Goal: Contribute content: Add original content to the website for others to see

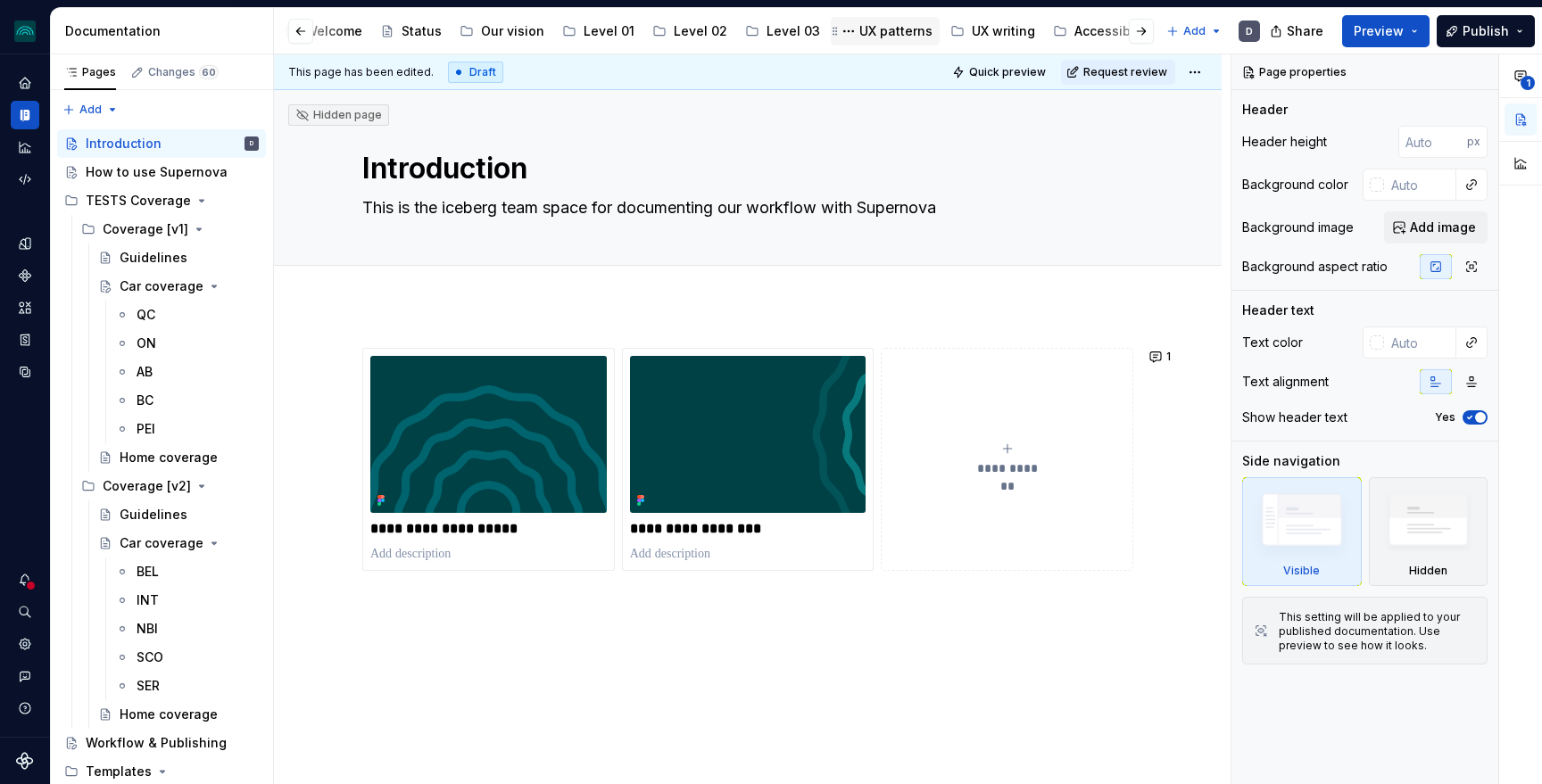
scroll to position [0, 237]
click at [1008, 25] on div "Accessibility" at bounding box center [1038, 31] width 78 height 18
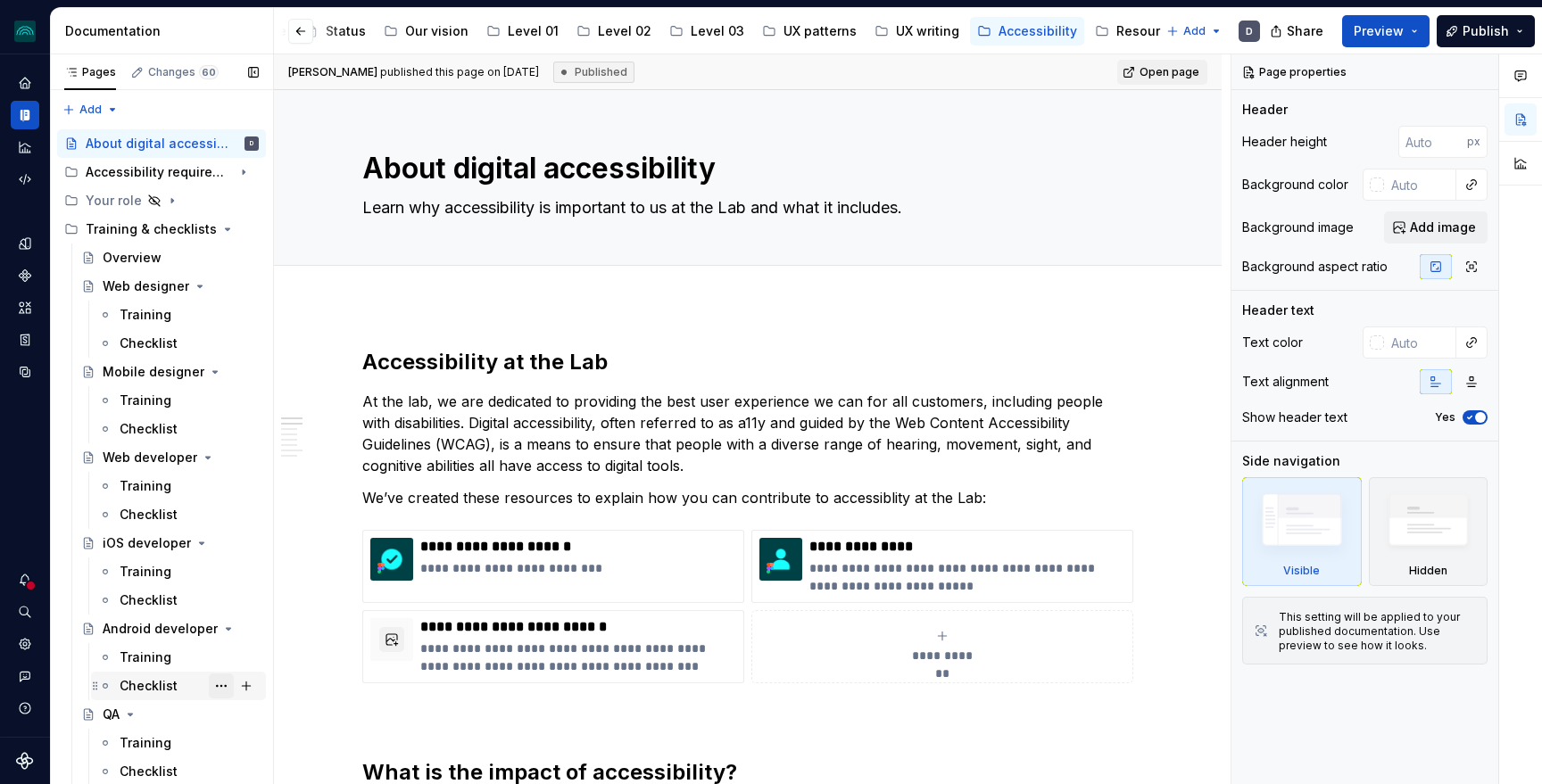
scroll to position [1739, 0]
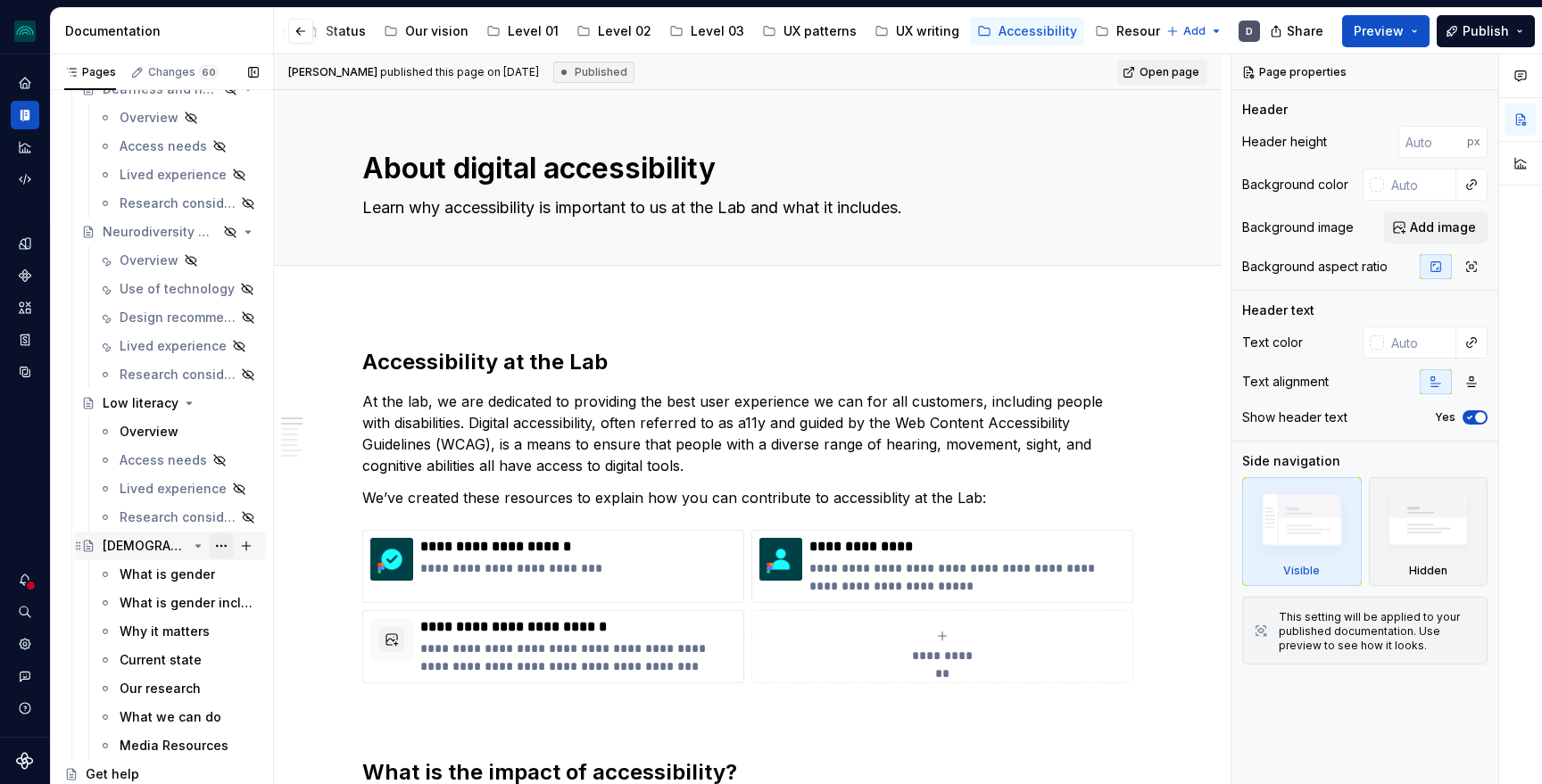
click at [216, 546] on button "Page tree" at bounding box center [221, 546] width 25 height 25
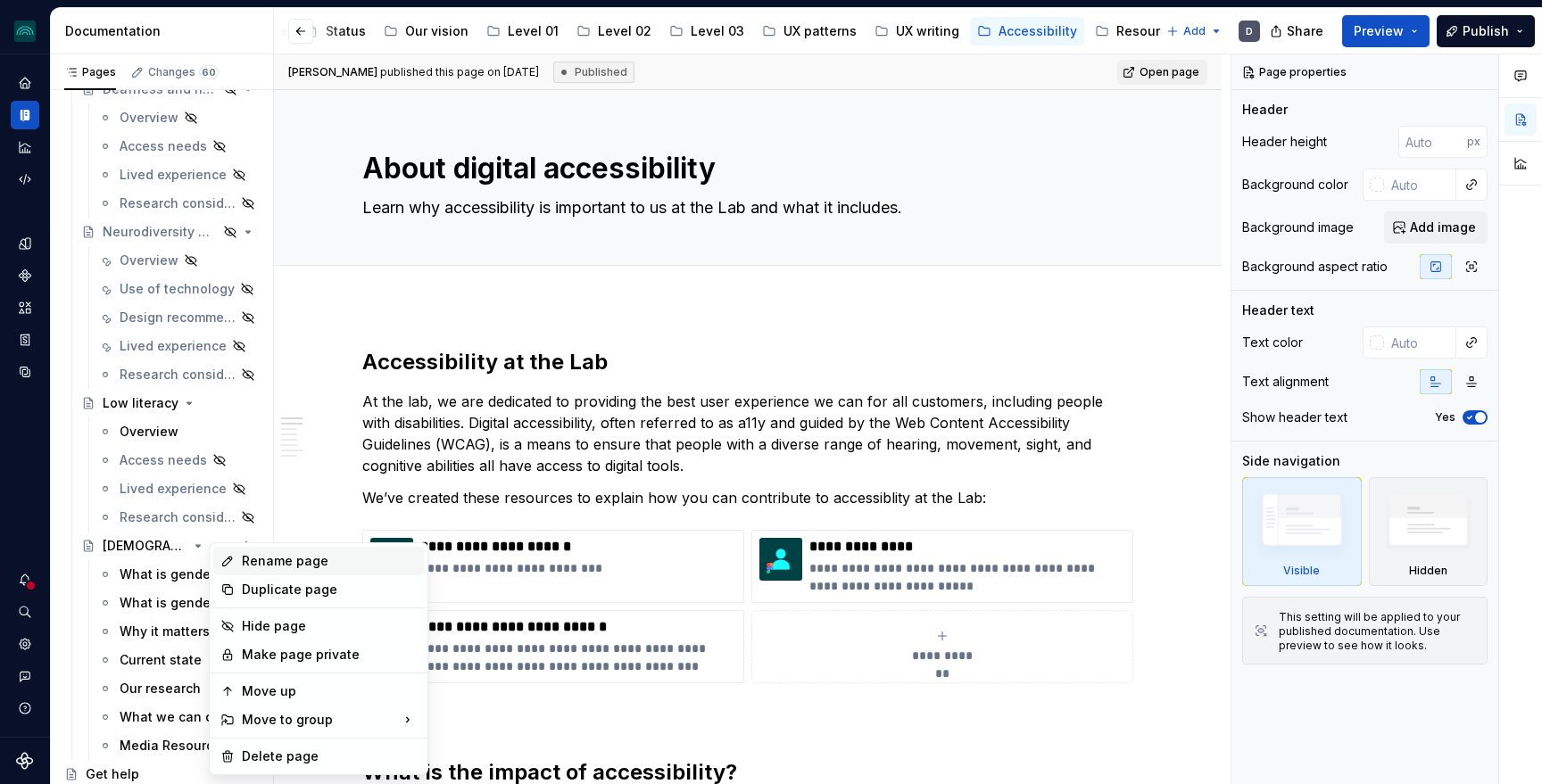
type textarea "*"
click at [240, 554] on div "Rename page" at bounding box center [318, 561] width 210 height 28
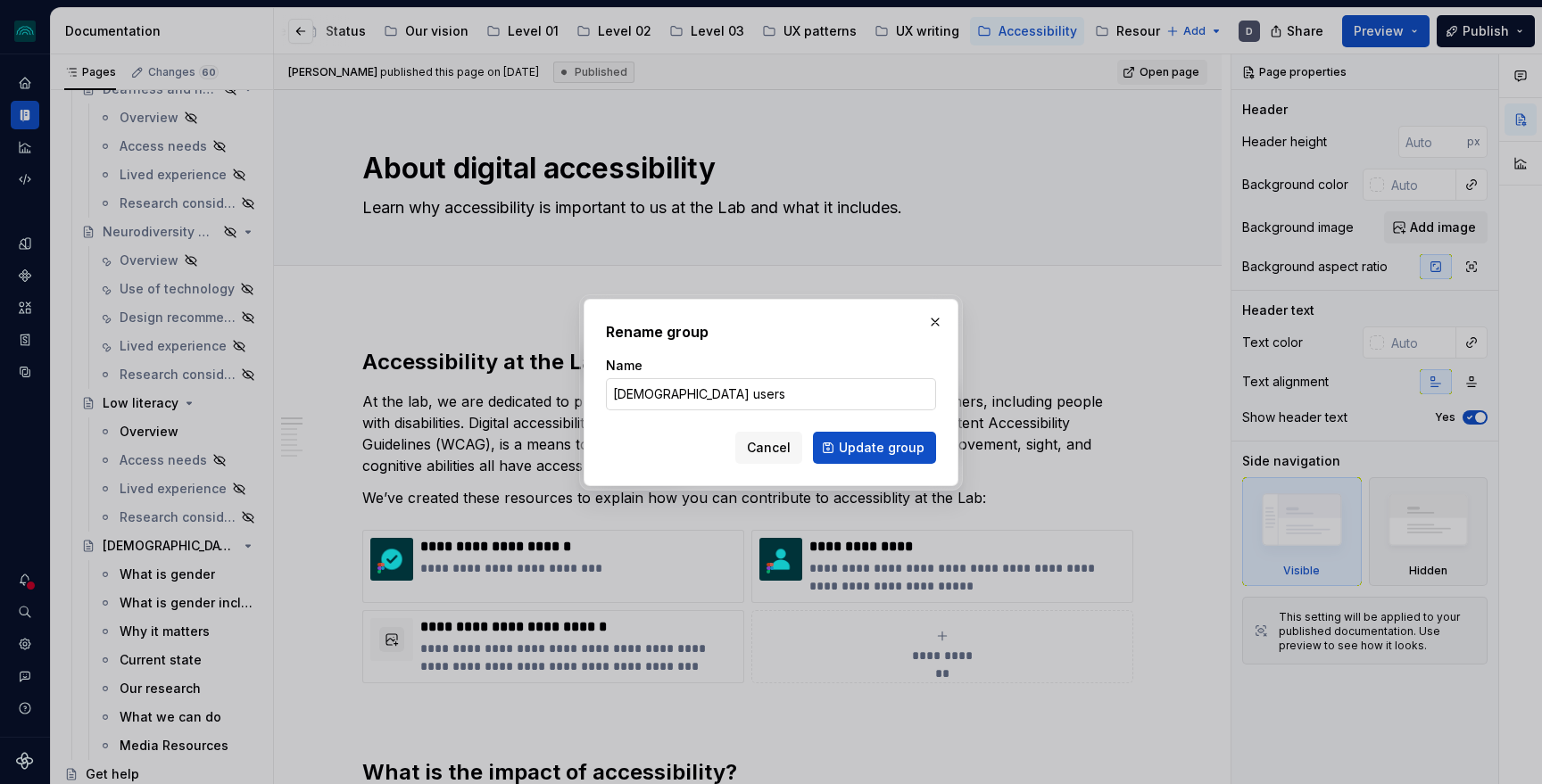
click at [654, 392] on input "[DEMOGRAPHIC_DATA] users" at bounding box center [771, 394] width 330 height 32
type input "Genderusers"
type textarea "*"
type input "Gender diverse users"
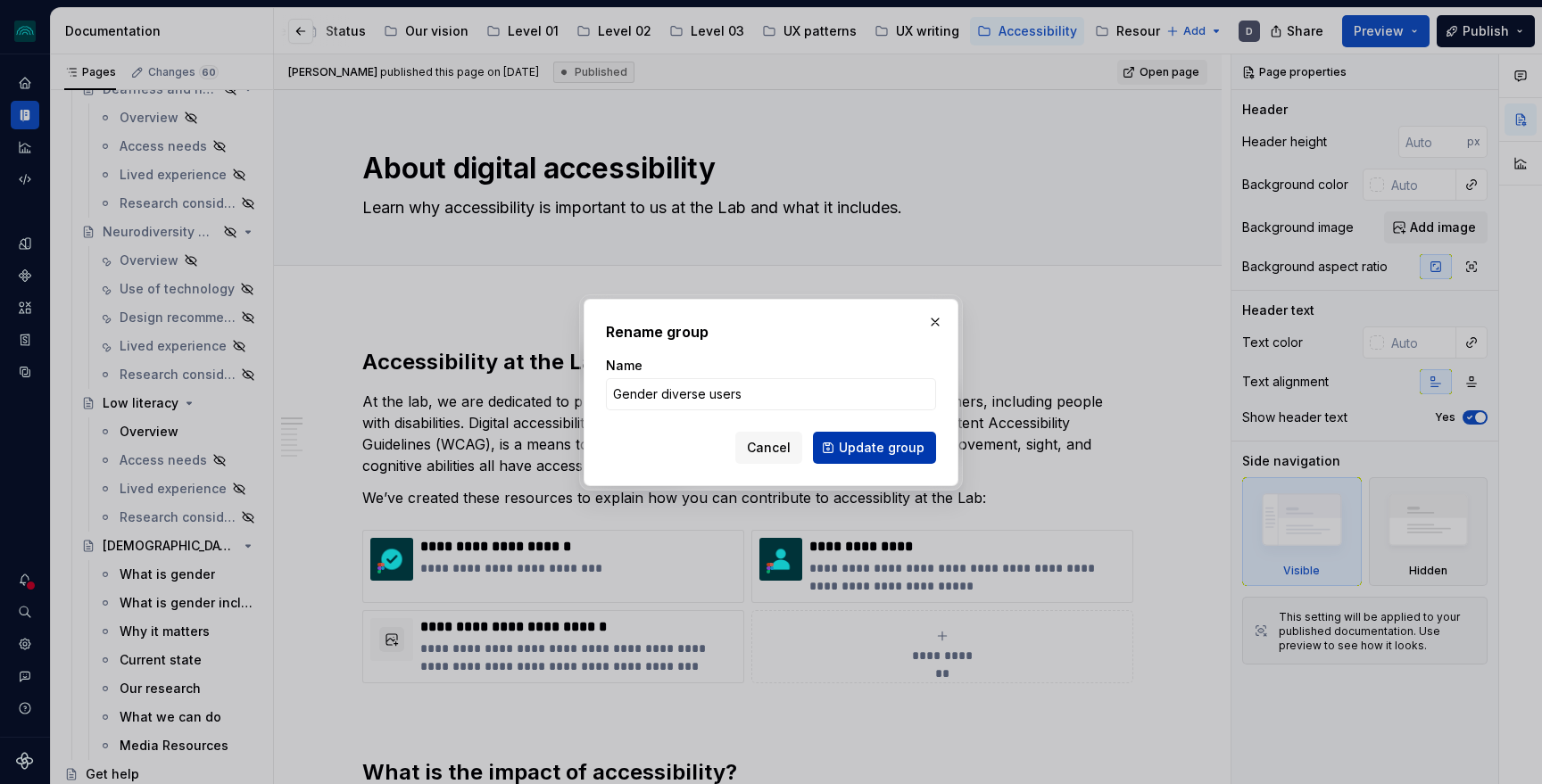
click at [894, 447] on span "Update group" at bounding box center [882, 447] width 86 height 18
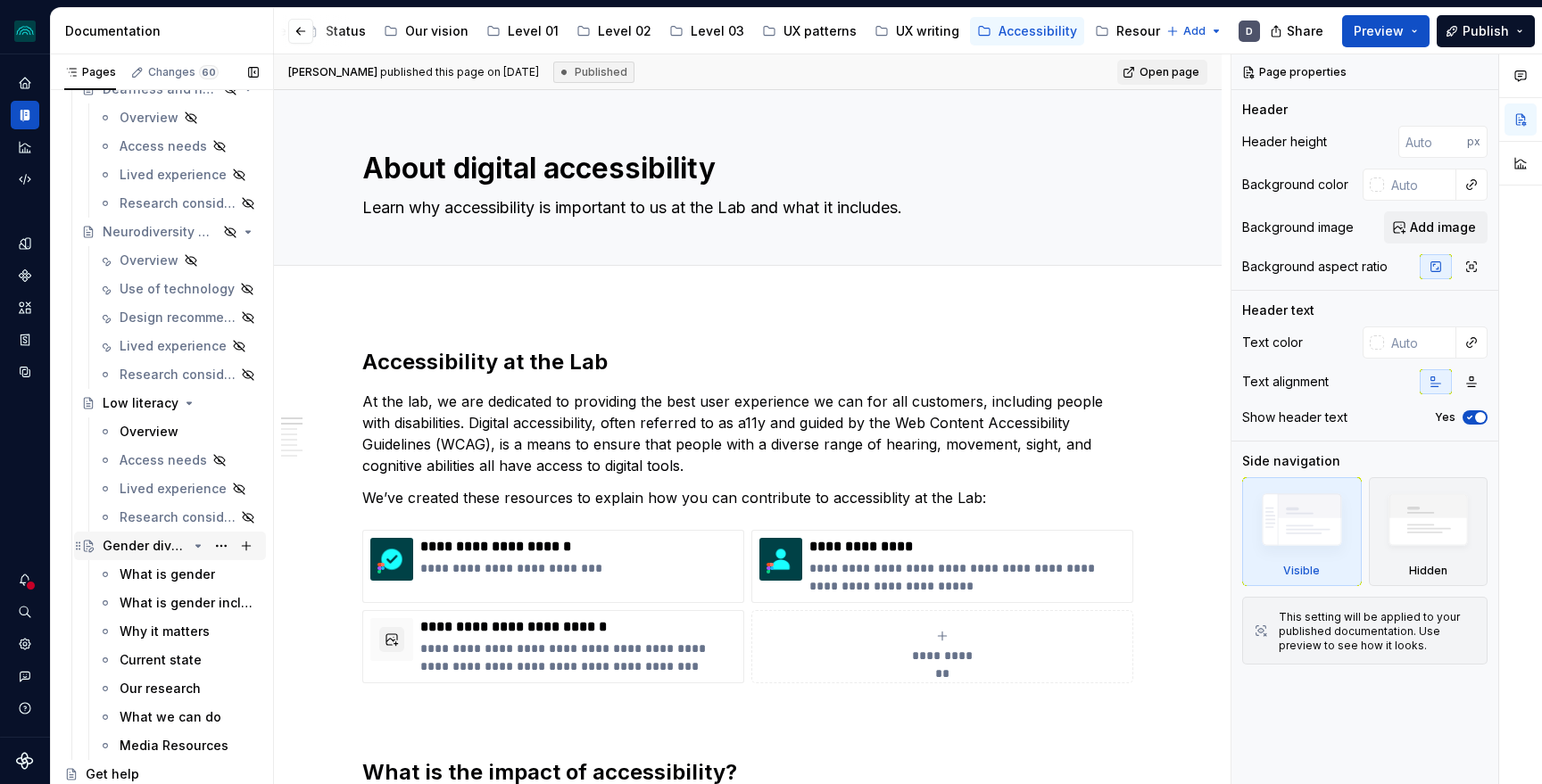
click at [154, 549] on div "Gender diverse users" at bounding box center [145, 546] width 85 height 18
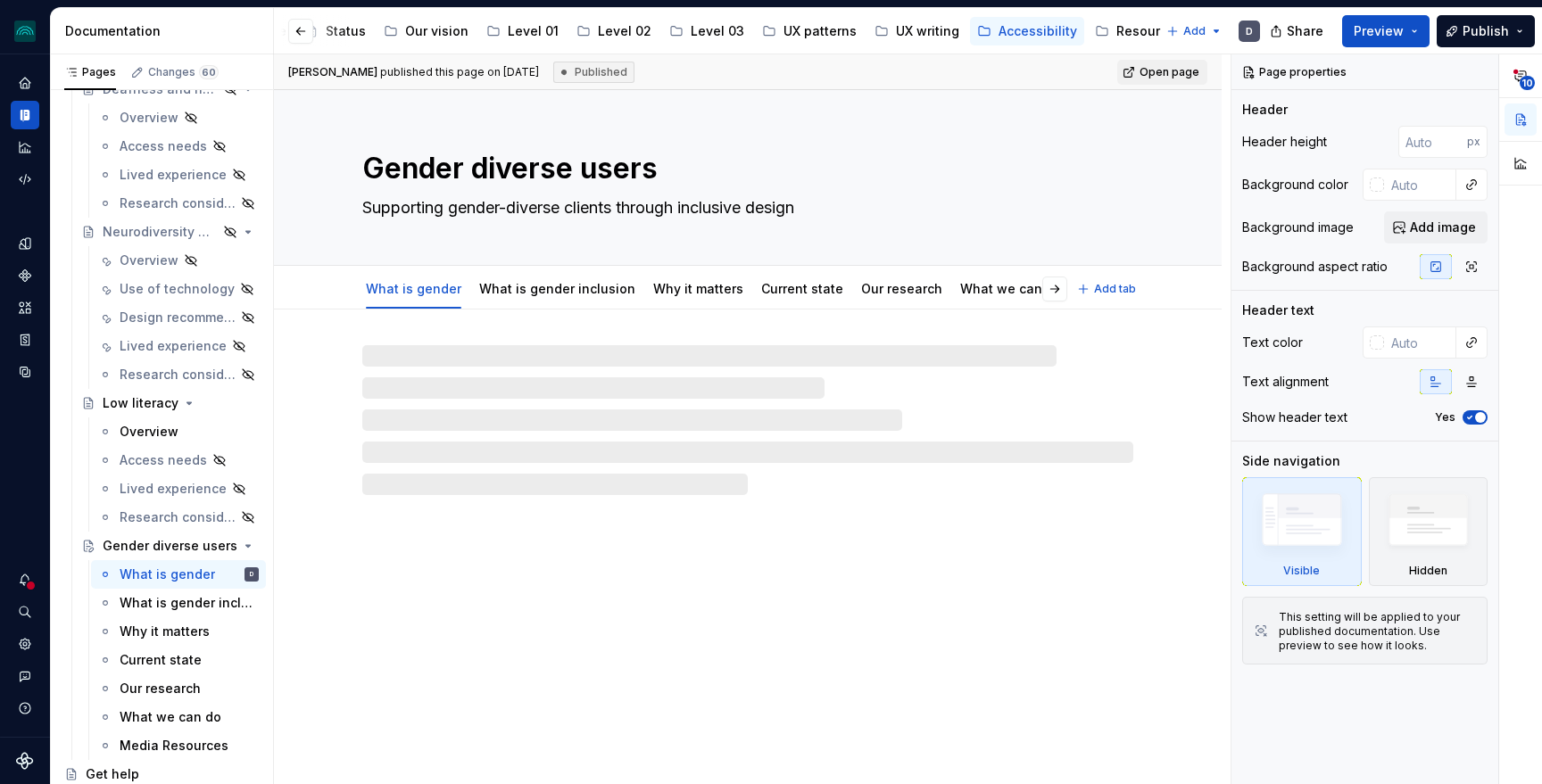
click at [591, 215] on textarea "Supporting gender-diverse clients through inclusive design" at bounding box center [744, 208] width 771 height 28
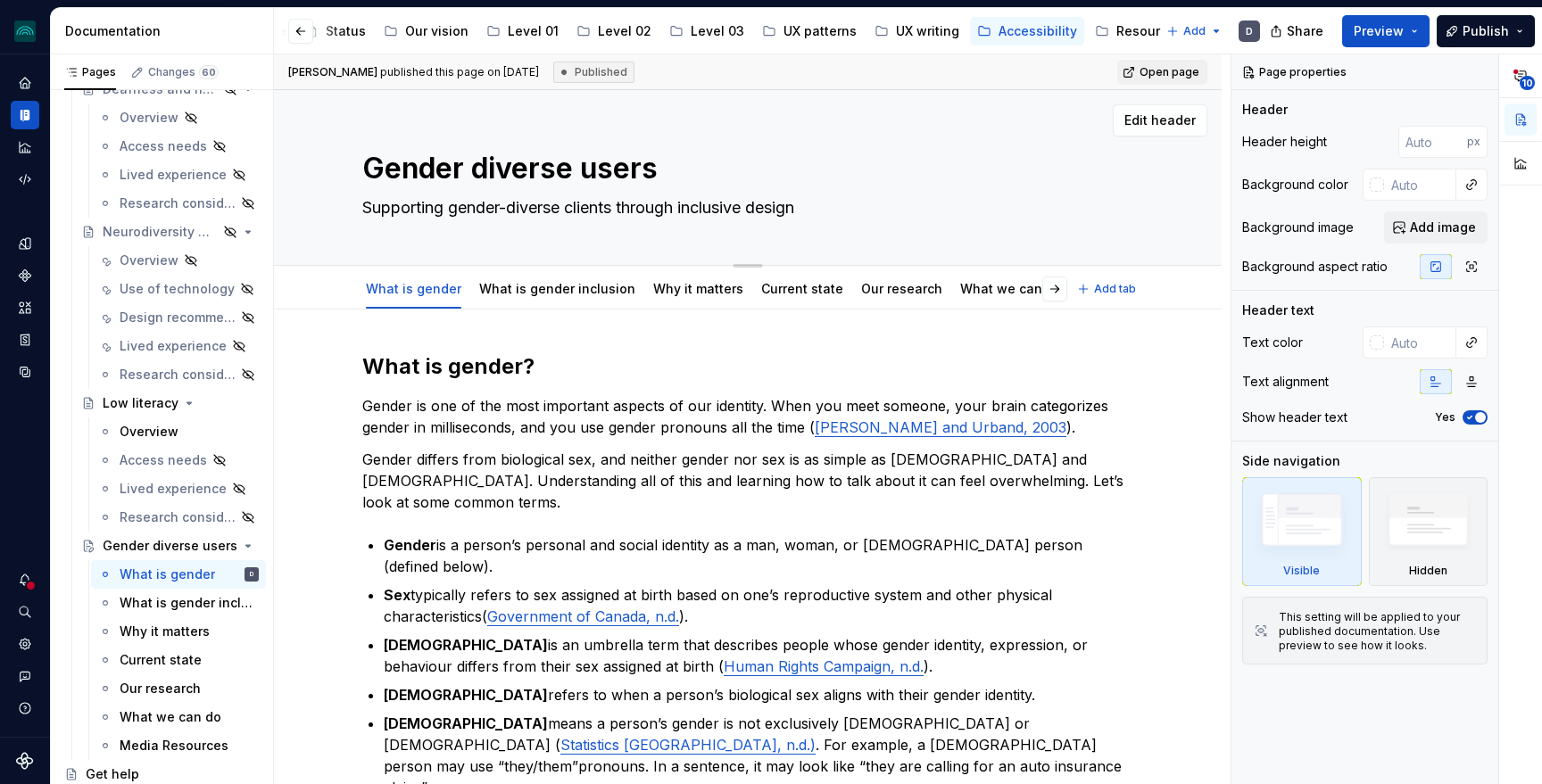
drag, startPoint x: 570, startPoint y: 209, endPoint x: 457, endPoint y: 210, distance: 113.0
click at [457, 210] on textarea "Supporting gender-diverse clients through inclusive design" at bounding box center [744, 208] width 771 height 28
type textarea "*"
type textarea "Supporting n clients through inclusive design"
type textarea "*"
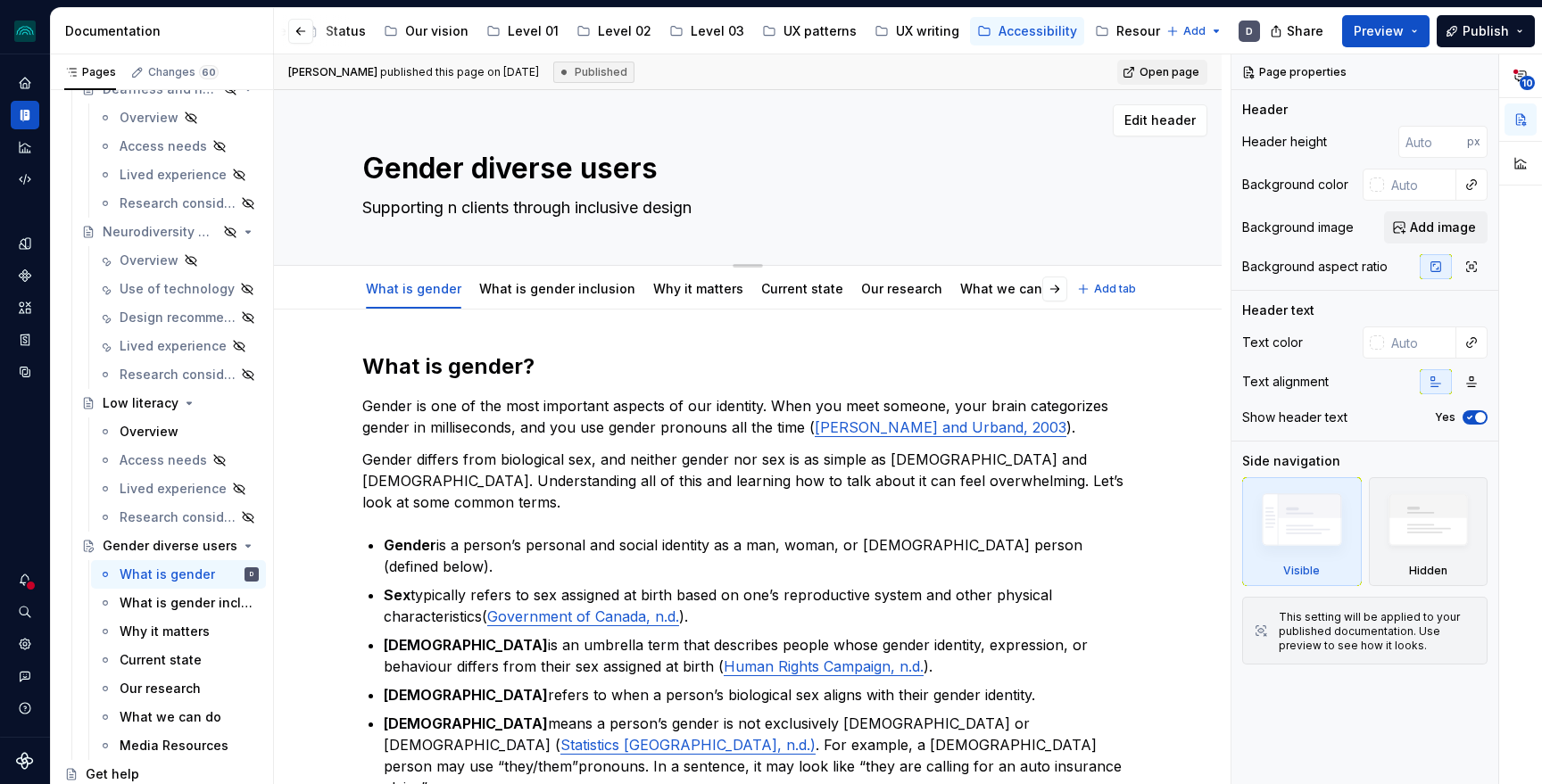
type textarea "Supporting no clients through inclusive design"
type textarea "*"
type textarea "Supporting non clients through inclusive design"
type textarea "*"
type textarea "Supporting non- clients through inclusive design"
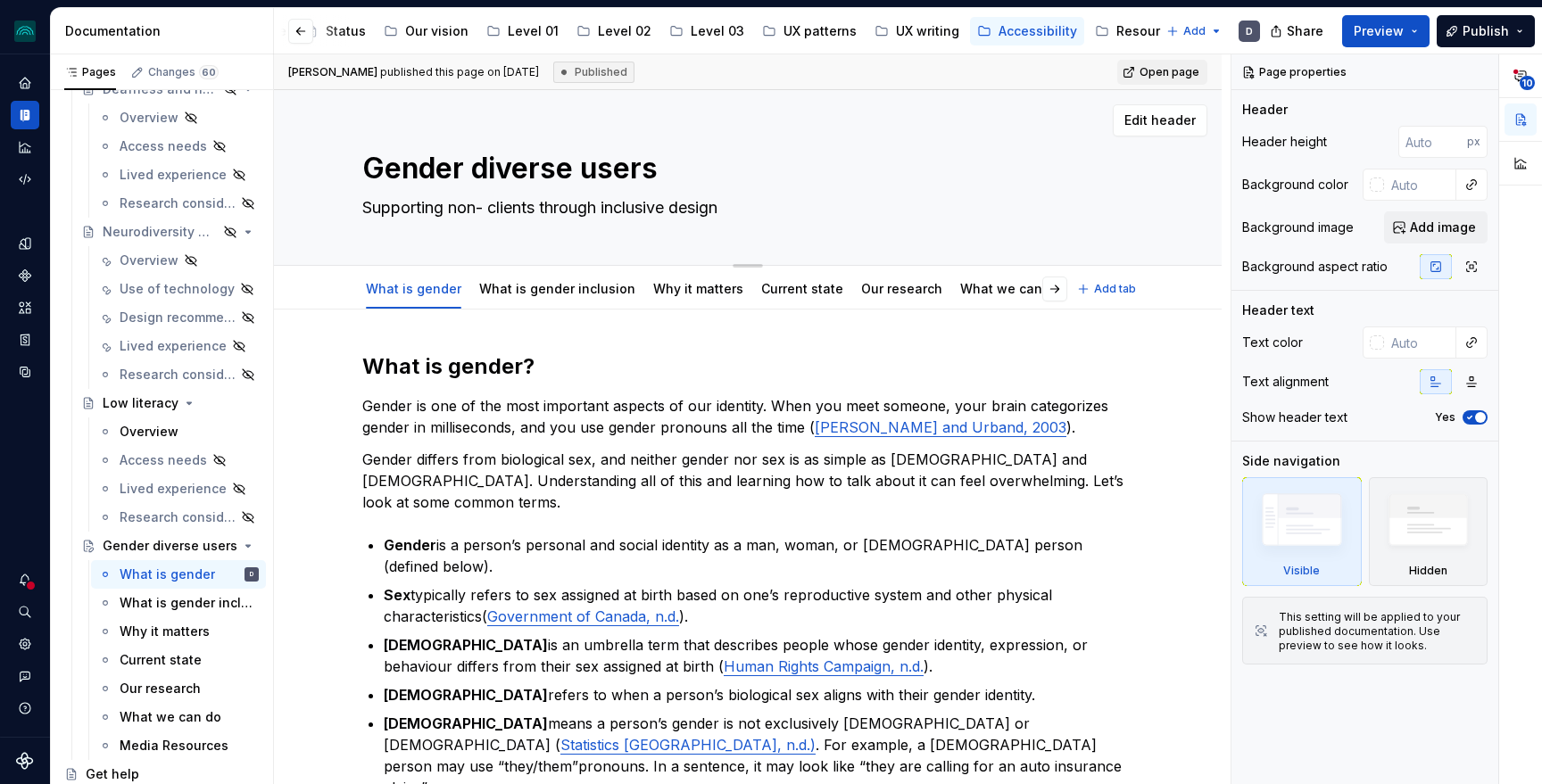
type textarea "*"
type textarea "Supporting non-bi clients through inclusive design"
type textarea "*"
type textarea "Supporting non-bina clients through inclusive design"
type textarea "*"
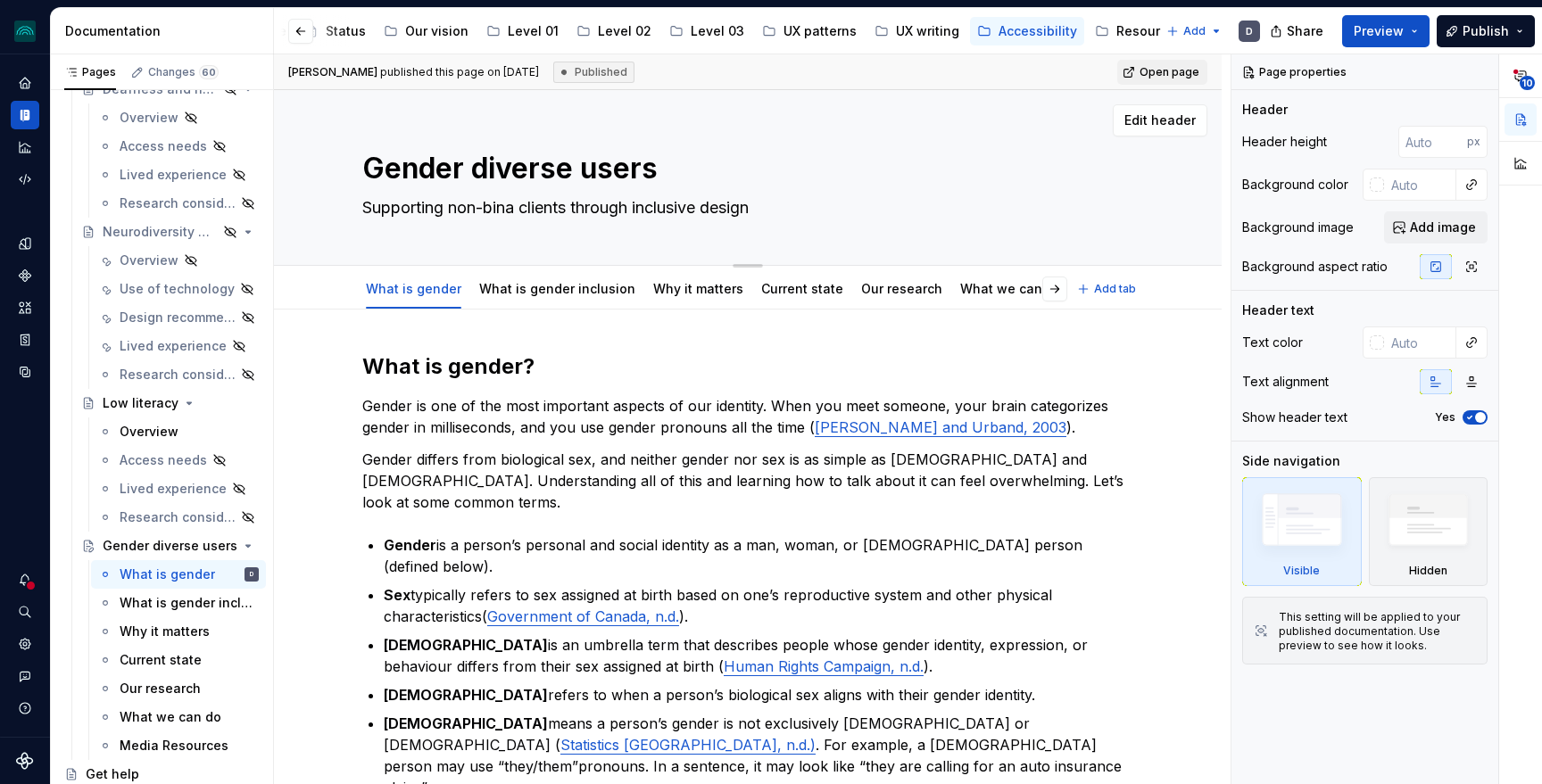
type textarea "Supporting non-binar clients through inclusive design"
type textarea "*"
type textarea "Supporting [DEMOGRAPHIC_DATA] clients through inclusive design"
type textarea "*"
type textarea "Supporting [DEMOGRAPHIC_DATA] clients through inclusive design"
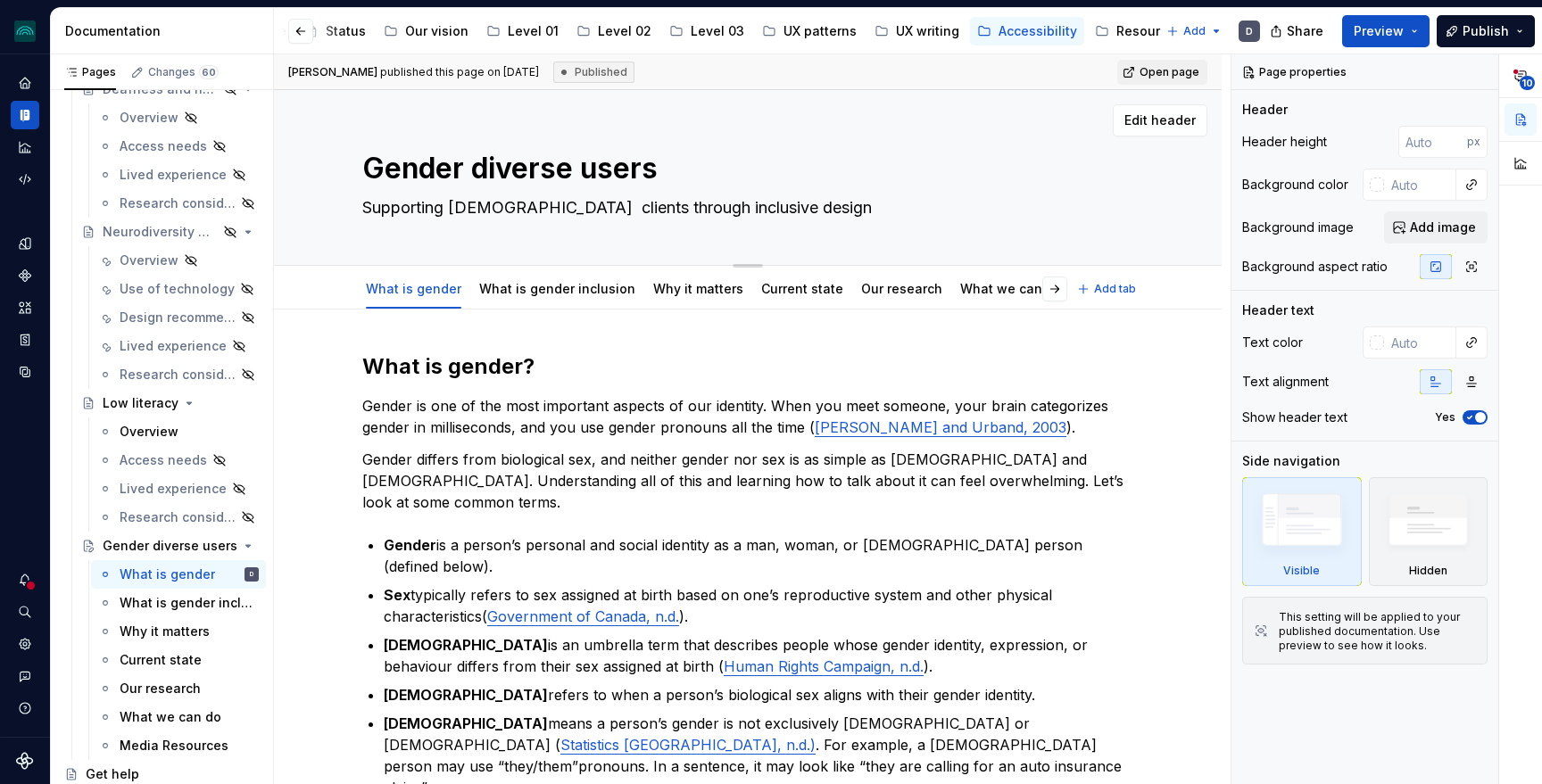
type textarea "*"
type textarea "Supporting [DEMOGRAPHIC_DATA] a clients through inclusive design"
type textarea "*"
type textarea "Supporting [DEMOGRAPHIC_DATA] and clients through inclusive design"
type textarea "*"
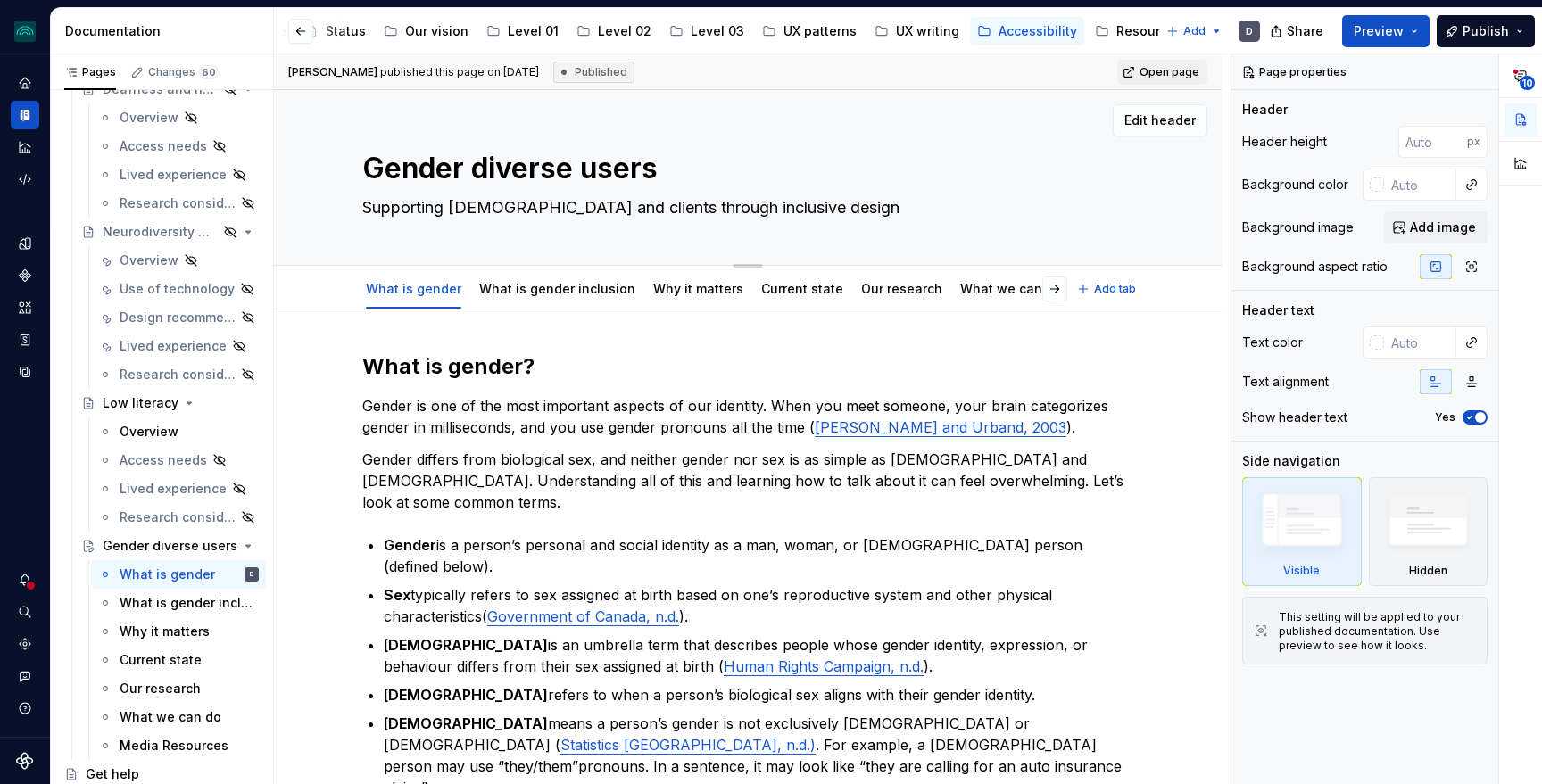
type textarea "Supporting [DEMOGRAPHIC_DATA] and clients through inclusive design"
type textarea "*"
type textarea "Supporting [DEMOGRAPHIC_DATA] and t clients through inclusive design"
type textarea "*"
type textarea "Supporting [DEMOGRAPHIC_DATA] and tr clients through inclusive design"
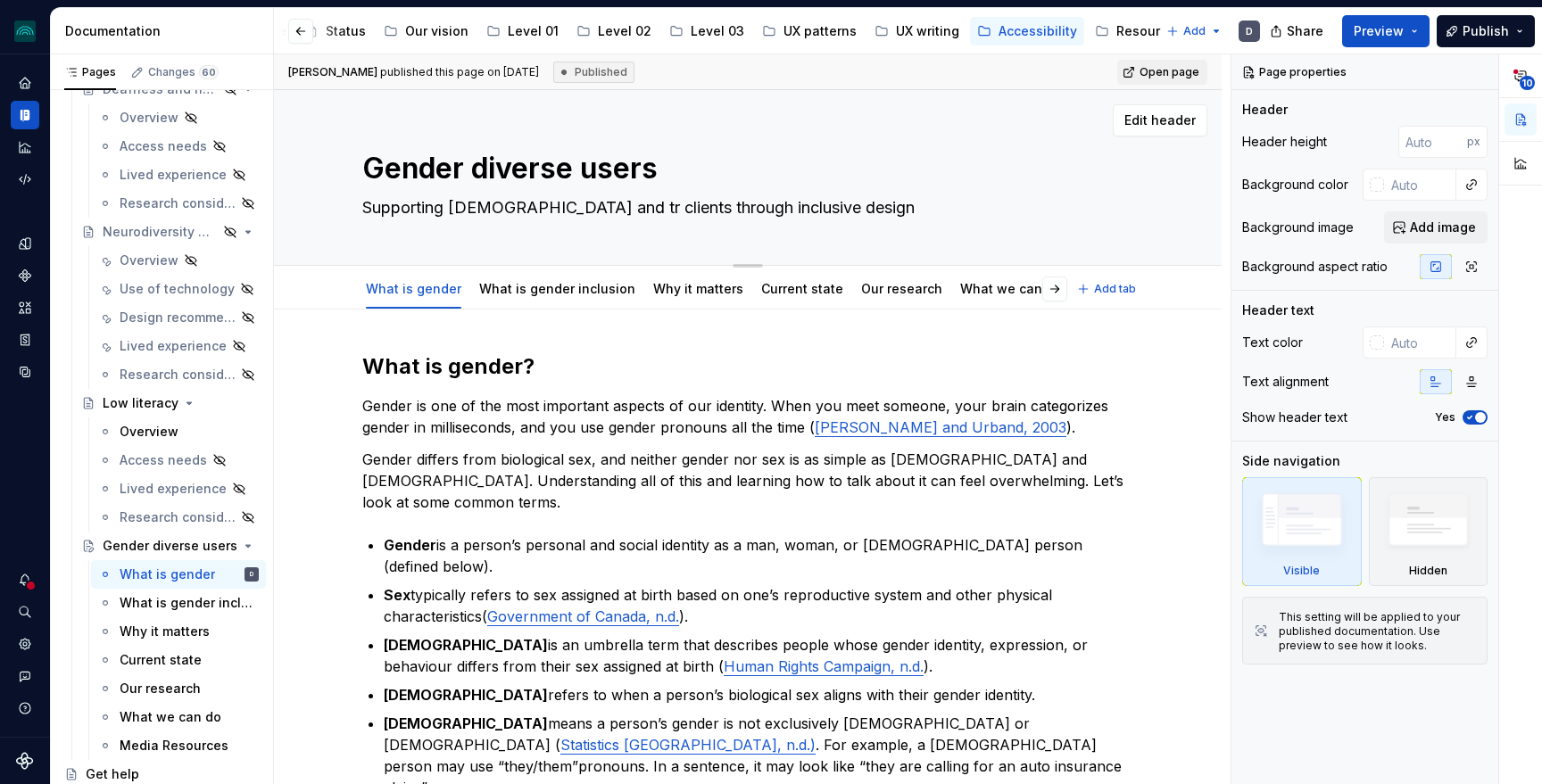
type textarea "*"
type textarea "Supporting [DEMOGRAPHIC_DATA] and tra clients through inclusive design"
type textarea "*"
type textarea "Supporting [DEMOGRAPHIC_DATA] and [PERSON_NAME] clients through inclusive design"
type textarea "*"
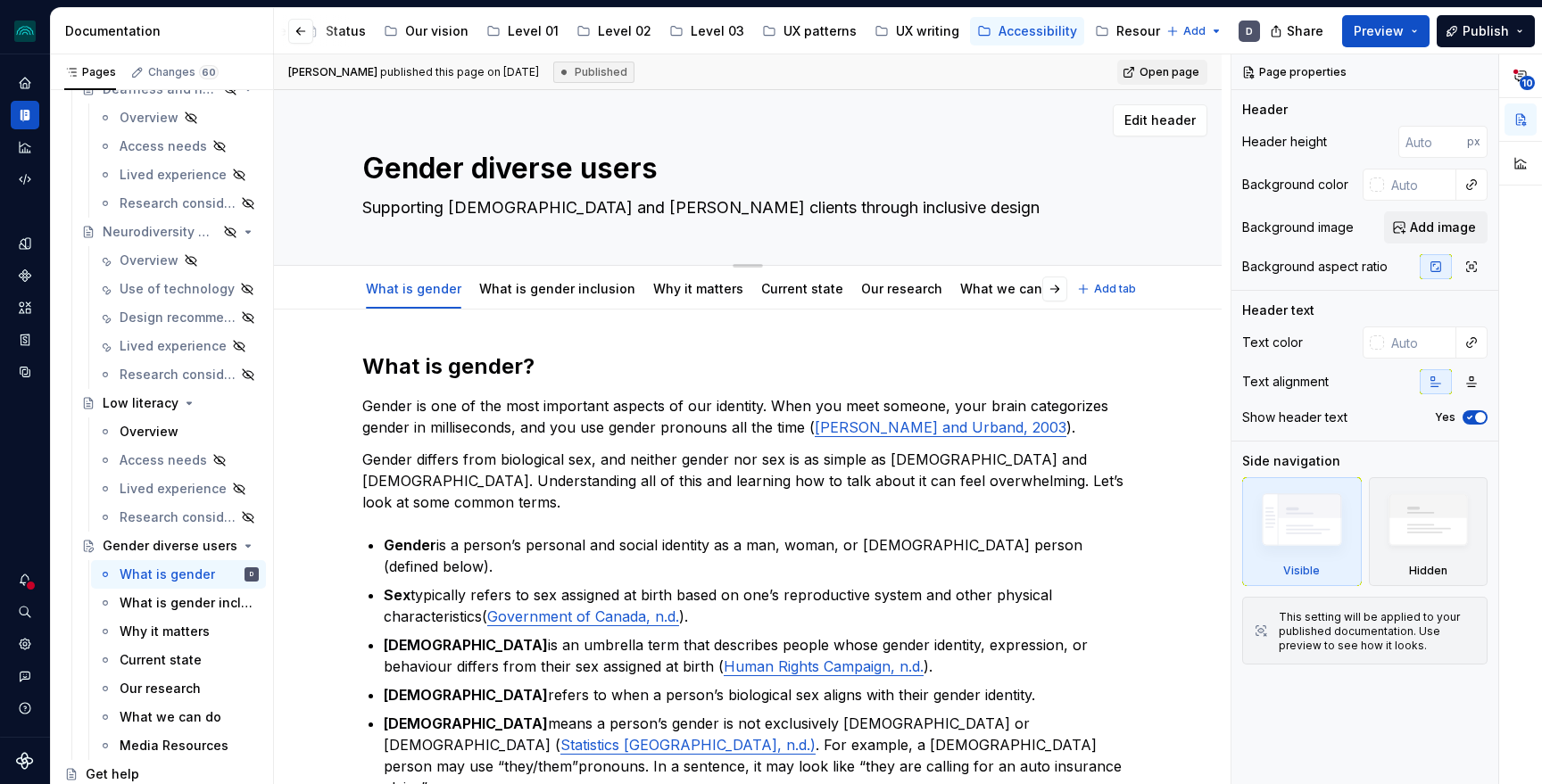
type textarea "Supporting [DEMOGRAPHIC_DATA] and trans clients through inclusive design"
type textarea "*"
type textarea "Supporting [DEMOGRAPHIC_DATA] and transg clients through inclusive design"
type textarea "*"
type textarea "Supporting [DEMOGRAPHIC_DATA] and transge clients through inclusive design"
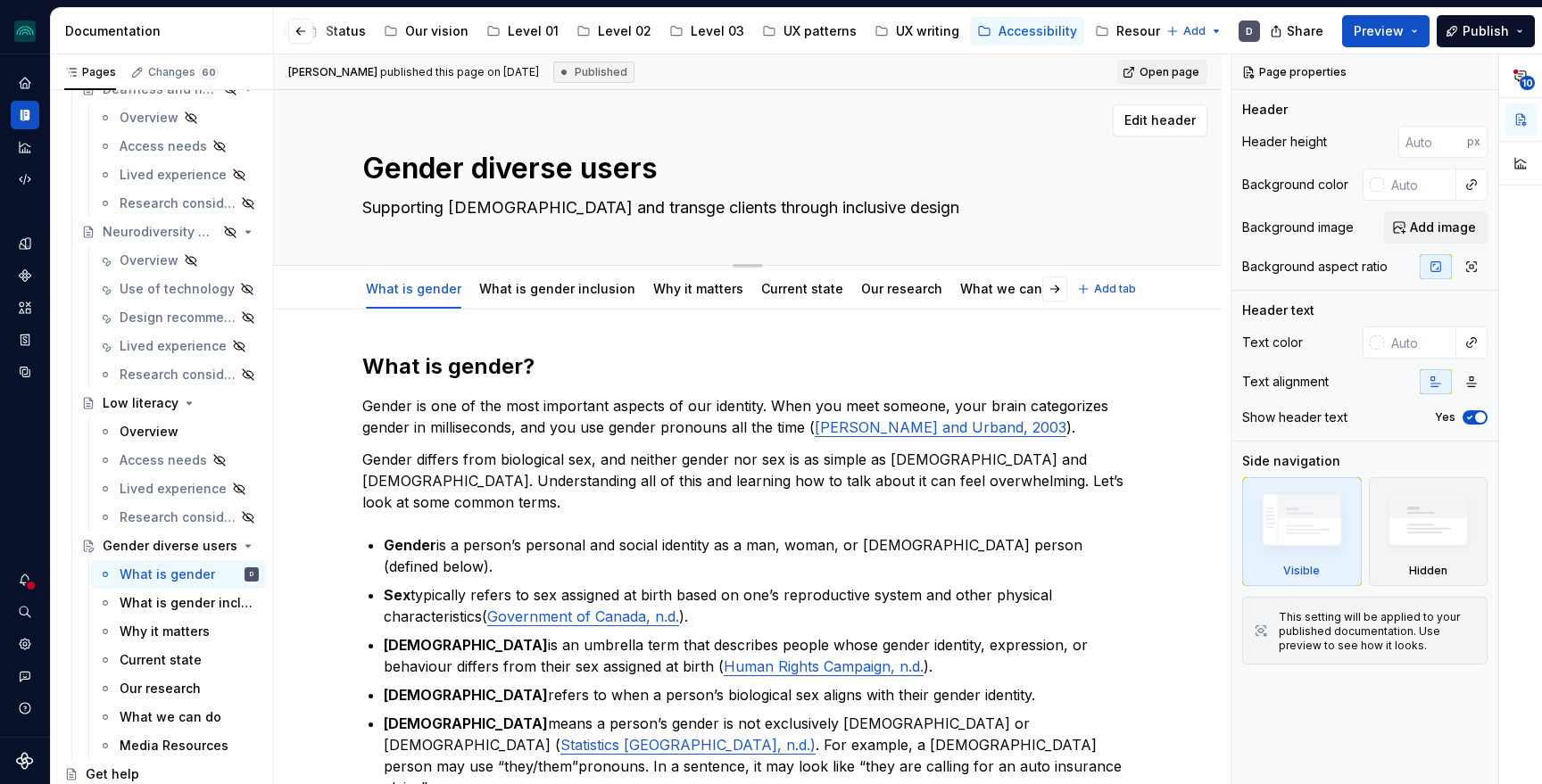
type textarea "*"
type textarea "Supporting [DEMOGRAPHIC_DATA] and transgen clients through inclusive design"
type textarea "*"
type textarea "Supporting [DEMOGRAPHIC_DATA] and transgend clients through inclusive design"
type textarea "*"
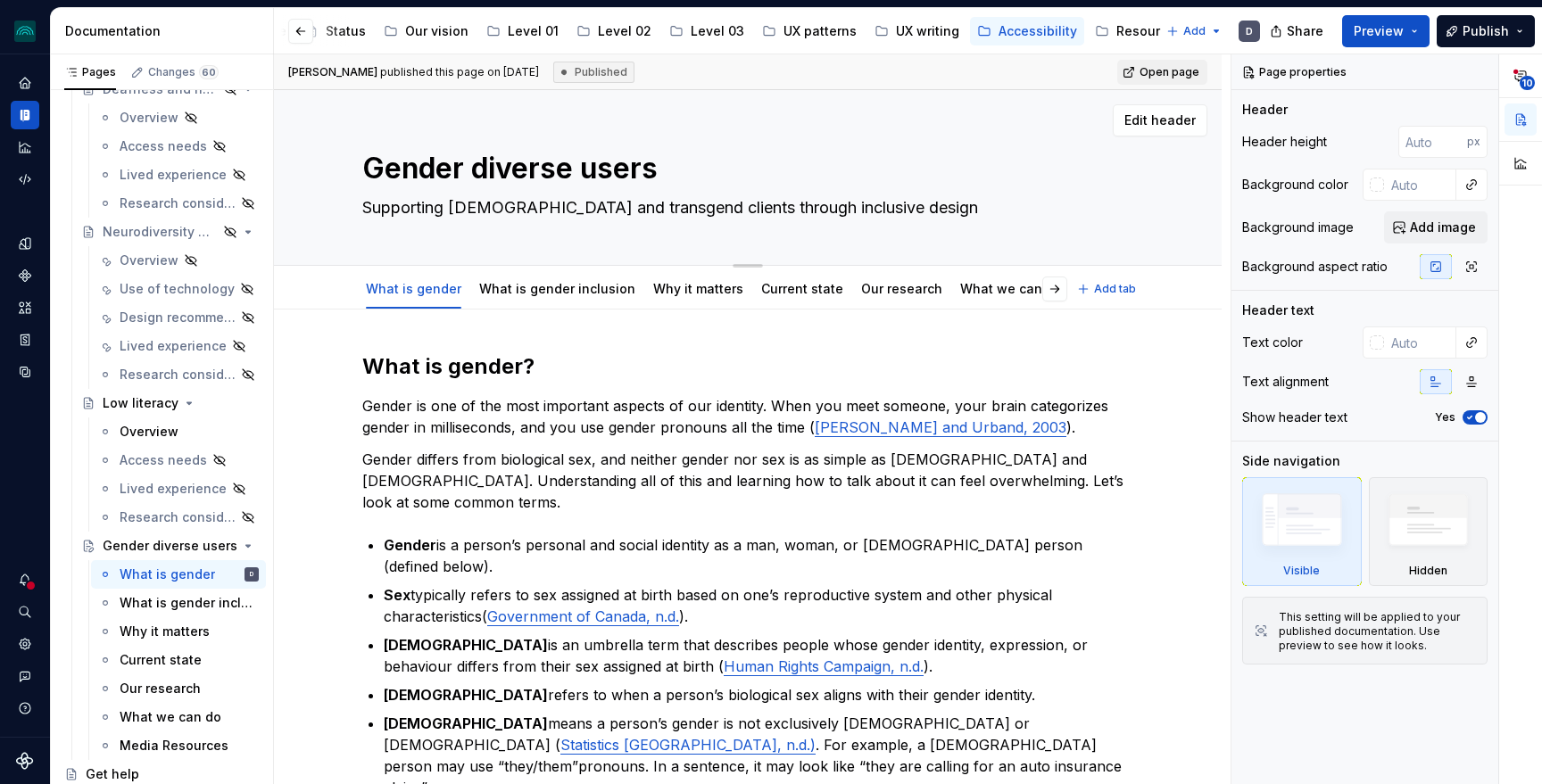
type textarea "Supporting [DEMOGRAPHIC_DATA] and transgende clients through inclusive design"
type textarea "*"
type textarea "Supporting [DEMOGRAPHIC_DATA] and [DEMOGRAPHIC_DATA] clients through inclusive …"
type textarea "*"
type textarea "Supporting [DEMOGRAPHIC_DATA] and [DEMOGRAPHIC_DATA] clients through inclusive …"
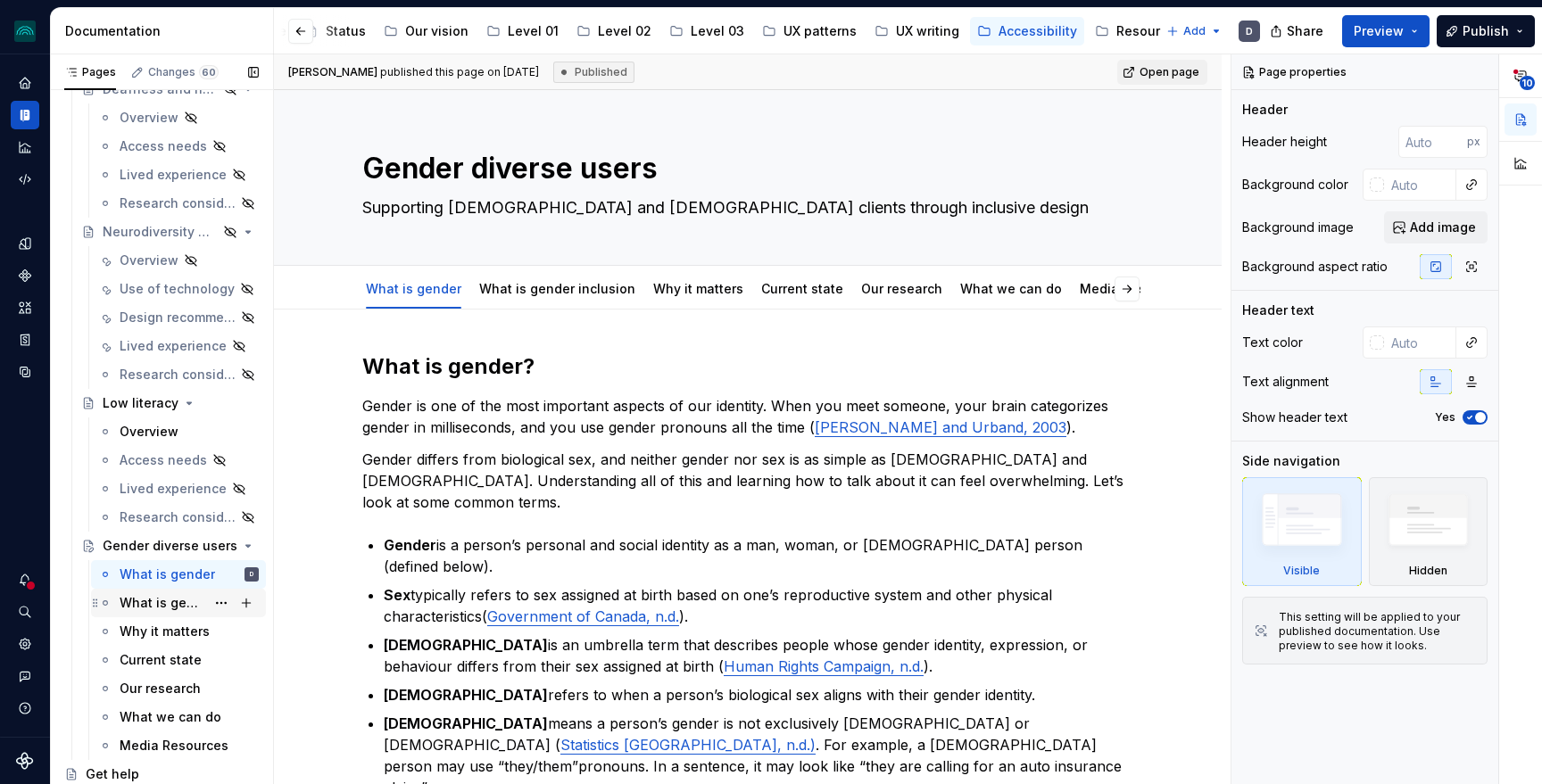
click at [152, 602] on div "What is gender inclusion" at bounding box center [163, 603] width 86 height 18
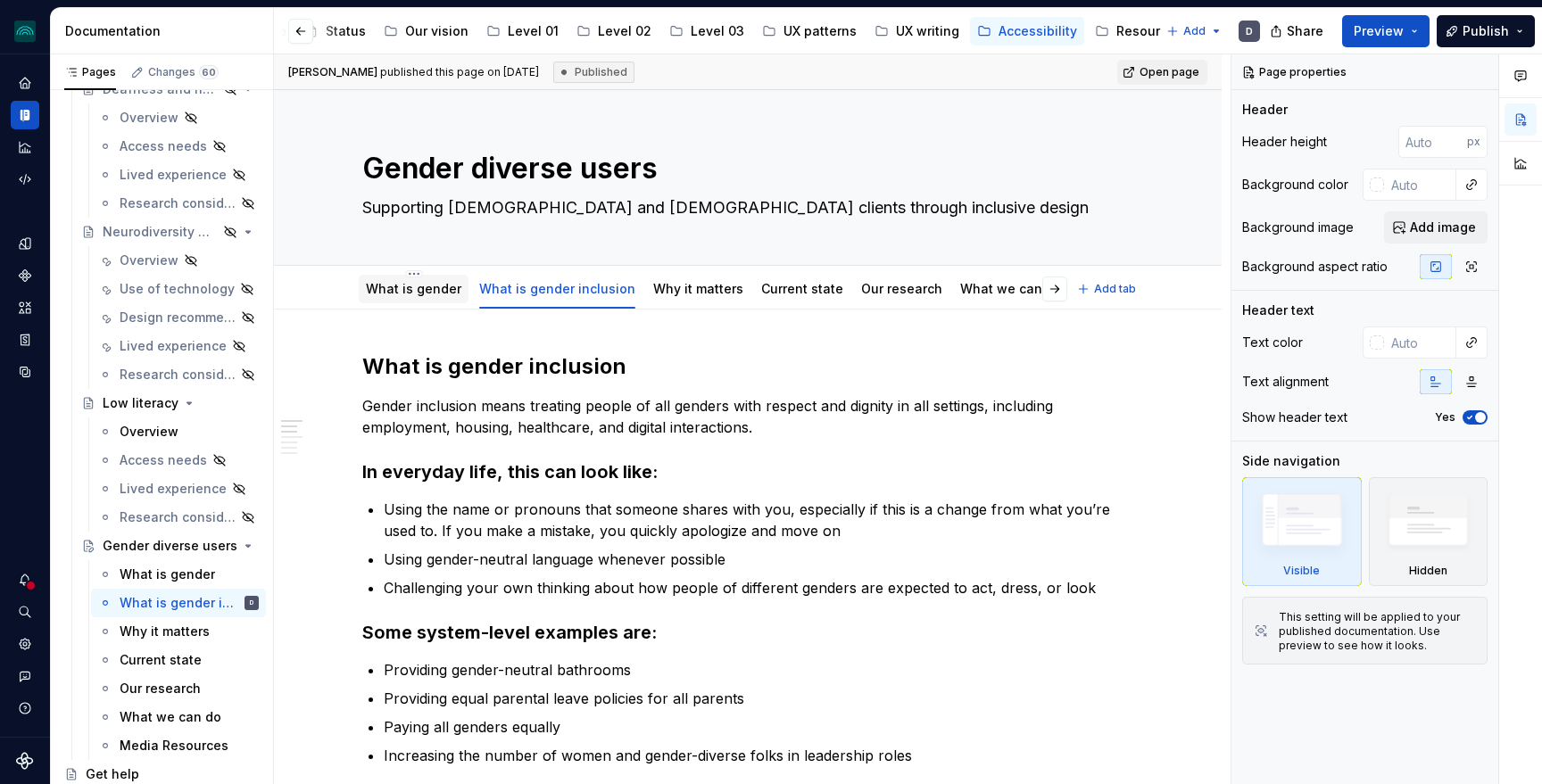
click at [373, 288] on link "What is gender" at bounding box center [414, 288] width 96 height 15
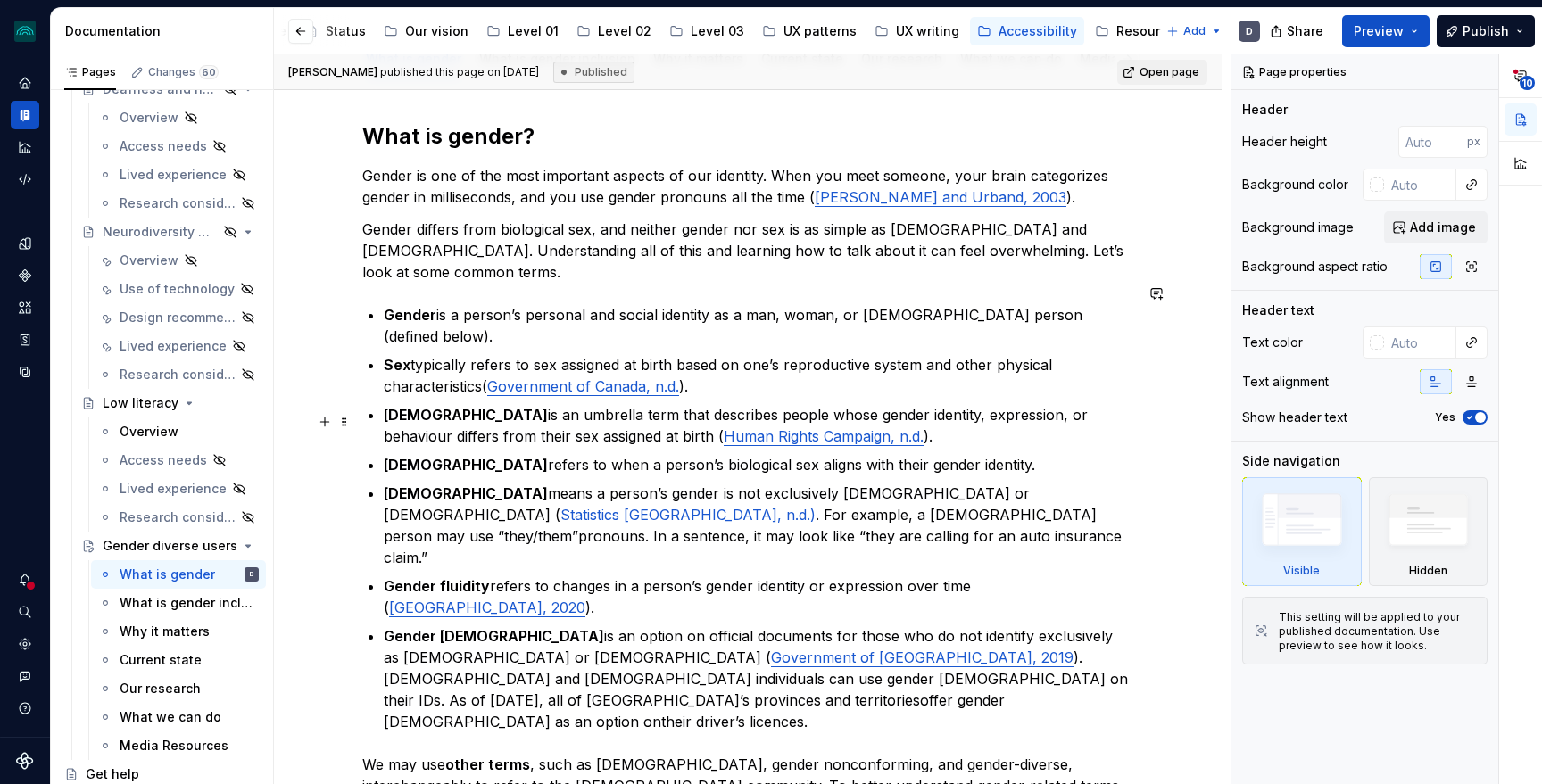
scroll to position [286, 0]
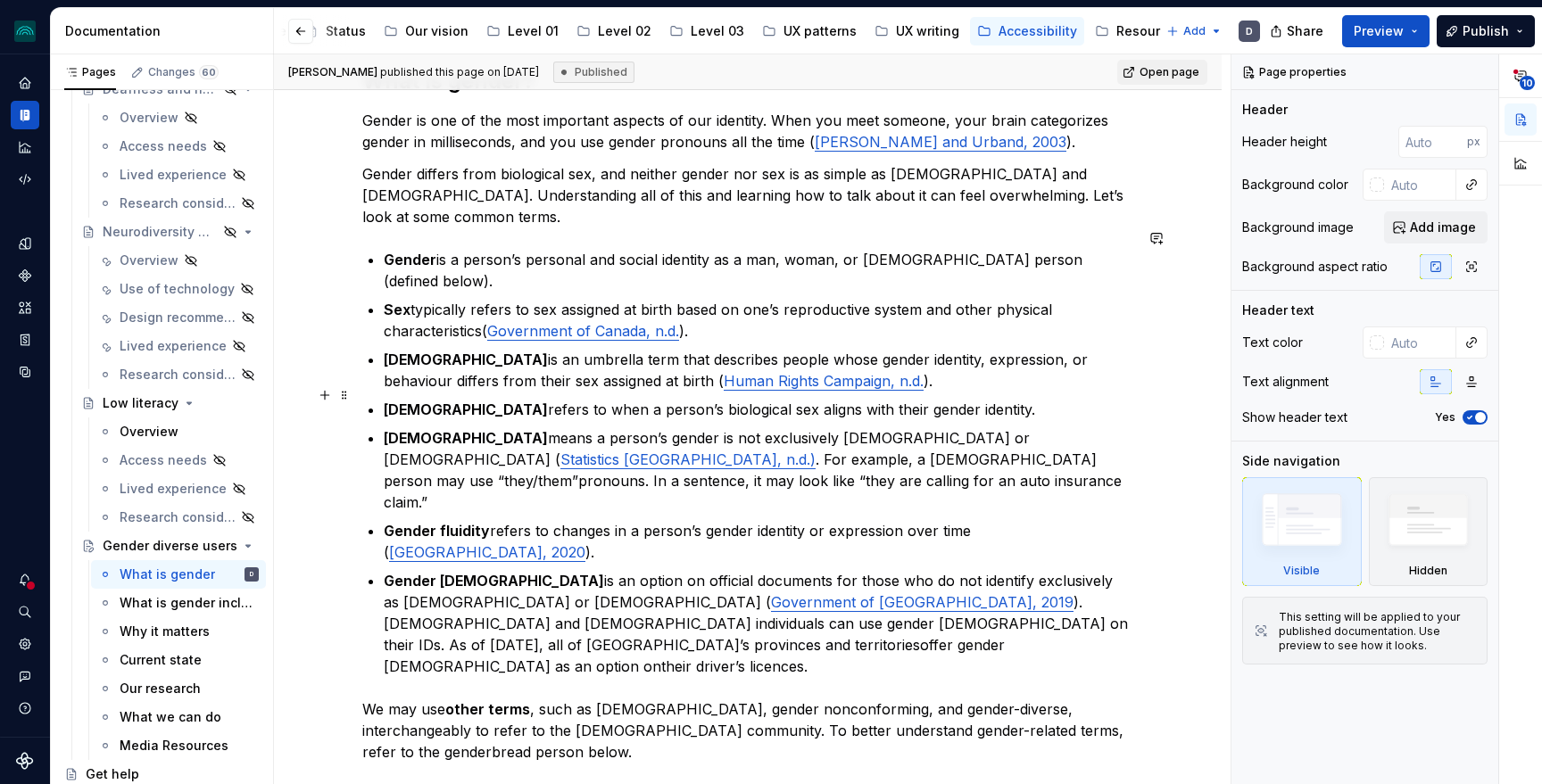
click at [552, 439] on p "[DEMOGRAPHIC_DATA] means a person’s gender is not exclusively [DEMOGRAPHIC_DATA…" at bounding box center [759, 471] width 750 height 86
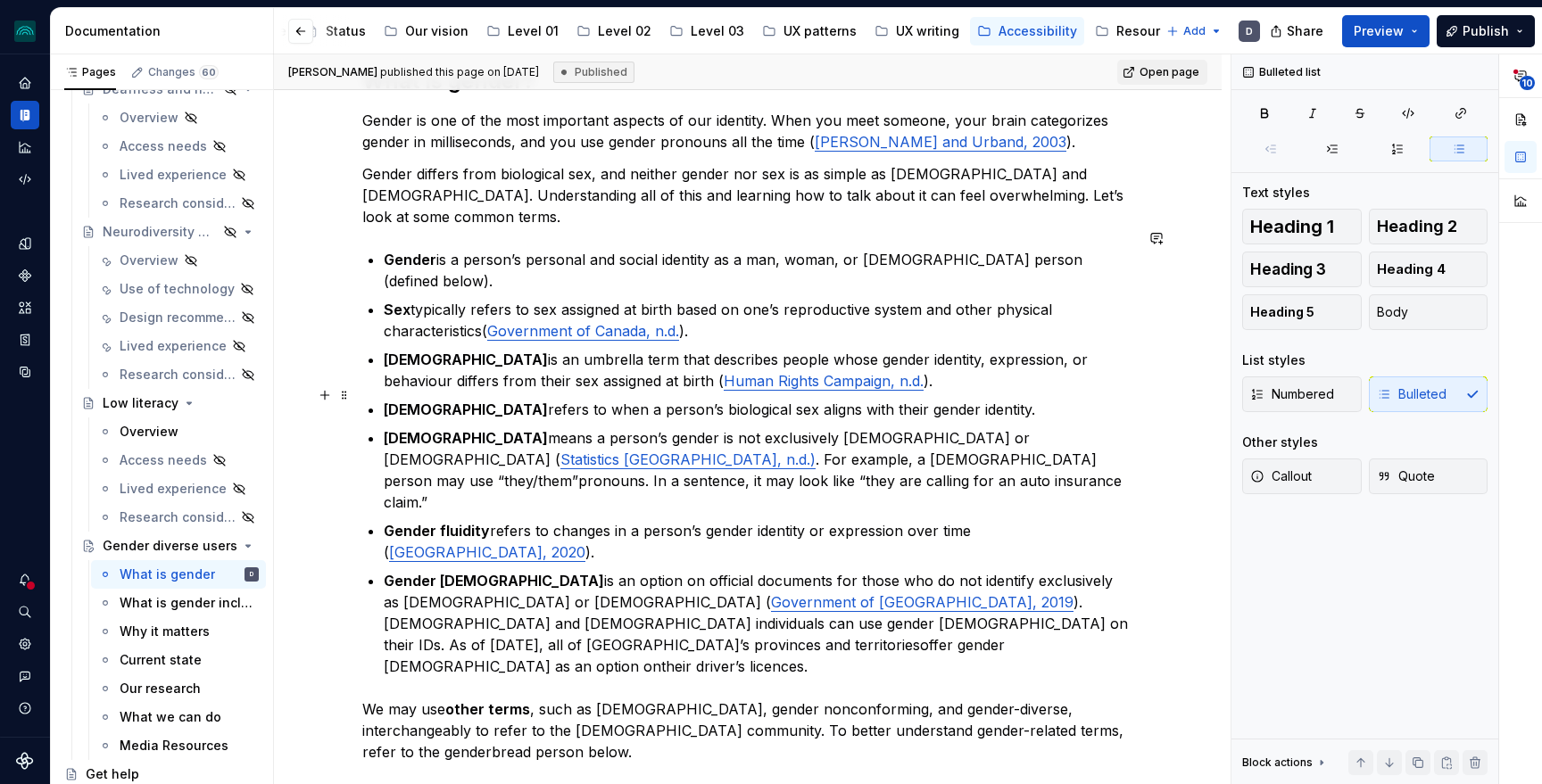
type textarea "*"
click at [499, 520] on p "Gender fluidity refers to changes in a person’s gender identity or expression o…" at bounding box center [759, 541] width 750 height 43
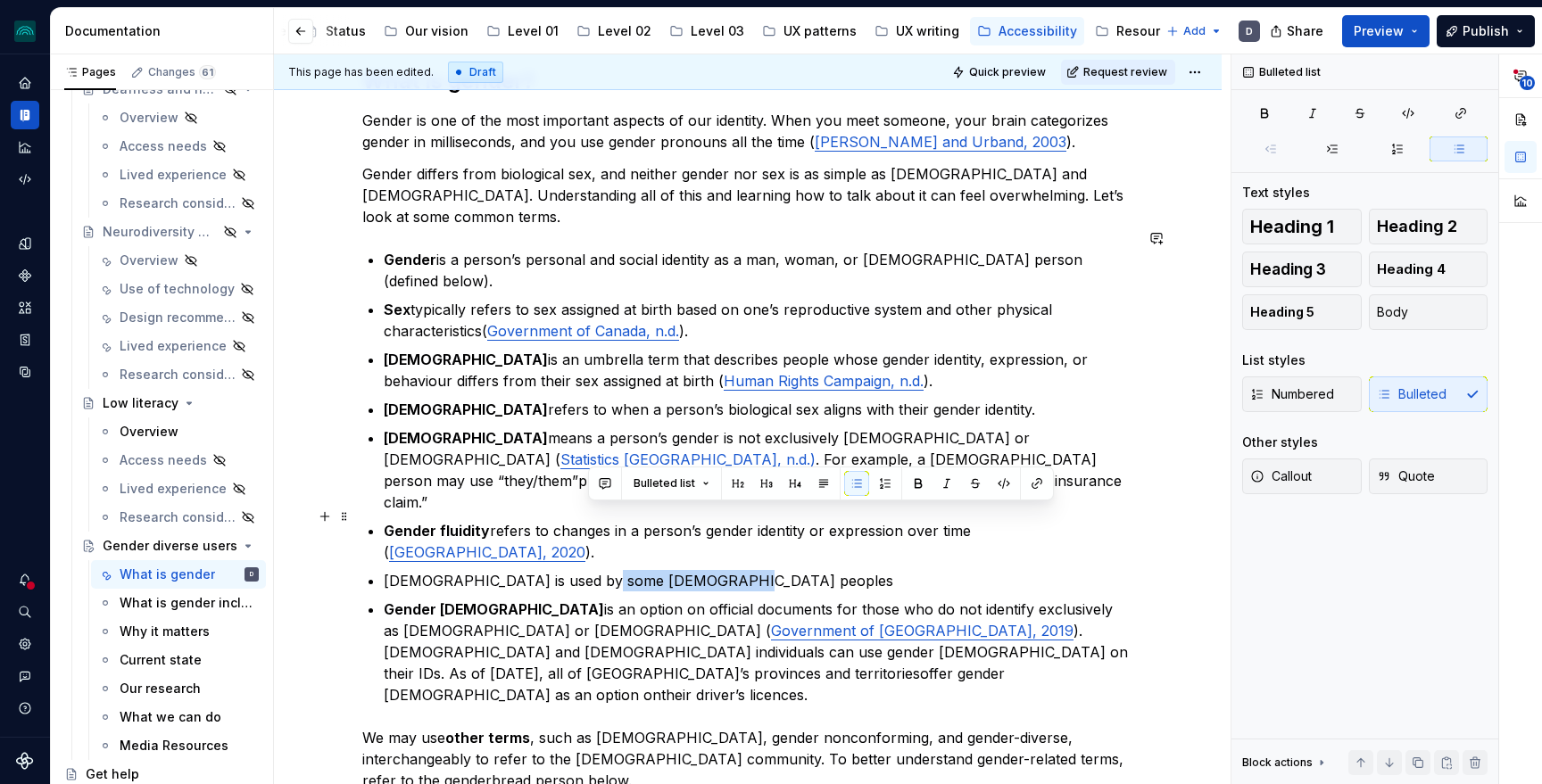
drag, startPoint x: 717, startPoint y: 520, endPoint x: 589, endPoint y: 510, distance: 128.4
click at [589, 570] on p "[DEMOGRAPHIC_DATA] is used by some [DEMOGRAPHIC_DATA] peoples" at bounding box center [759, 580] width 750 height 22
click at [750, 570] on p "[DEMOGRAPHIC_DATA] is used by some [DEMOGRAPHIC_DATA] peoples" at bounding box center [759, 580] width 750 height 22
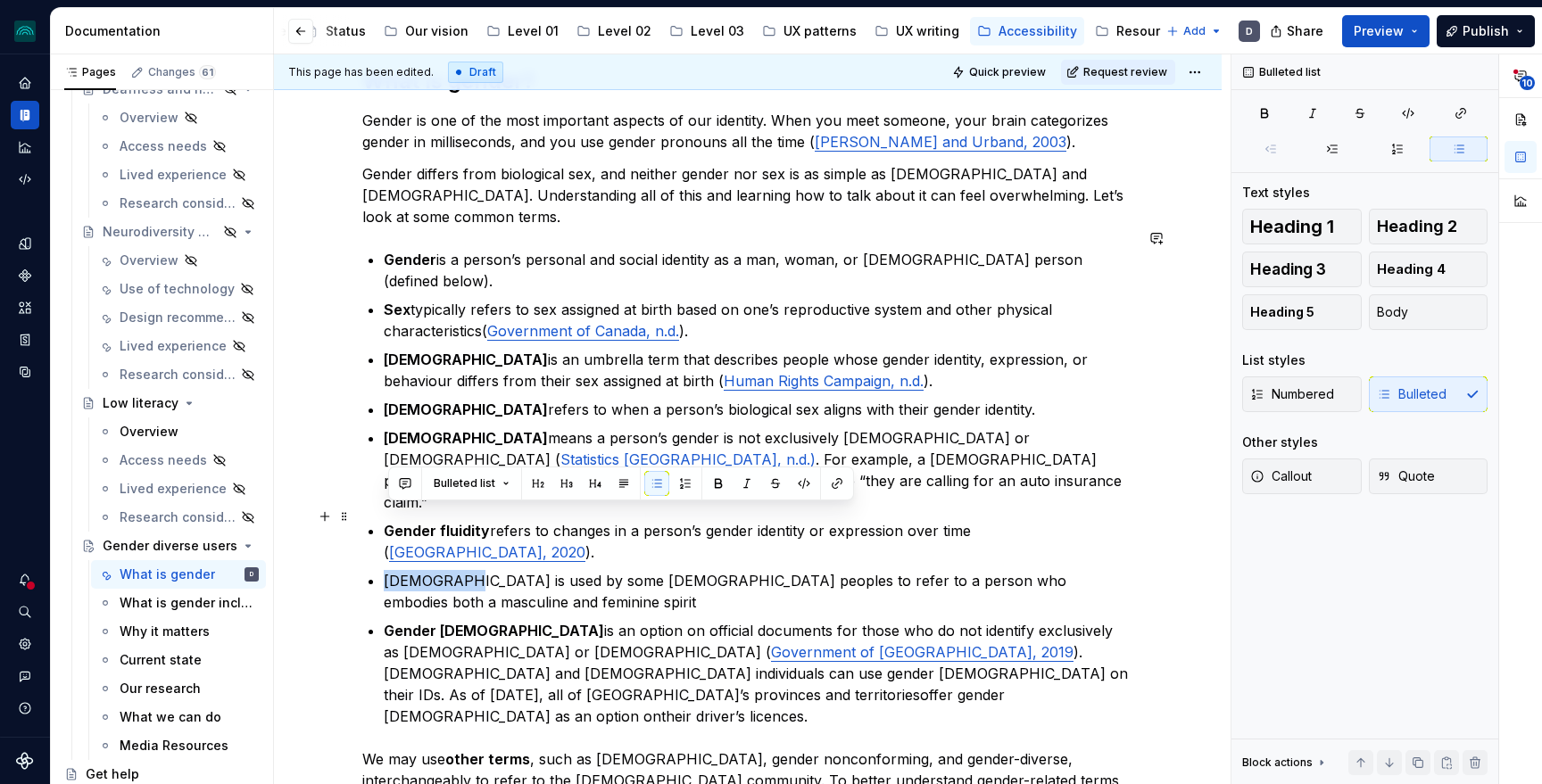
drag, startPoint x: 457, startPoint y: 516, endPoint x: 377, endPoint y: 516, distance: 80.0
click at [384, 570] on li "[DEMOGRAPHIC_DATA] is used by some [DEMOGRAPHIC_DATA] peoples to refer to a per…" at bounding box center [759, 591] width 750 height 43
click at [718, 483] on button "button" at bounding box center [719, 484] width 25 height 25
click at [548, 570] on p "[DEMOGRAPHIC_DATA] is used by some [DEMOGRAPHIC_DATA] peoples to refer to a per…" at bounding box center [759, 591] width 750 height 43
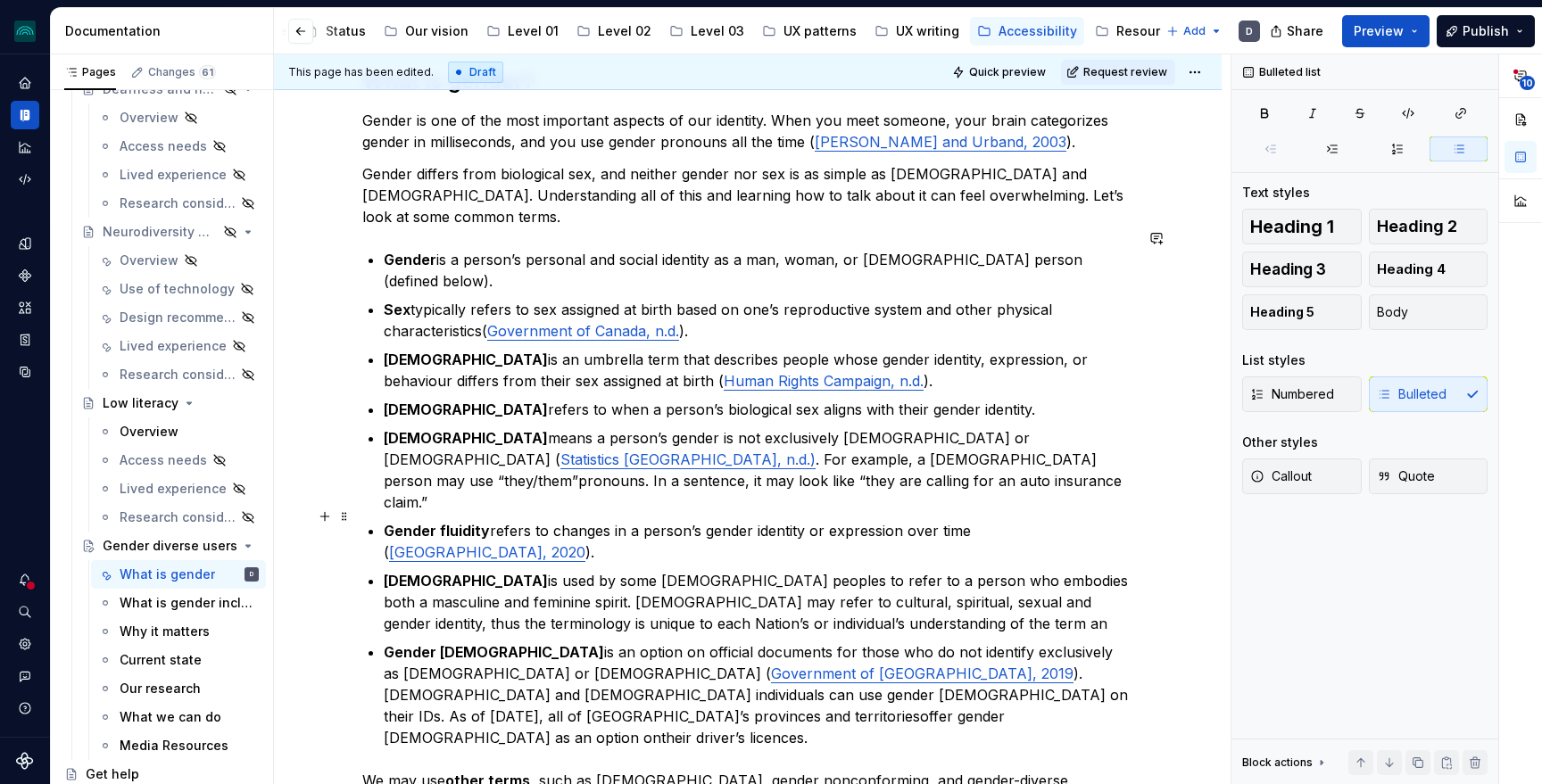
click at [742, 570] on p "[DEMOGRAPHIC_DATA] is used by some [DEMOGRAPHIC_DATA] peoples to refer to a per…" at bounding box center [759, 602] width 750 height 65
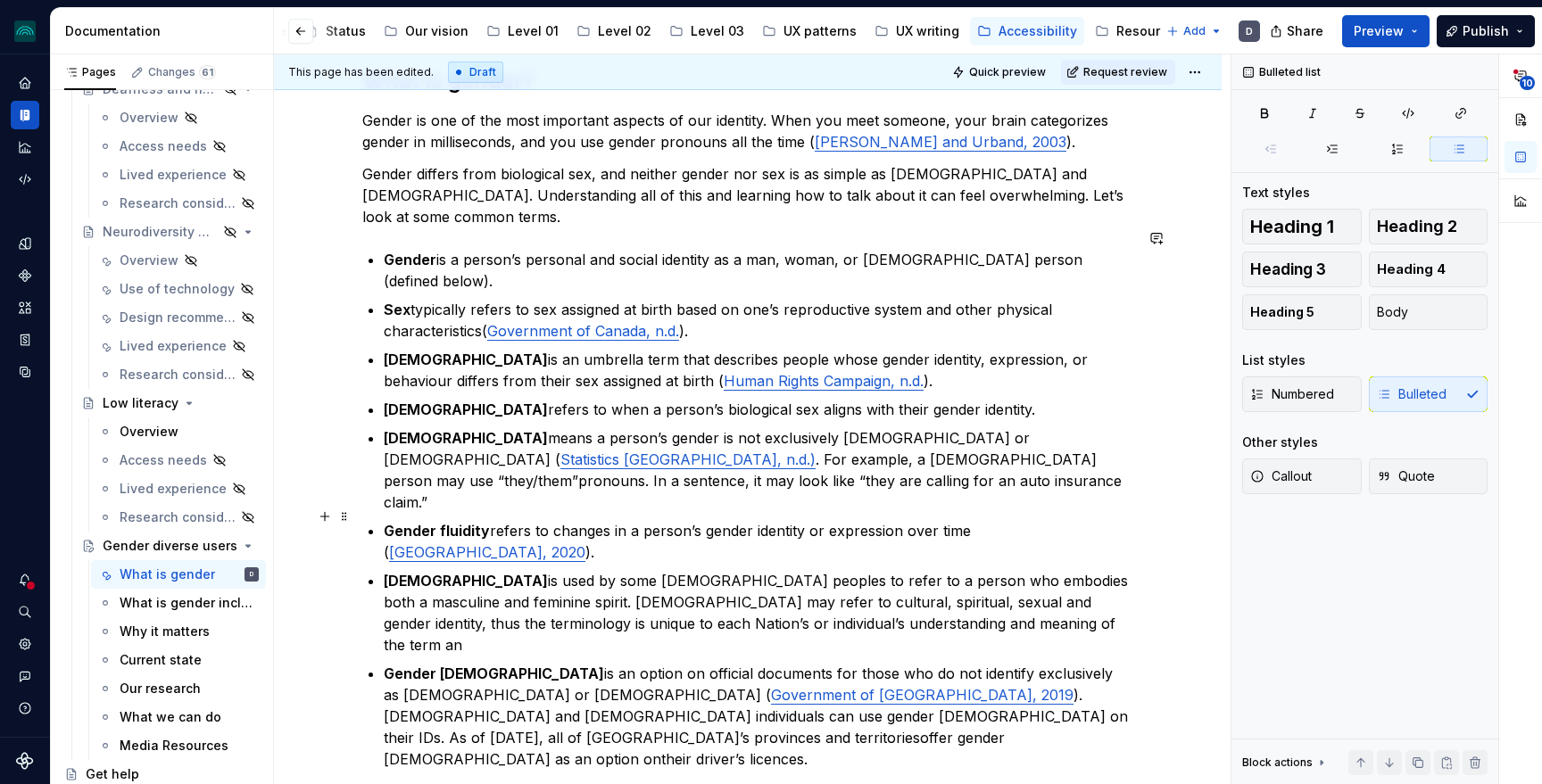
click at [681, 570] on p "[DEMOGRAPHIC_DATA] is used by some [DEMOGRAPHIC_DATA] peoples to refer to a per…" at bounding box center [759, 613] width 750 height 86
click at [947, 570] on p "[DEMOGRAPHIC_DATA] is used by some [DEMOGRAPHIC_DATA] peoples to refer to a per…" at bounding box center [759, 613] width 750 height 86
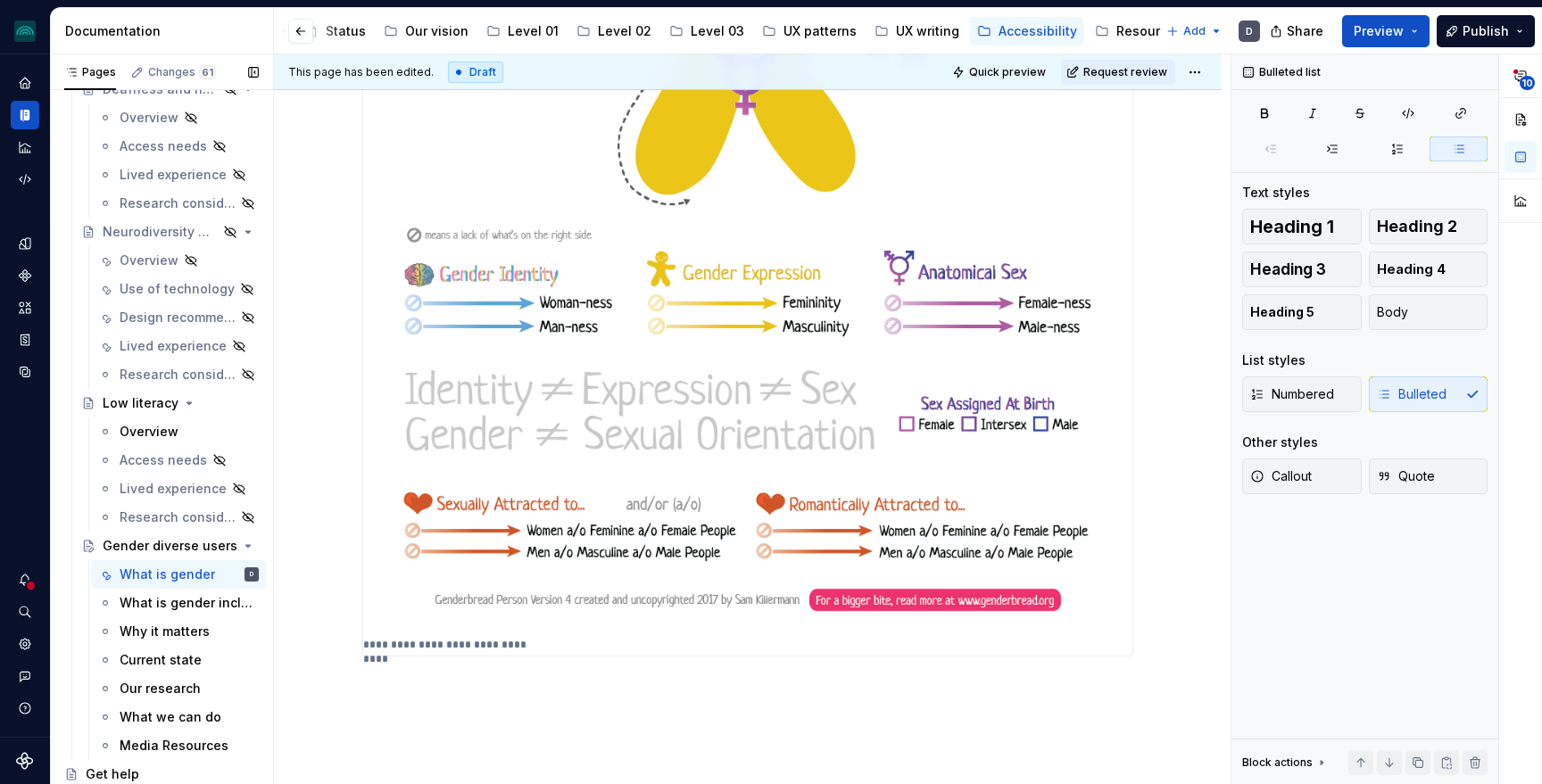
scroll to position [345, 0]
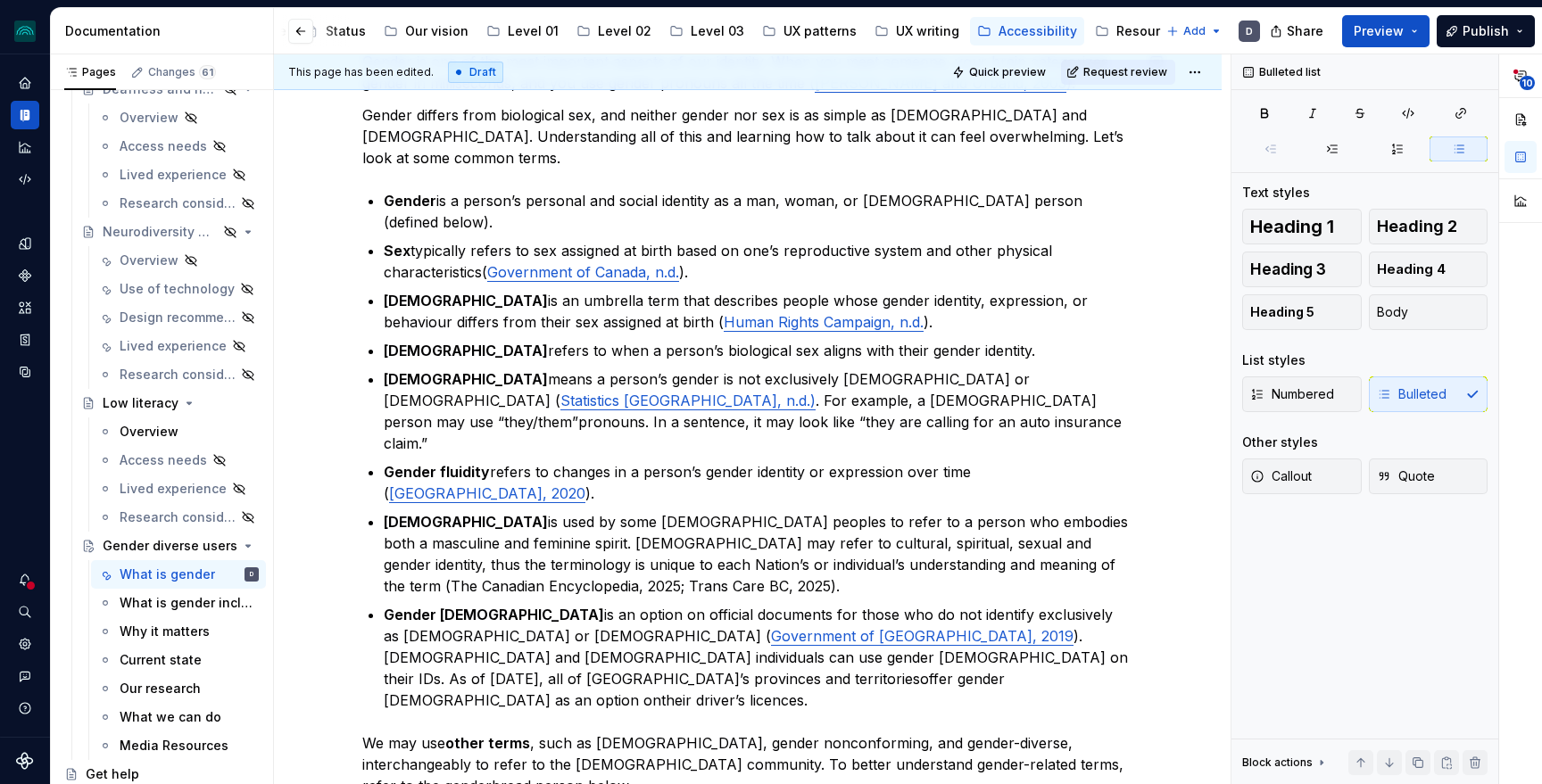
type textarea "*"
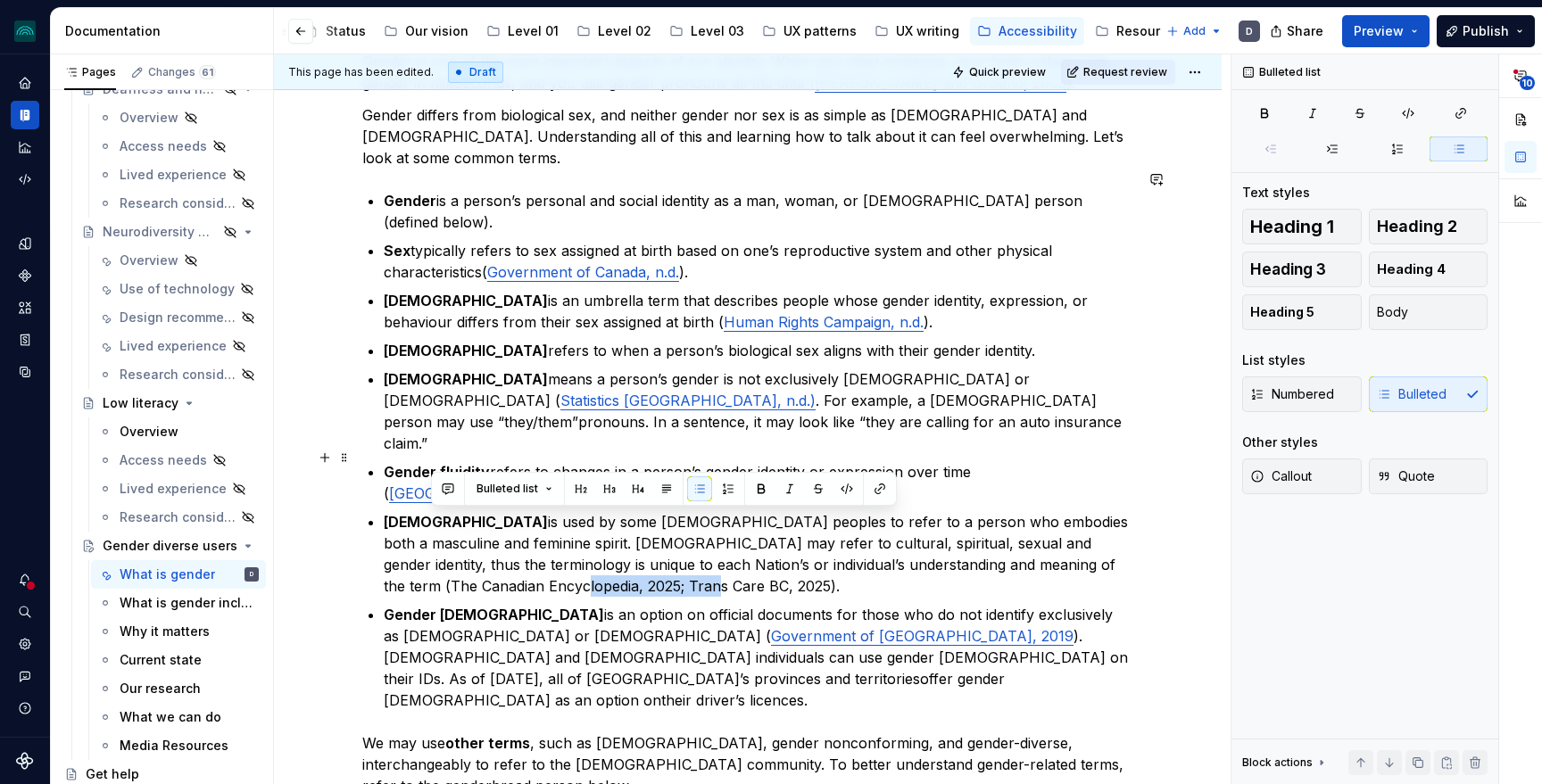
drag, startPoint x: 571, startPoint y: 524, endPoint x: 433, endPoint y: 527, distance: 138.0
click at [433, 527] on p "[DEMOGRAPHIC_DATA] is used by some [DEMOGRAPHIC_DATA] peoples to refer to a per…" at bounding box center [759, 554] width 750 height 86
click at [875, 488] on button "button" at bounding box center [880, 489] width 25 height 25
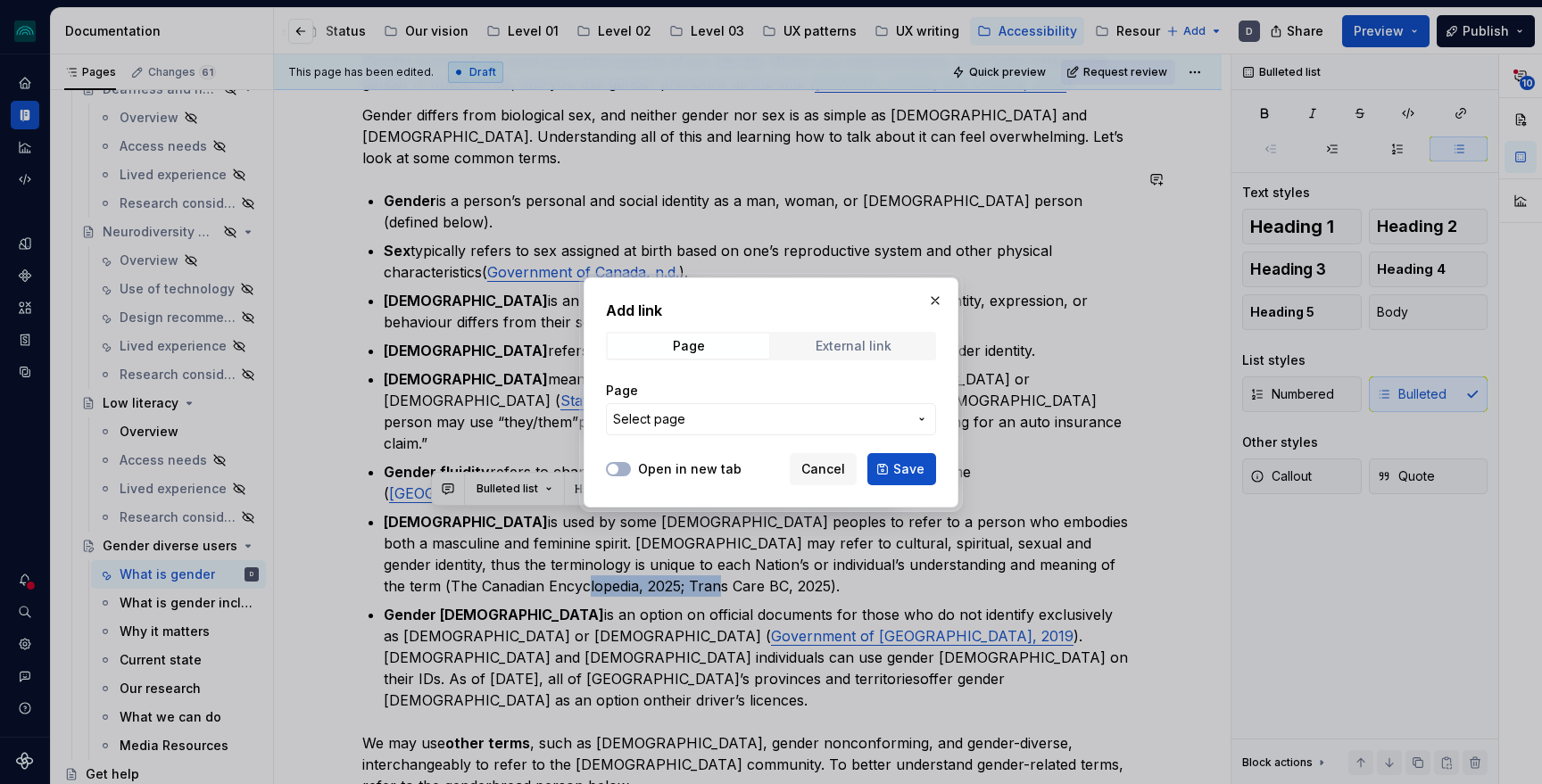
click at [833, 348] on div "External link" at bounding box center [853, 346] width 75 height 15
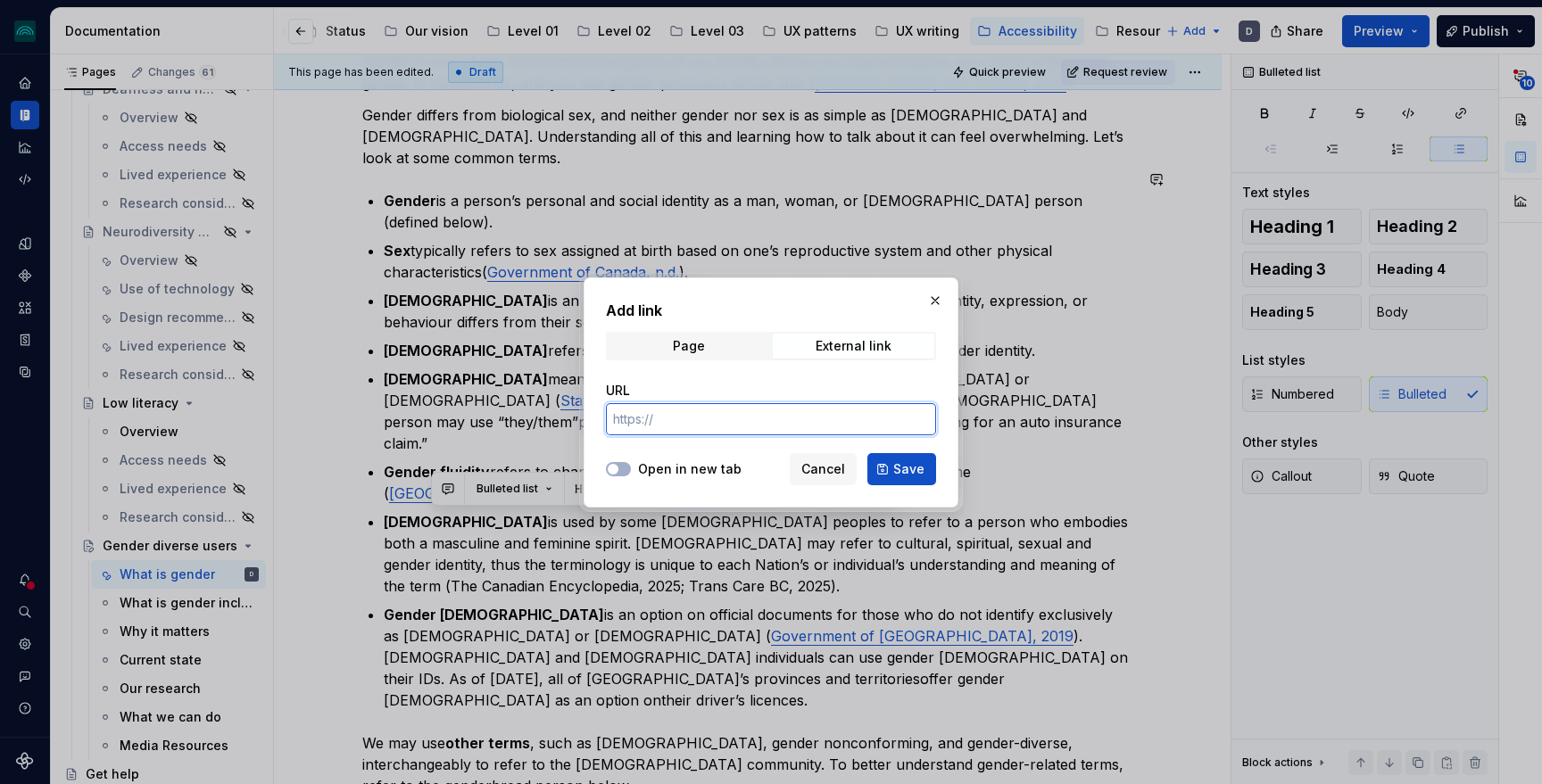
click at [777, 404] on input "URL" at bounding box center [771, 419] width 330 height 32
paste input "[URL][DOMAIN_NAME]"
type input "[URL][DOMAIN_NAME]"
click at [678, 465] on label "Open in new tab" at bounding box center [690, 469] width 104 height 18
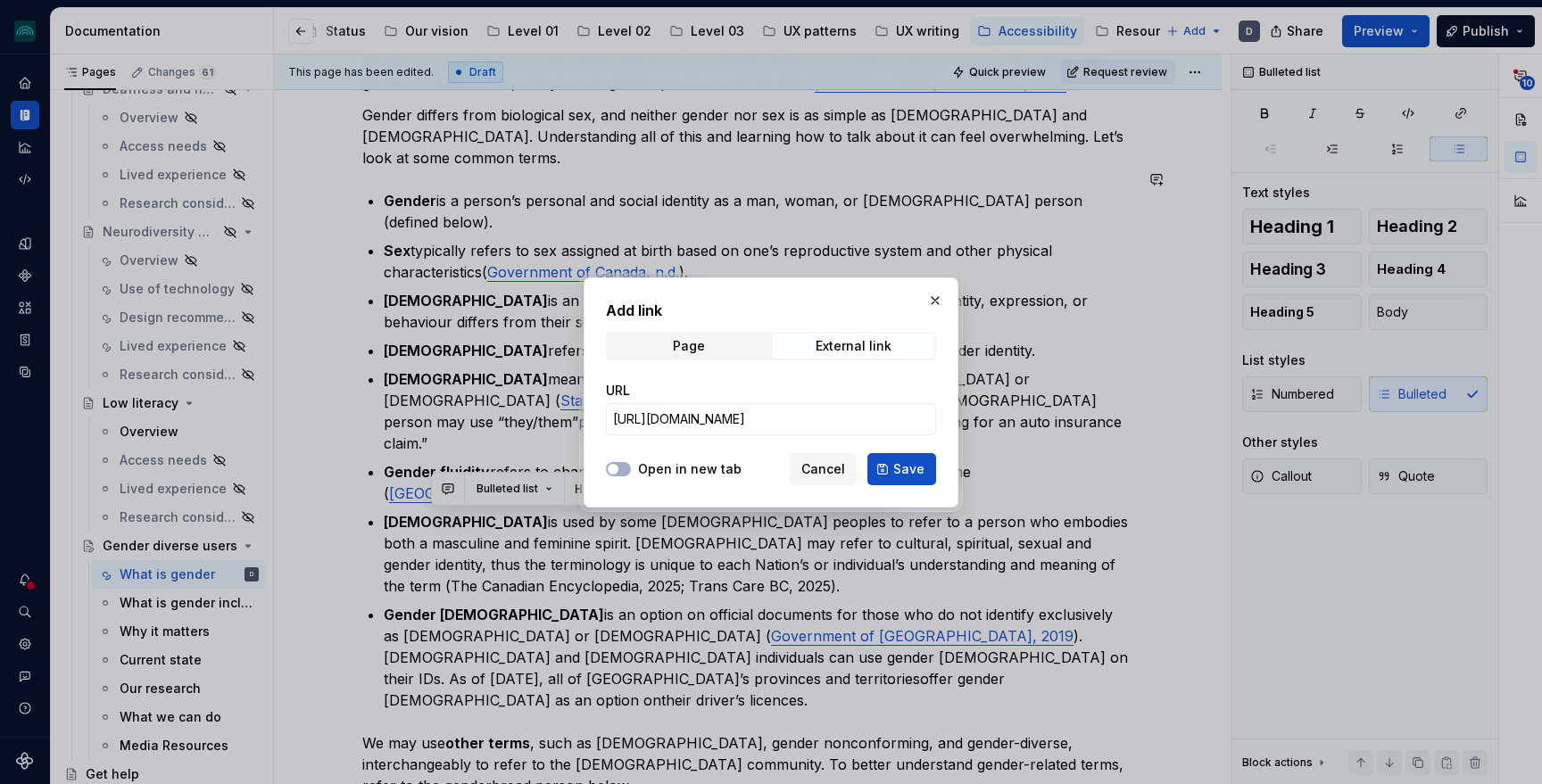
click at [631, 465] on button "Open in new tab" at bounding box center [619, 469] width 25 height 15
click at [920, 469] on span "Save" at bounding box center [909, 469] width 31 height 18
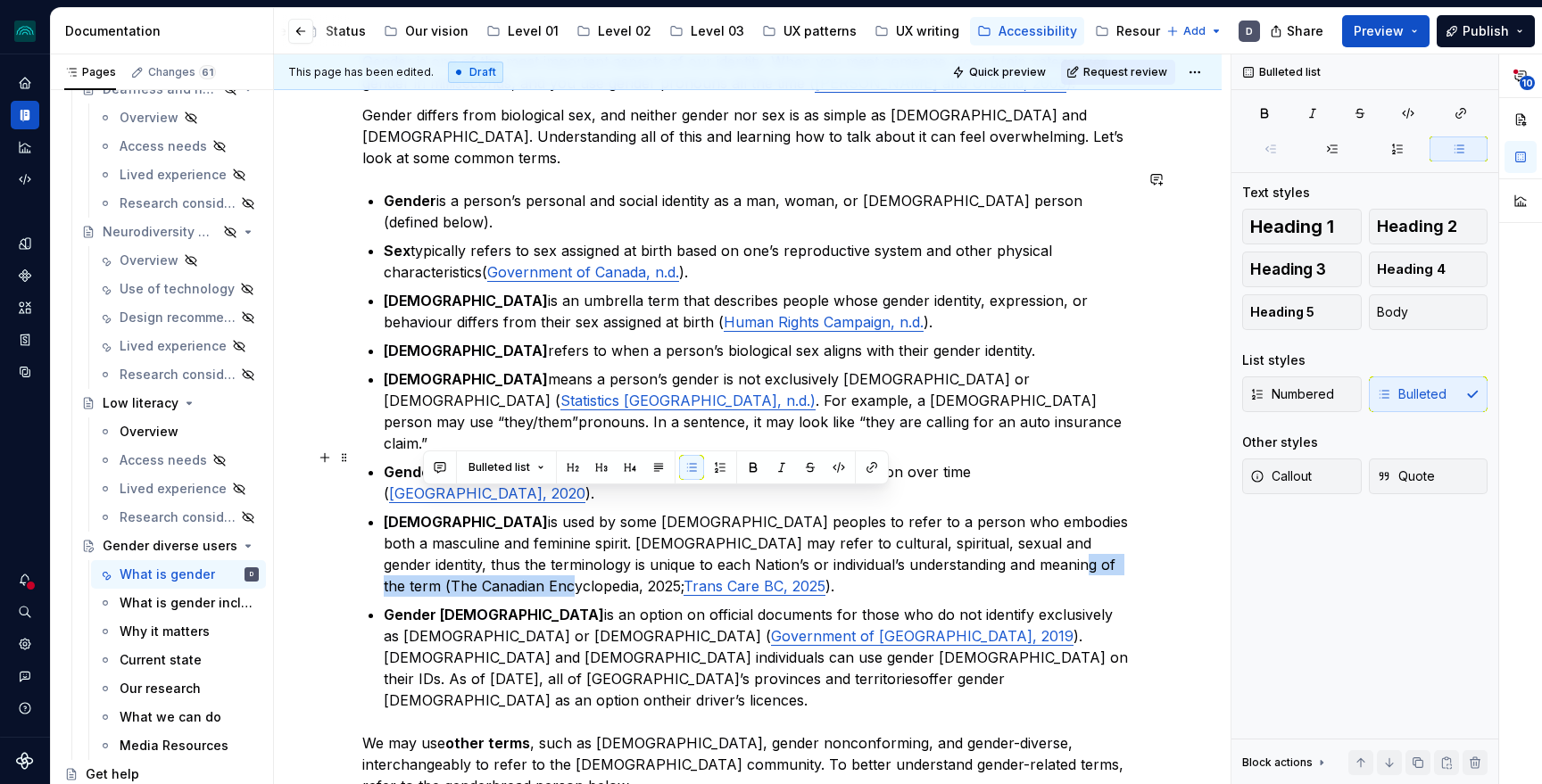
drag, startPoint x: 927, startPoint y: 499, endPoint x: 419, endPoint y: 526, distance: 508.7
click at [419, 526] on p "[DEMOGRAPHIC_DATA] is used by some [DEMOGRAPHIC_DATA] peoples to refer to a per…" at bounding box center [759, 554] width 750 height 86
click at [866, 472] on button "button" at bounding box center [872, 468] width 25 height 25
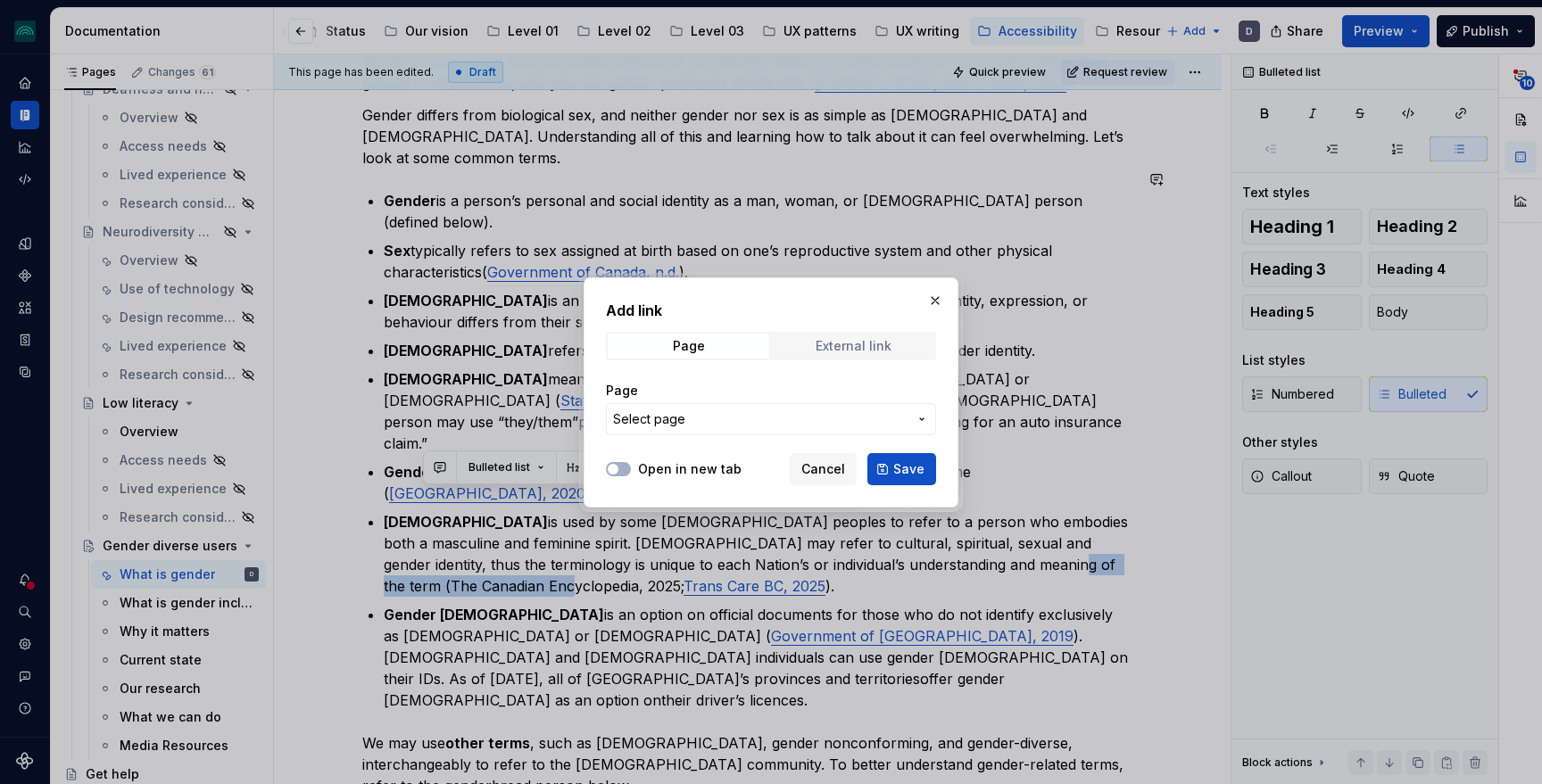
click at [815, 356] on span "External link" at bounding box center [853, 346] width 162 height 25
click at [745, 426] on input "URL" at bounding box center [771, 419] width 330 height 32
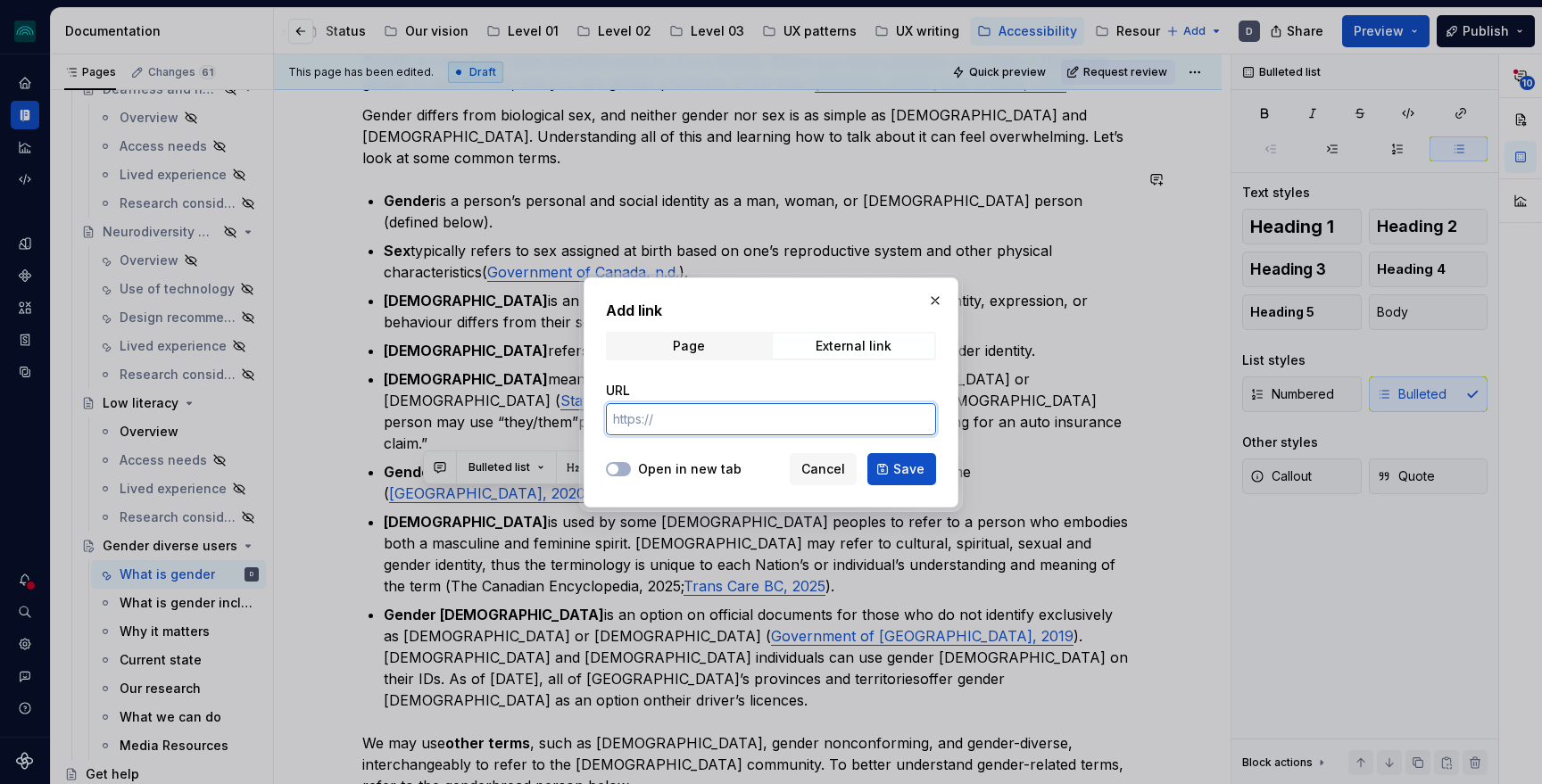
paste input "[URL][DOMAIN_NAME][DEMOGRAPHIC_DATA].)"
type input "[URL][DOMAIN_NAME][DEMOGRAPHIC_DATA].)"
click at [686, 463] on label "Open in new tab" at bounding box center [690, 469] width 104 height 18
click at [631, 463] on button "Open in new tab" at bounding box center [619, 469] width 25 height 15
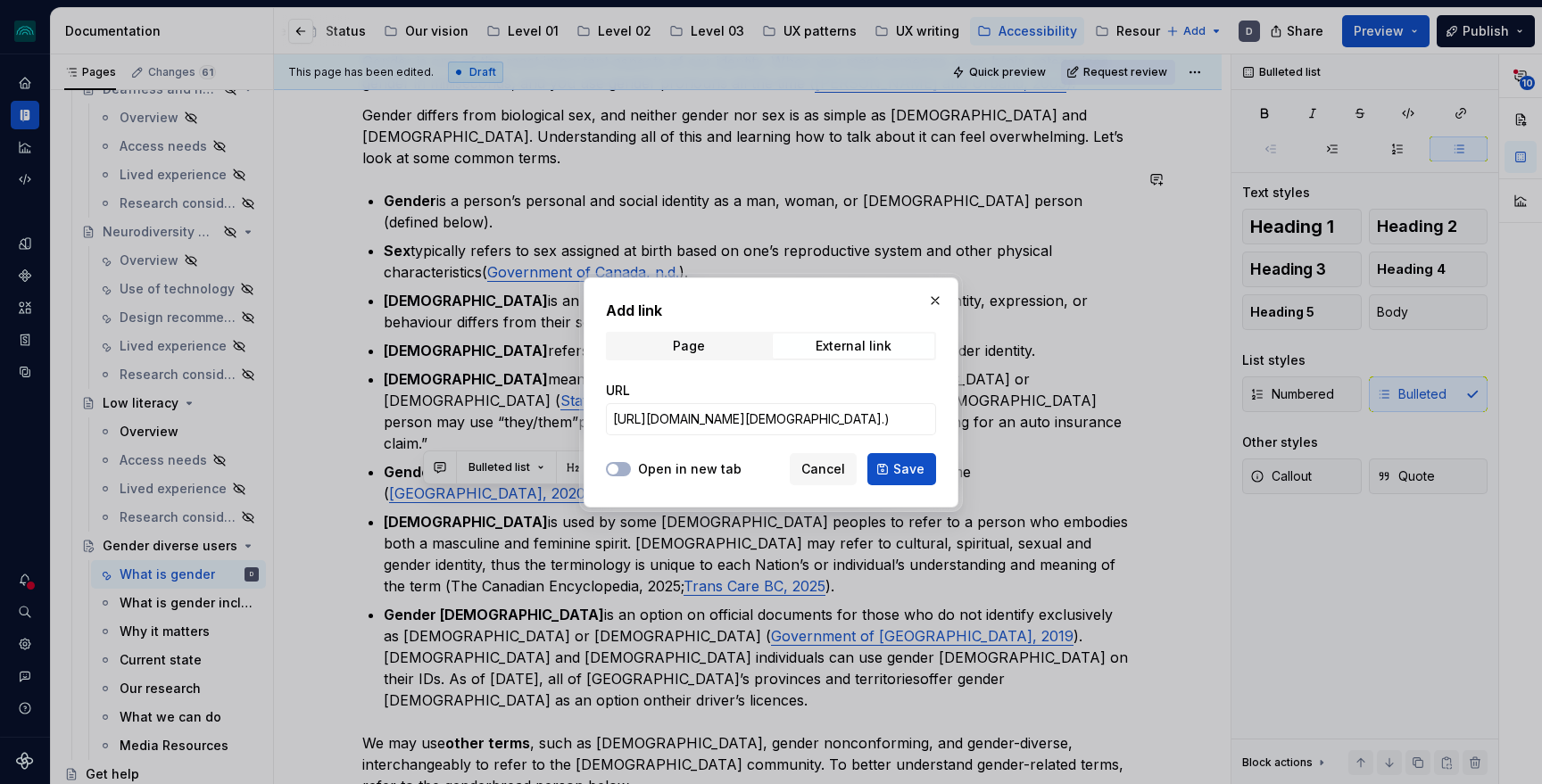
scroll to position [0, 0]
click at [923, 471] on span "Save" at bounding box center [909, 469] width 31 height 18
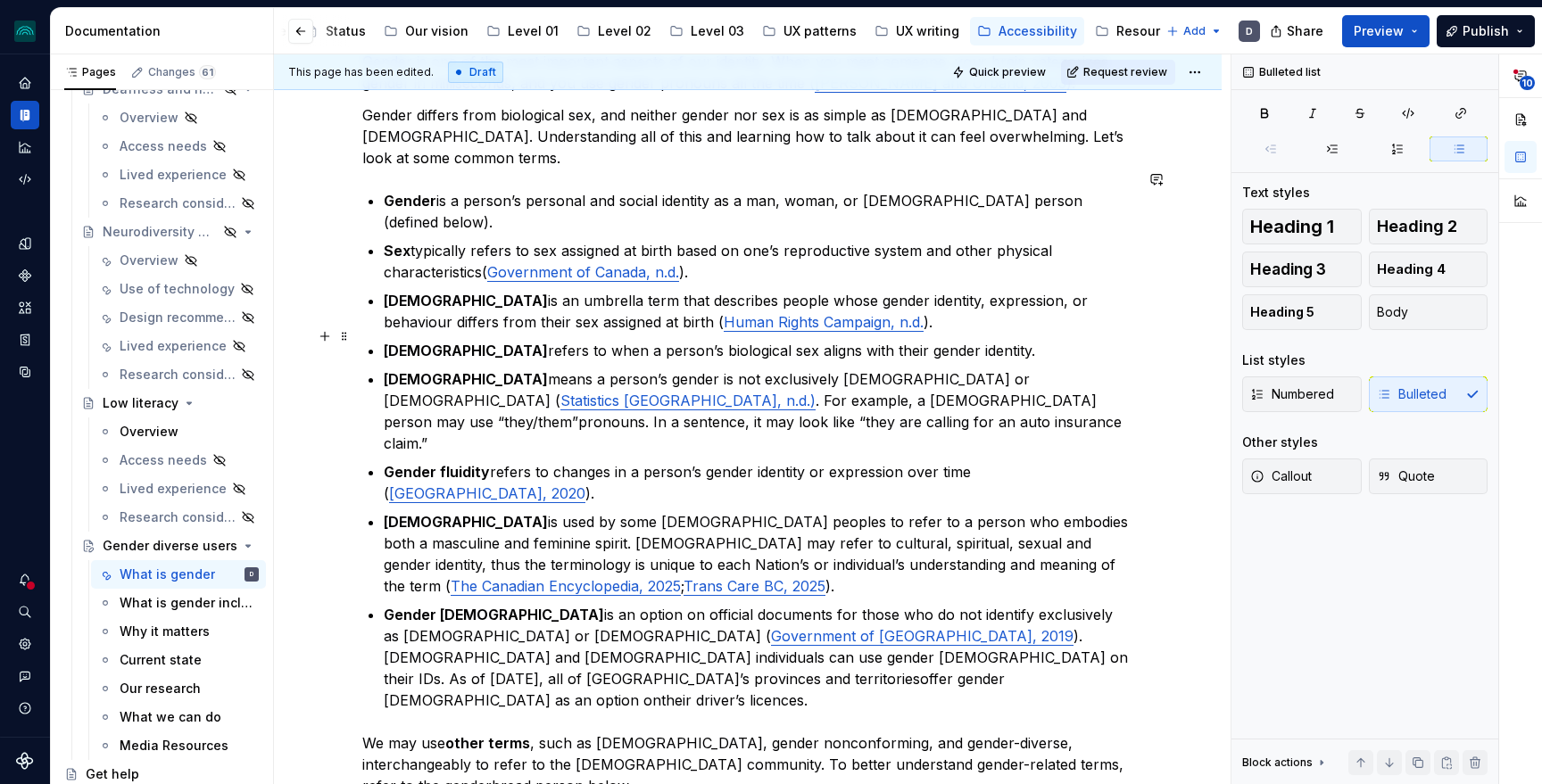
click at [788, 368] on p "[DEMOGRAPHIC_DATA] means a person’s gender is not exclusively [DEMOGRAPHIC_DATA…" at bounding box center [759, 411] width 750 height 86
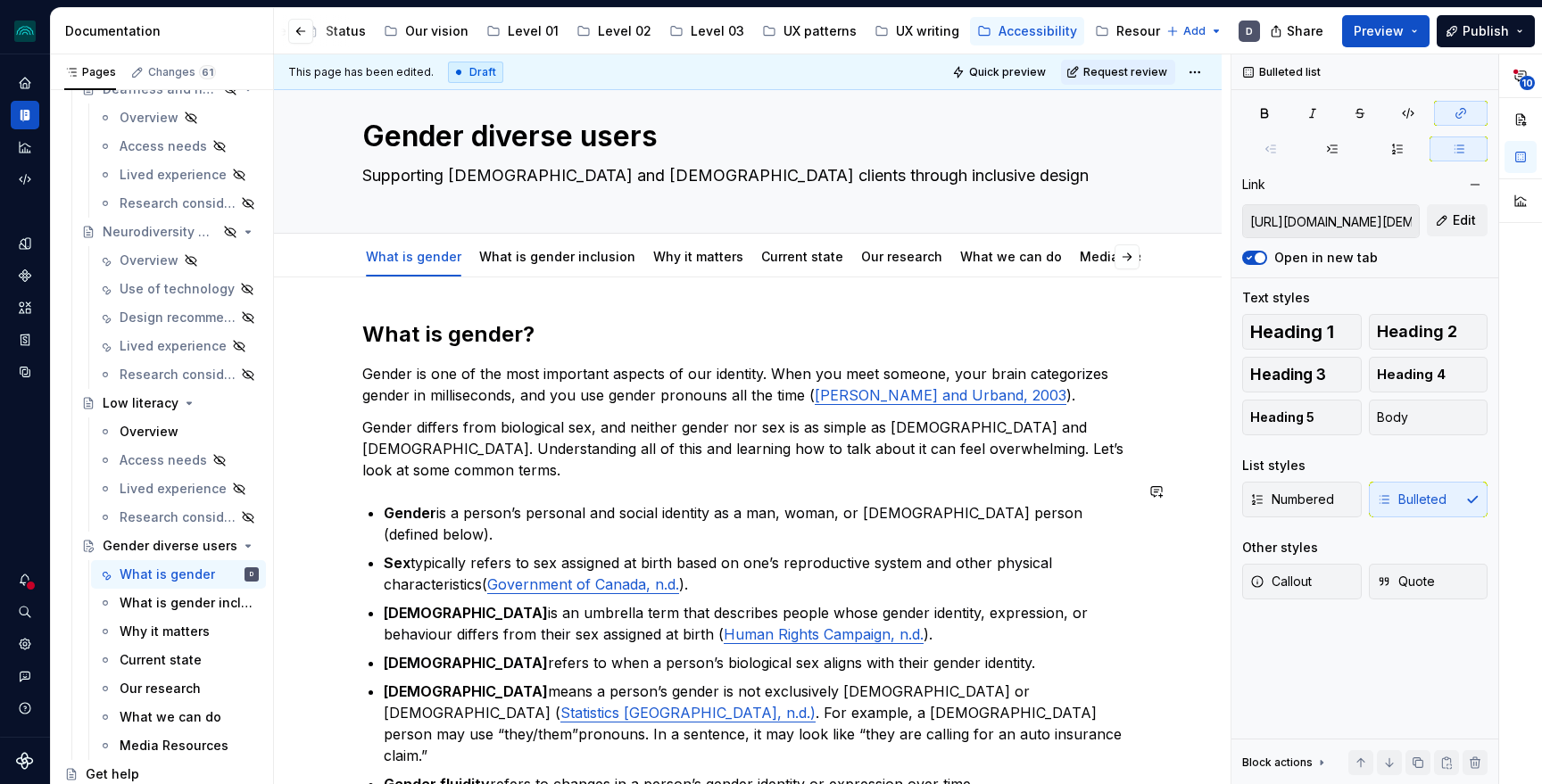
scroll to position [24, 0]
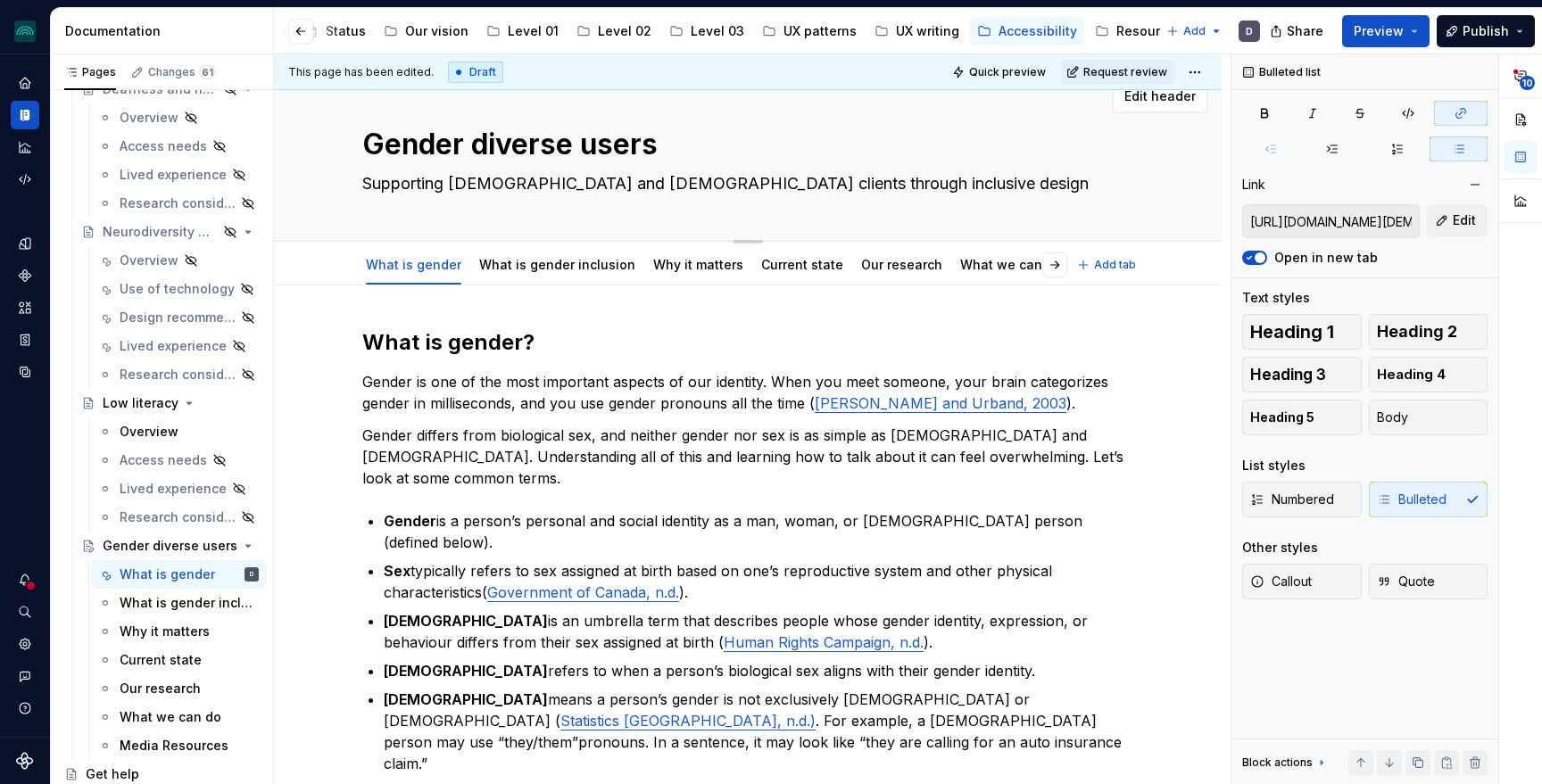
click at [645, 185] on textarea "Supporting [DEMOGRAPHIC_DATA] and [DEMOGRAPHIC_DATA] clients through inclusive …" at bounding box center [744, 183] width 771 height 28
click at [661, 186] on textarea "Supporting [DEMOGRAPHIC_DATA] and [DEMOGRAPHIC_DATA] clients through inclusive …" at bounding box center [744, 183] width 771 height 28
drag, startPoint x: 667, startPoint y: 187, endPoint x: 536, endPoint y: 187, distance: 131.0
click at [536, 187] on textarea "Supporting [DEMOGRAPHIC_DATA] and [DEMOGRAPHIC_DATA] clients through inclusive …" at bounding box center [744, 183] width 771 height 28
type textarea "*"
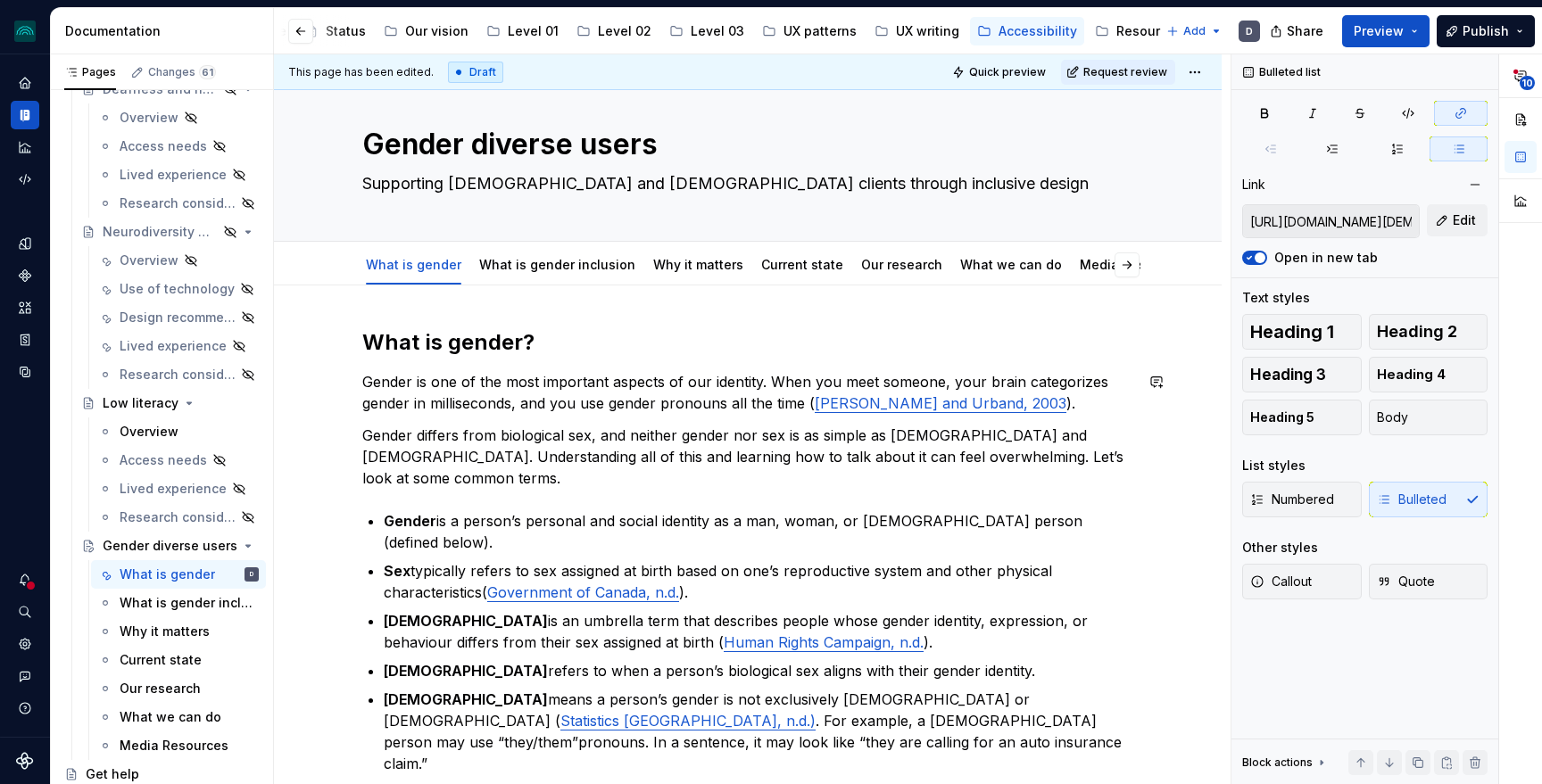
type textarea "Supporting [DEMOGRAPHIC_DATA], clients through inclusive design"
type textarea "*"
type textarea "Supporting [DEMOGRAPHIC_DATA], clients through inclusive design"
type textarea "*"
type textarea "Supporting [DEMOGRAPHIC_DATA], t clients through inclusive design"
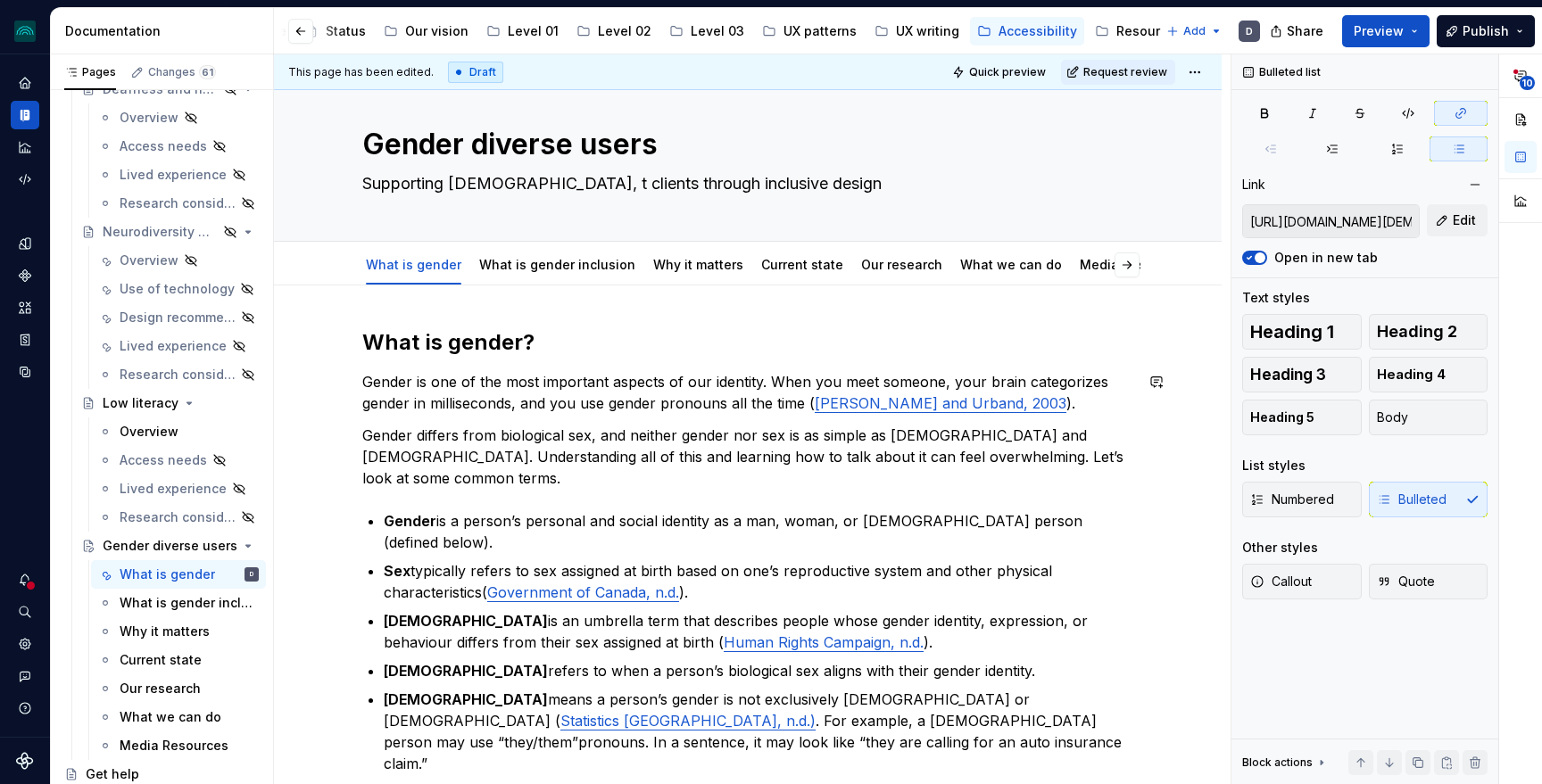
type textarea "*"
type textarea "Supporting [DEMOGRAPHIC_DATA], tr clients through inclusive design"
type textarea "*"
type textarea "Supporting [DEMOGRAPHIC_DATA], tra clients through inclusive design"
type textarea "*"
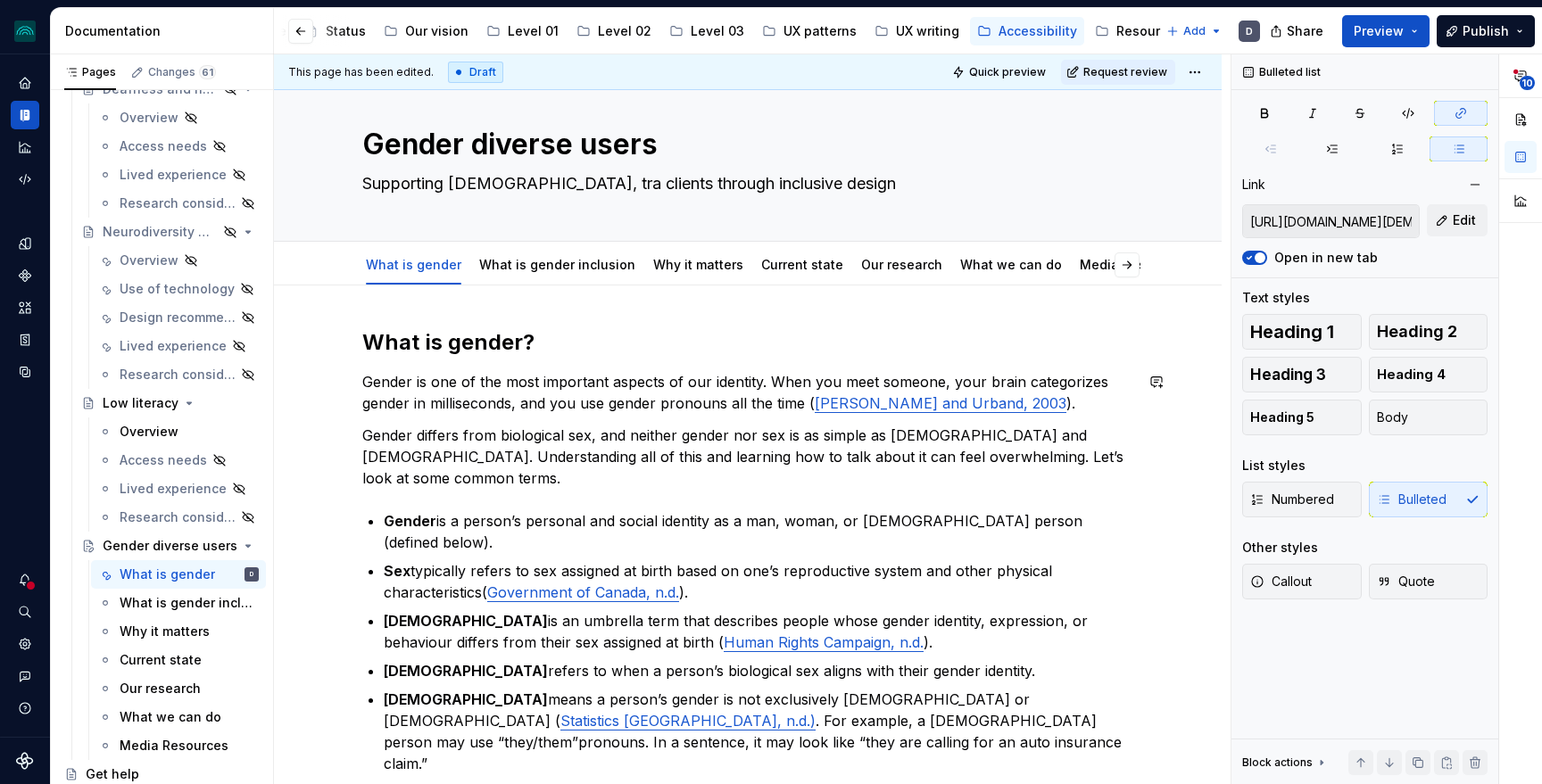
type textarea "Supporting [DEMOGRAPHIC_DATA], [PERSON_NAME] clients through inclusive design"
type textarea "*"
type textarea "Supporting [DEMOGRAPHIC_DATA], trans clients through inclusive design"
type textarea "*"
type textarea "Supporting [DEMOGRAPHIC_DATA], transg clients through inclusive design"
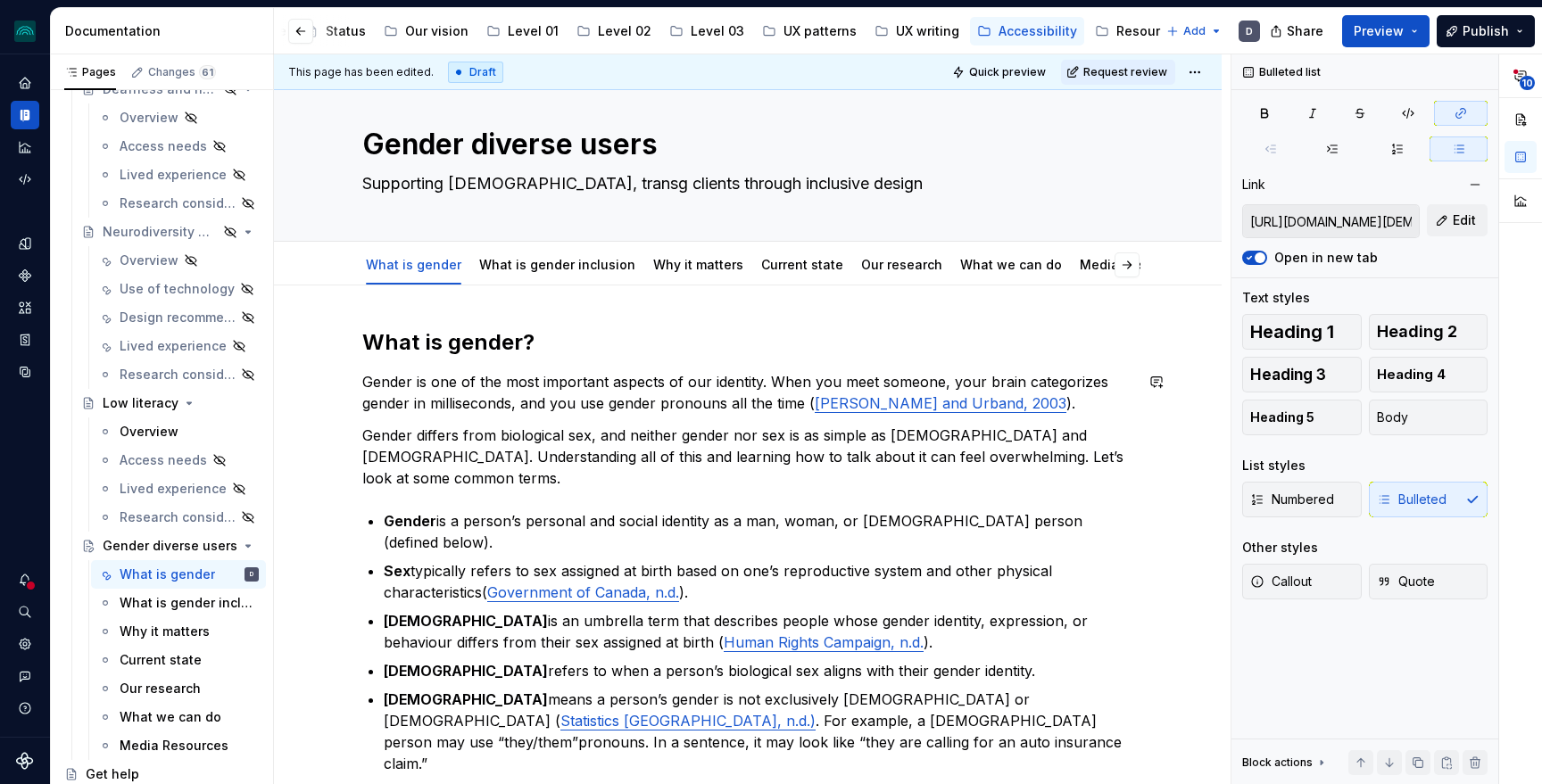
type textarea "*"
type textarea "Supporting [DEMOGRAPHIC_DATA], transge clients through inclusive design"
type textarea "*"
type textarea "Supporting [DEMOGRAPHIC_DATA], transgend clients through inclusive design"
type textarea "*"
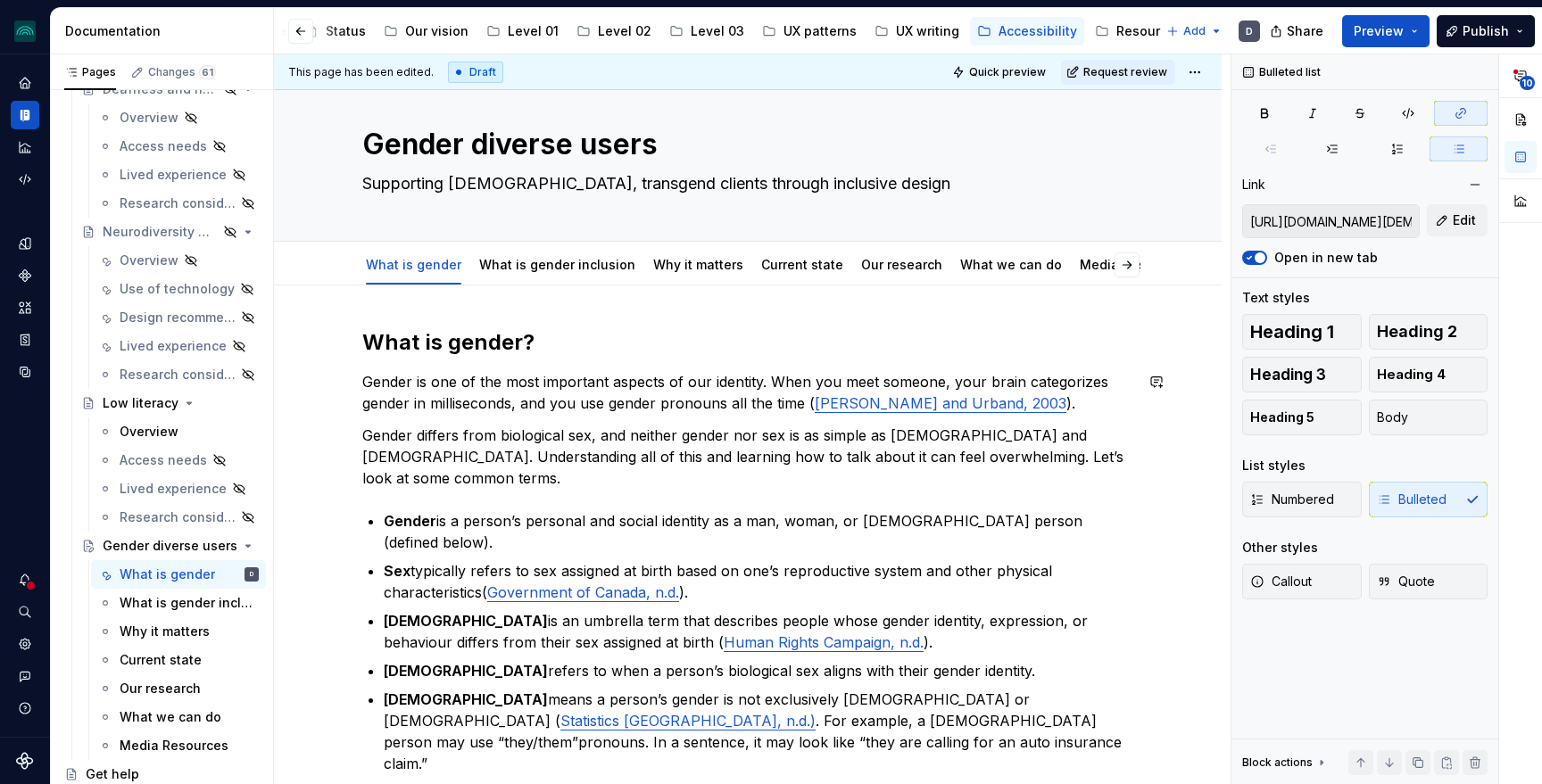
type textarea "Supporting [DEMOGRAPHIC_DATA], transgende clients through inclusive design"
type textarea "*"
type textarea "Supporting [DEMOGRAPHIC_DATA], [DEMOGRAPHIC_DATA] clients through inclusive des…"
type textarea "*"
type textarea "Supporting [DEMOGRAPHIC_DATA], [DEMOGRAPHIC_DATA], clients through inclusive de…"
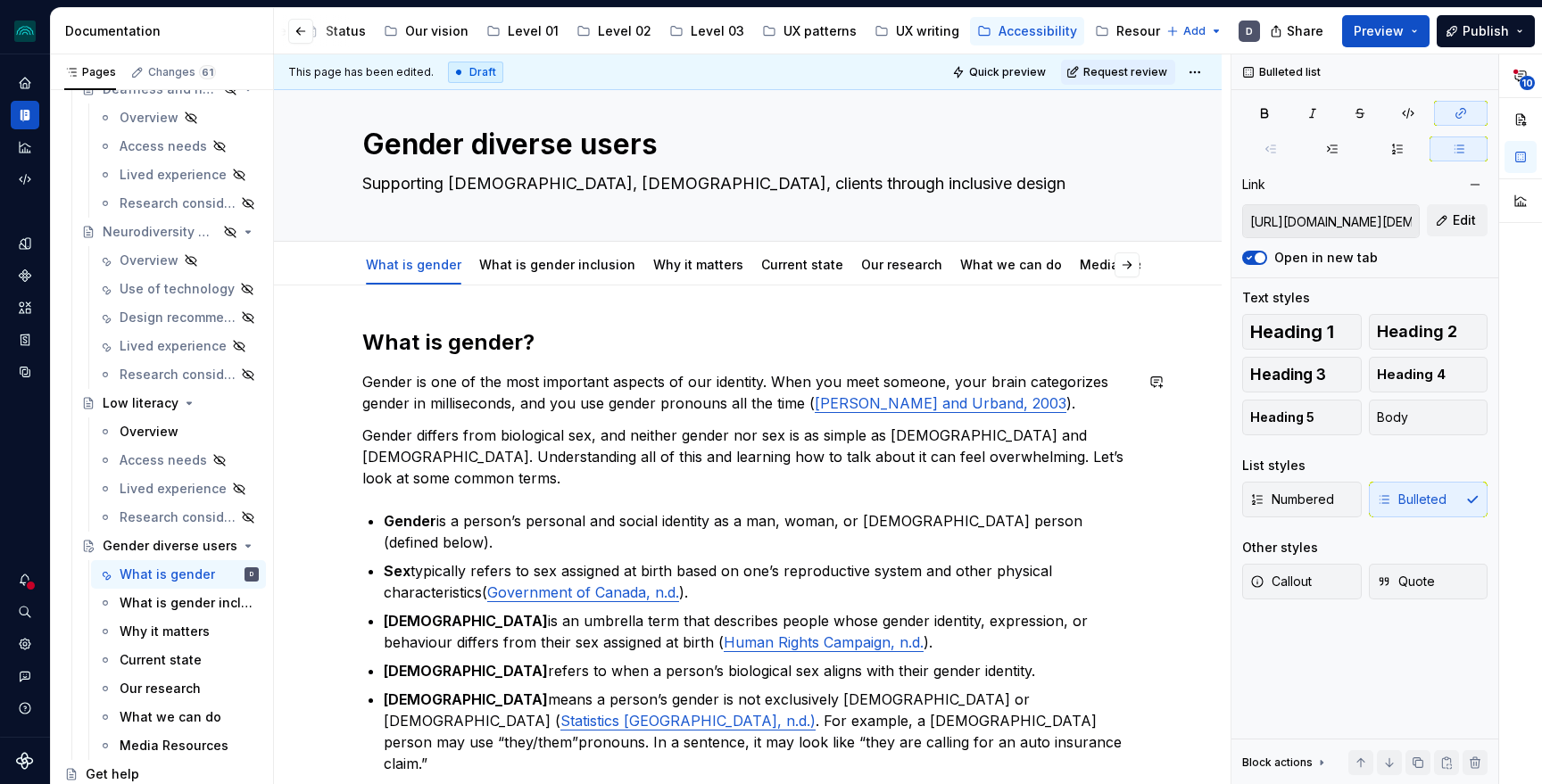
type textarea "*"
type textarea "Supporting [DEMOGRAPHIC_DATA], [DEMOGRAPHIC_DATA], a clients through inclusive …"
type textarea "*"
type textarea "Supporting [DEMOGRAPHIC_DATA], [DEMOGRAPHIC_DATA], an clients through inclusive…"
type textarea "*"
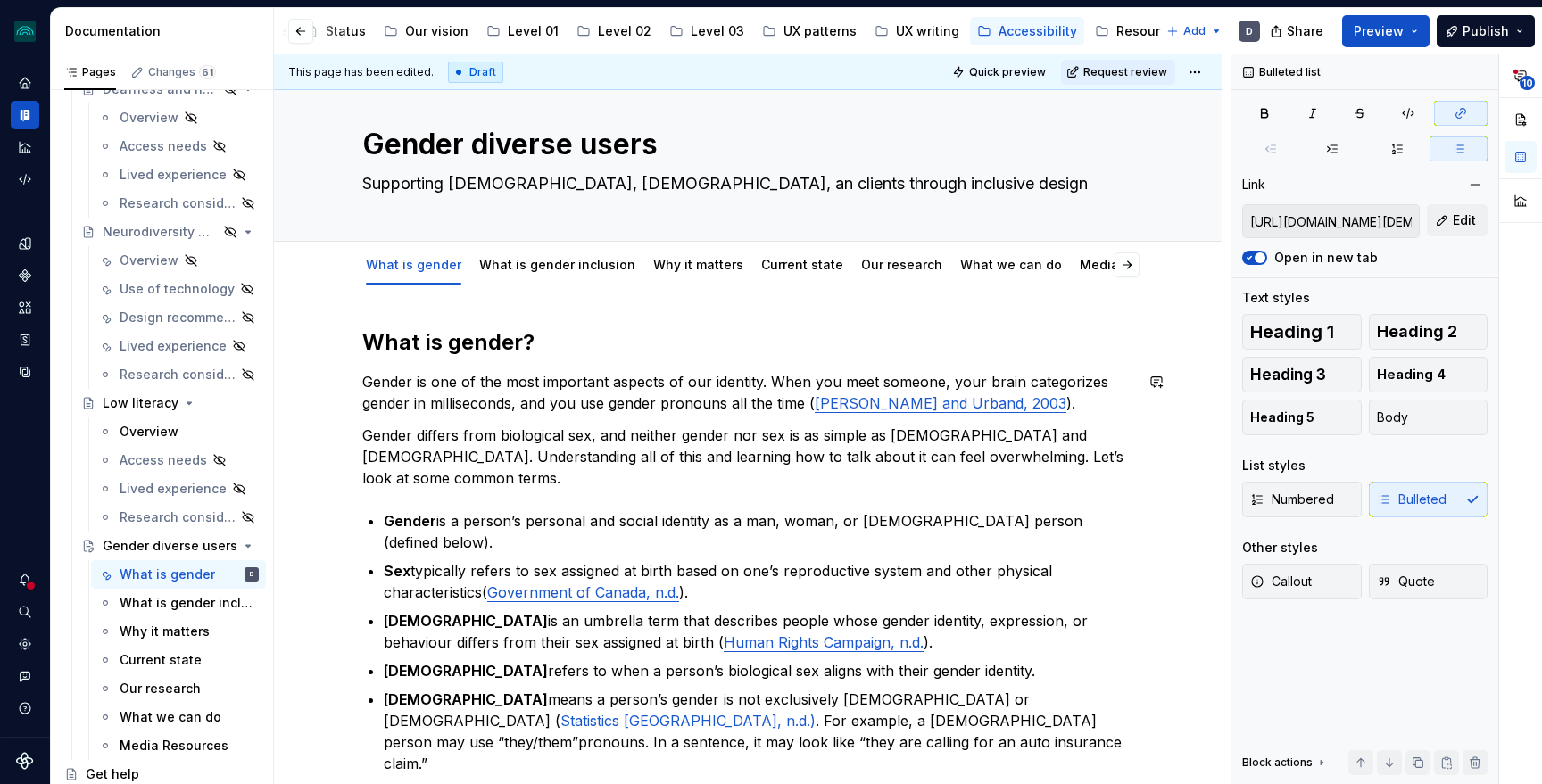
type textarea "Supporting [DEMOGRAPHIC_DATA], [DEMOGRAPHIC_DATA], and clients through inclusiv…"
type textarea "*"
type textarea "Supporting [DEMOGRAPHIC_DATA], [DEMOGRAPHIC_DATA], and clients through inclusiv…"
type textarea "*"
type textarea "Supporting [DEMOGRAPHIC_DATA], [DEMOGRAPHIC_DATA], and g clients through inclus…"
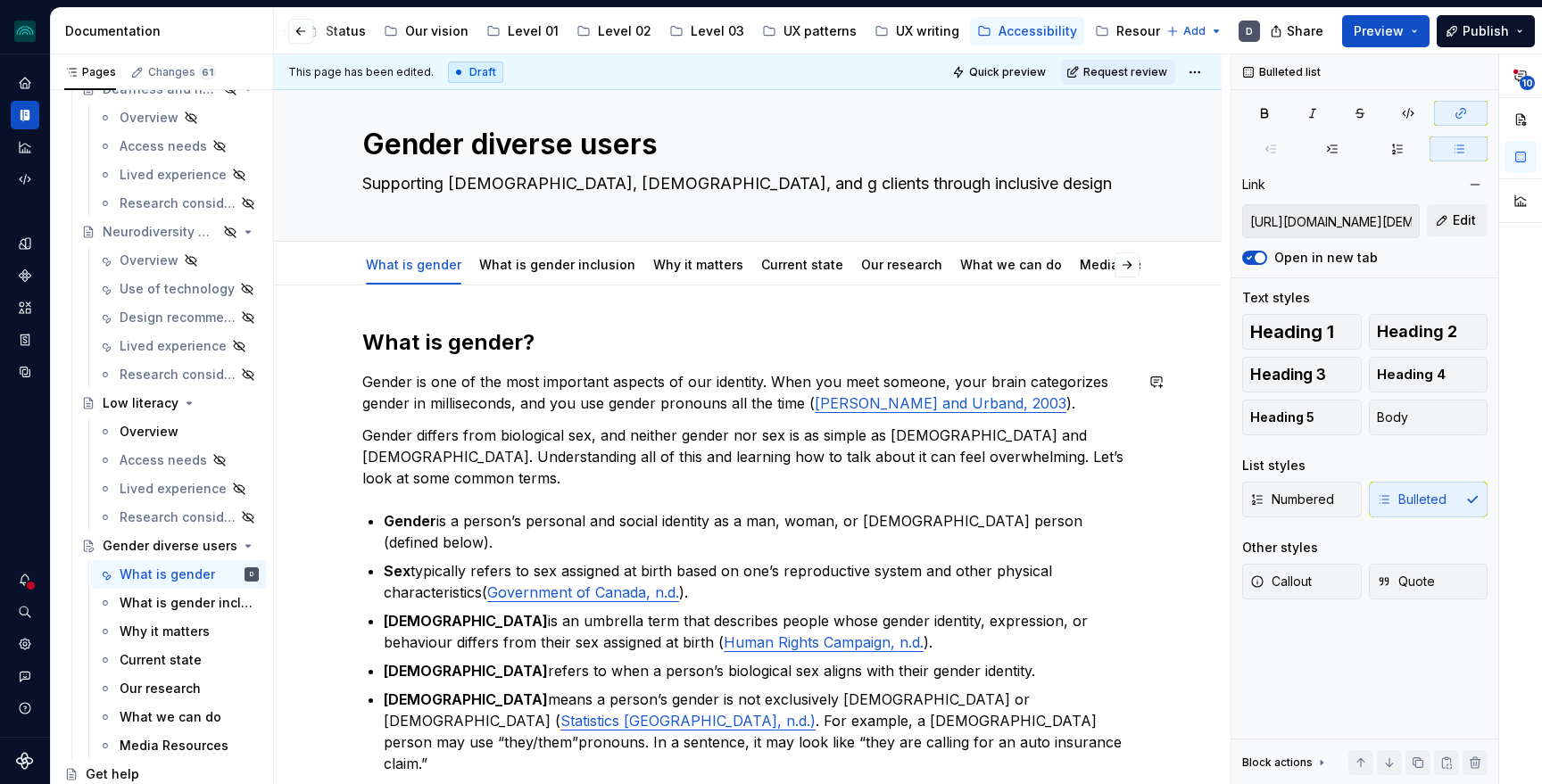
type textarea "*"
type textarea "Supporting [DEMOGRAPHIC_DATA], [DEMOGRAPHIC_DATA], and ge clients through inclu…"
type textarea "*"
type textarea "Supporting [DEMOGRAPHIC_DATA], [DEMOGRAPHIC_DATA], and gen clients through incl…"
type textarea "*"
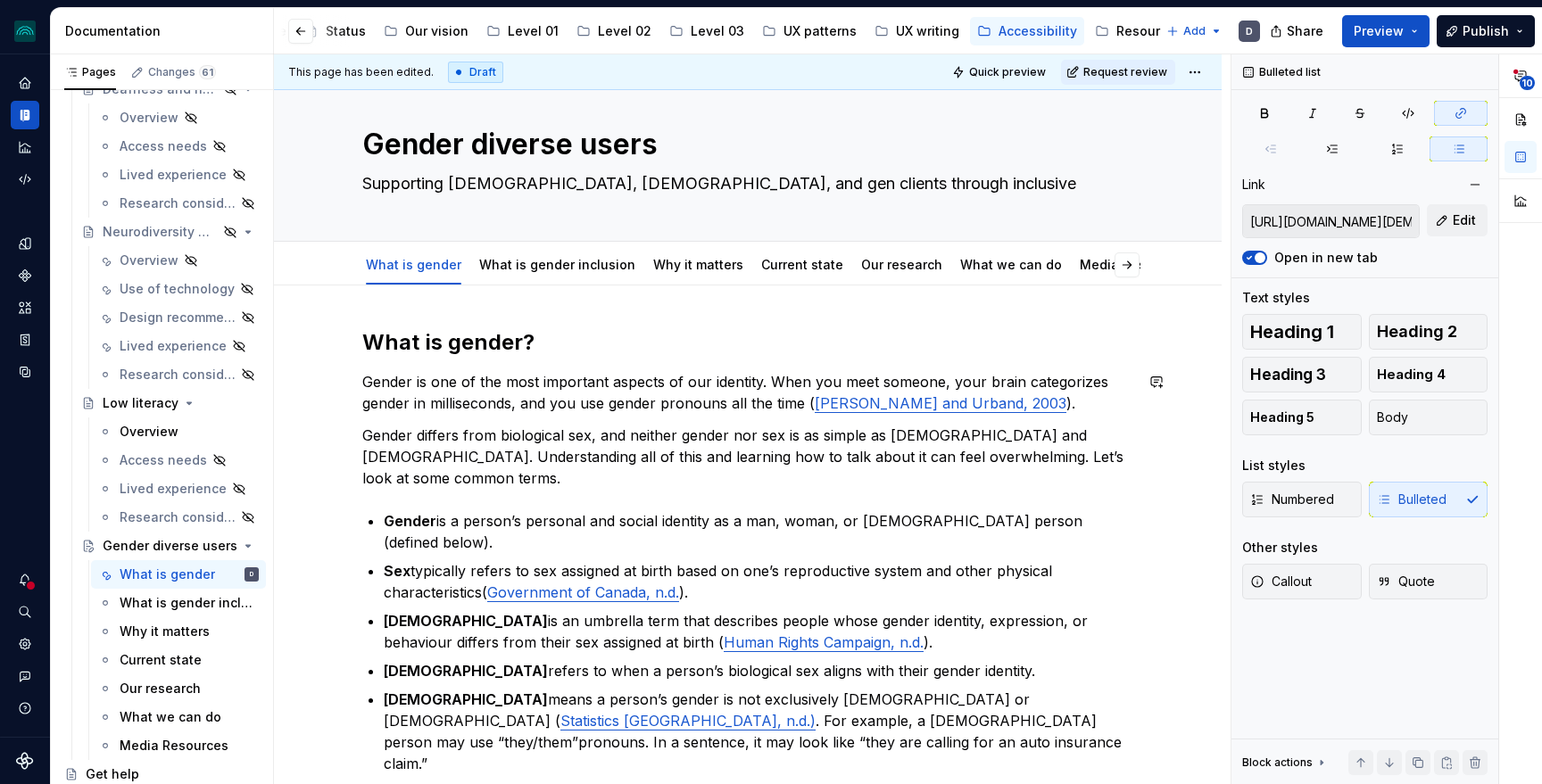
type textarea "Supporting [DEMOGRAPHIC_DATA], [DEMOGRAPHIC_DATA], and gend clients through inc…"
type textarea "*"
type textarea "Supporting [DEMOGRAPHIC_DATA], [DEMOGRAPHIC_DATA], and gende clients through in…"
type textarea "*"
type textarea "Supporting [DEMOGRAPHIC_DATA], [DEMOGRAPHIC_DATA], and gender clients through i…"
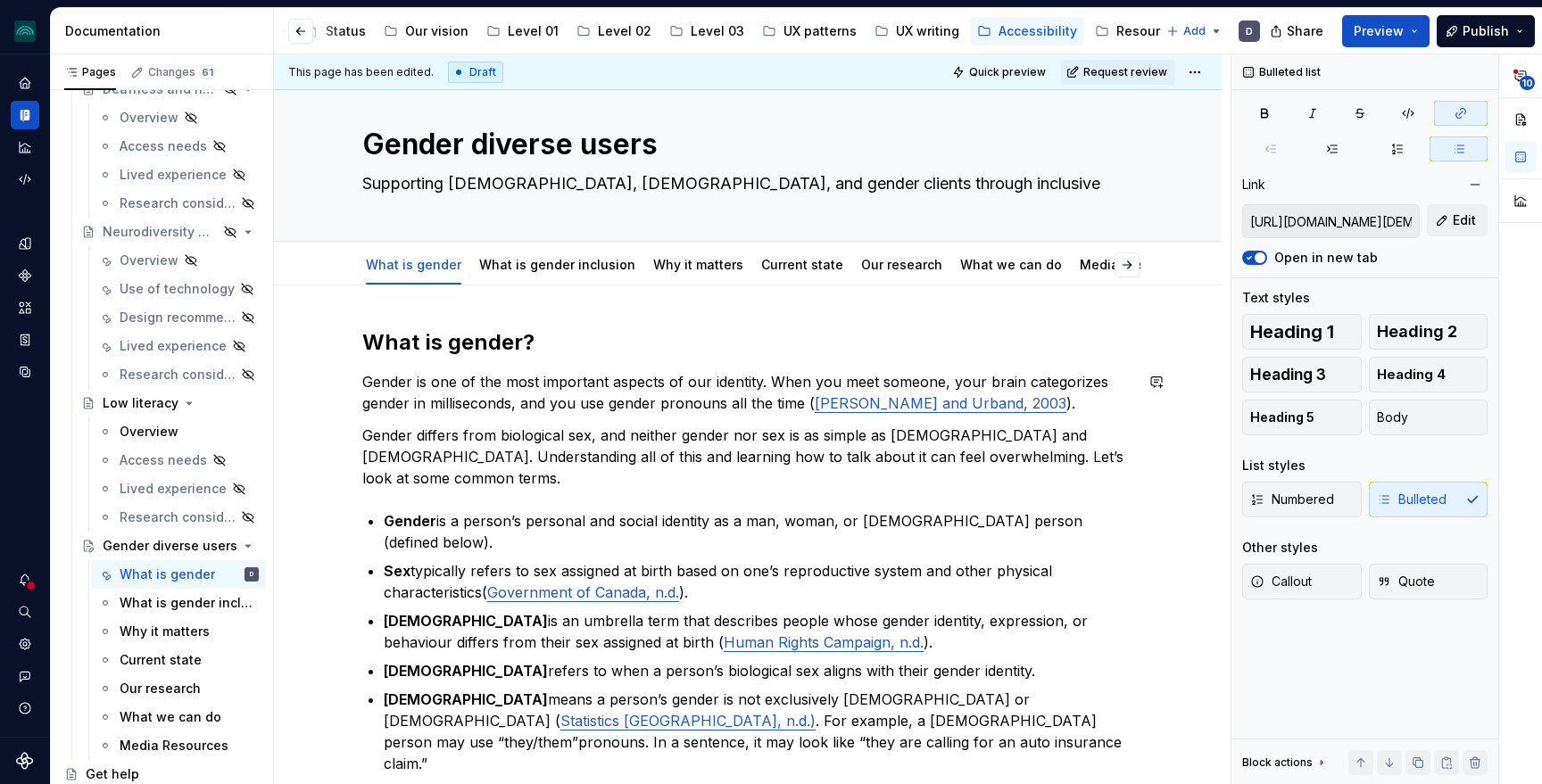
type textarea "*"
type textarea "Supporting [DEMOGRAPHIC_DATA], [DEMOGRAPHIC_DATA], and gender clients through i…"
type textarea "*"
type textarea "Supporting [DEMOGRAPHIC_DATA], [DEMOGRAPHIC_DATA], and gender [DEMOGRAPHIC_DATA…"
type textarea "*"
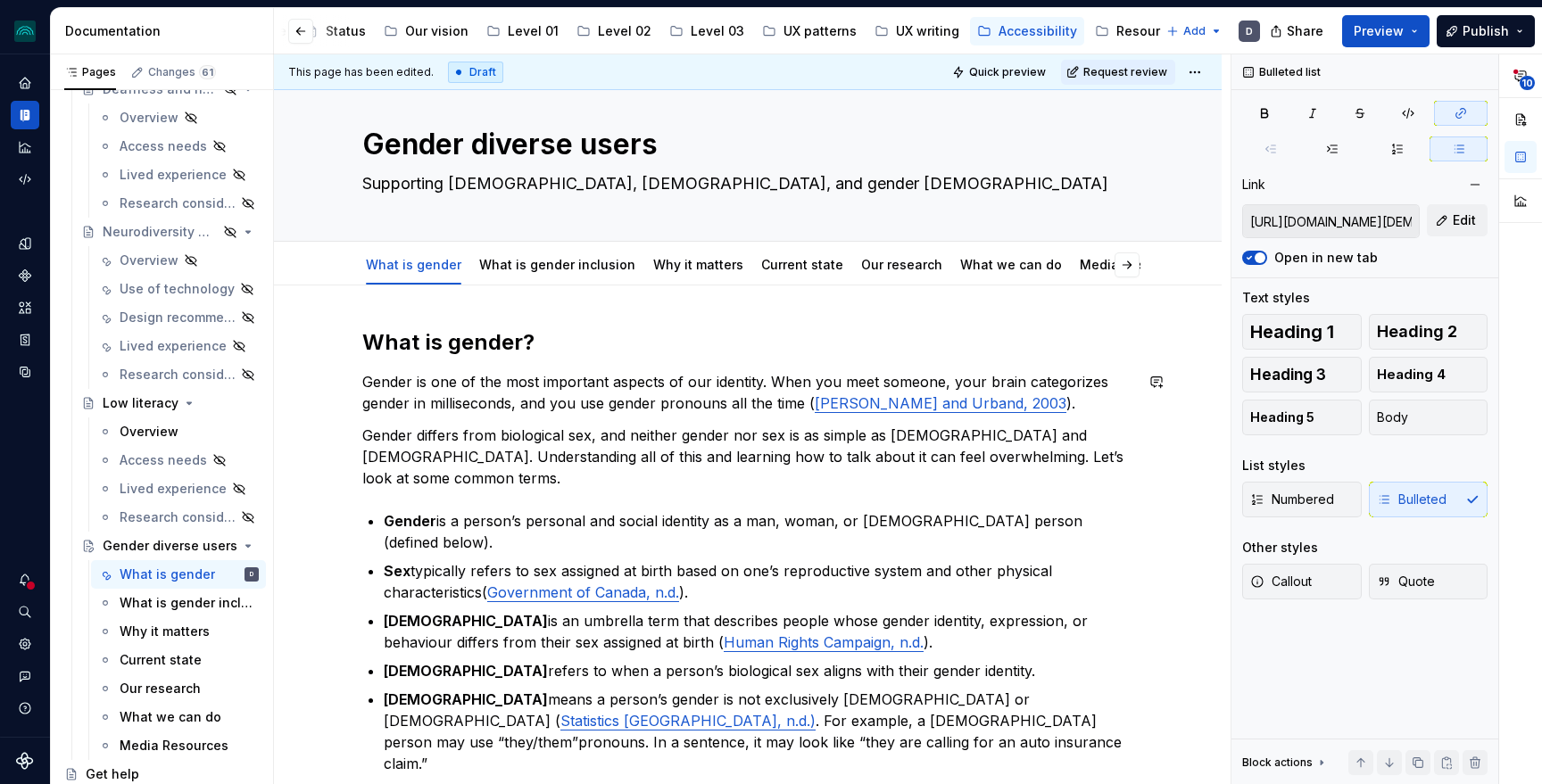
type textarea "Supporting [DEMOGRAPHIC_DATA], [DEMOGRAPHIC_DATA], and gender fl clients throug…"
type textarea "*"
type textarea "Supporting [DEMOGRAPHIC_DATA], [DEMOGRAPHIC_DATA], and gender [MEDICAL_DATA] cl…"
type textarea "*"
type textarea "Supporting [DEMOGRAPHIC_DATA], [DEMOGRAPHIC_DATA], and [DEMOGRAPHIC_DATA] clien…"
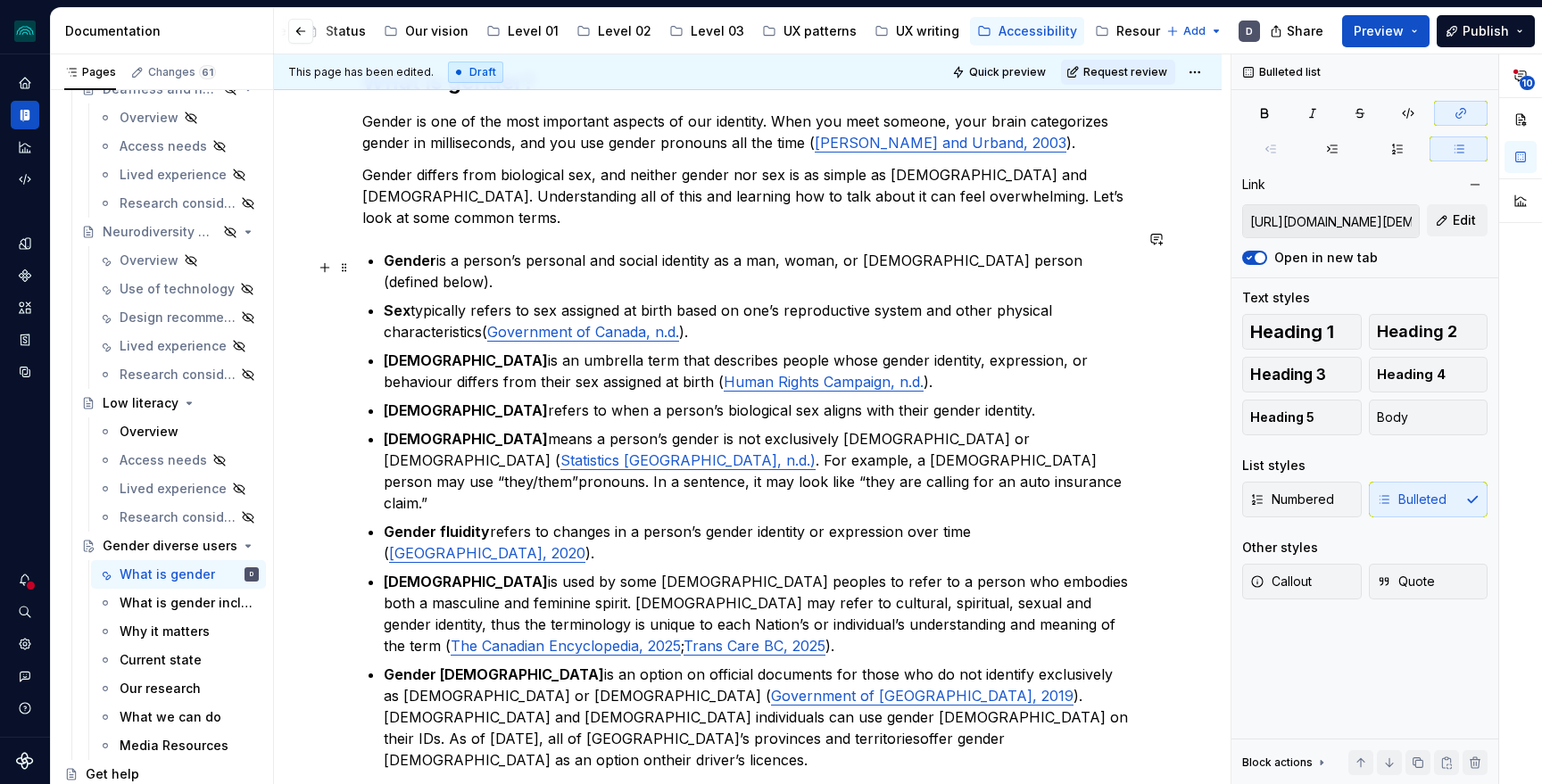
scroll to position [0, 0]
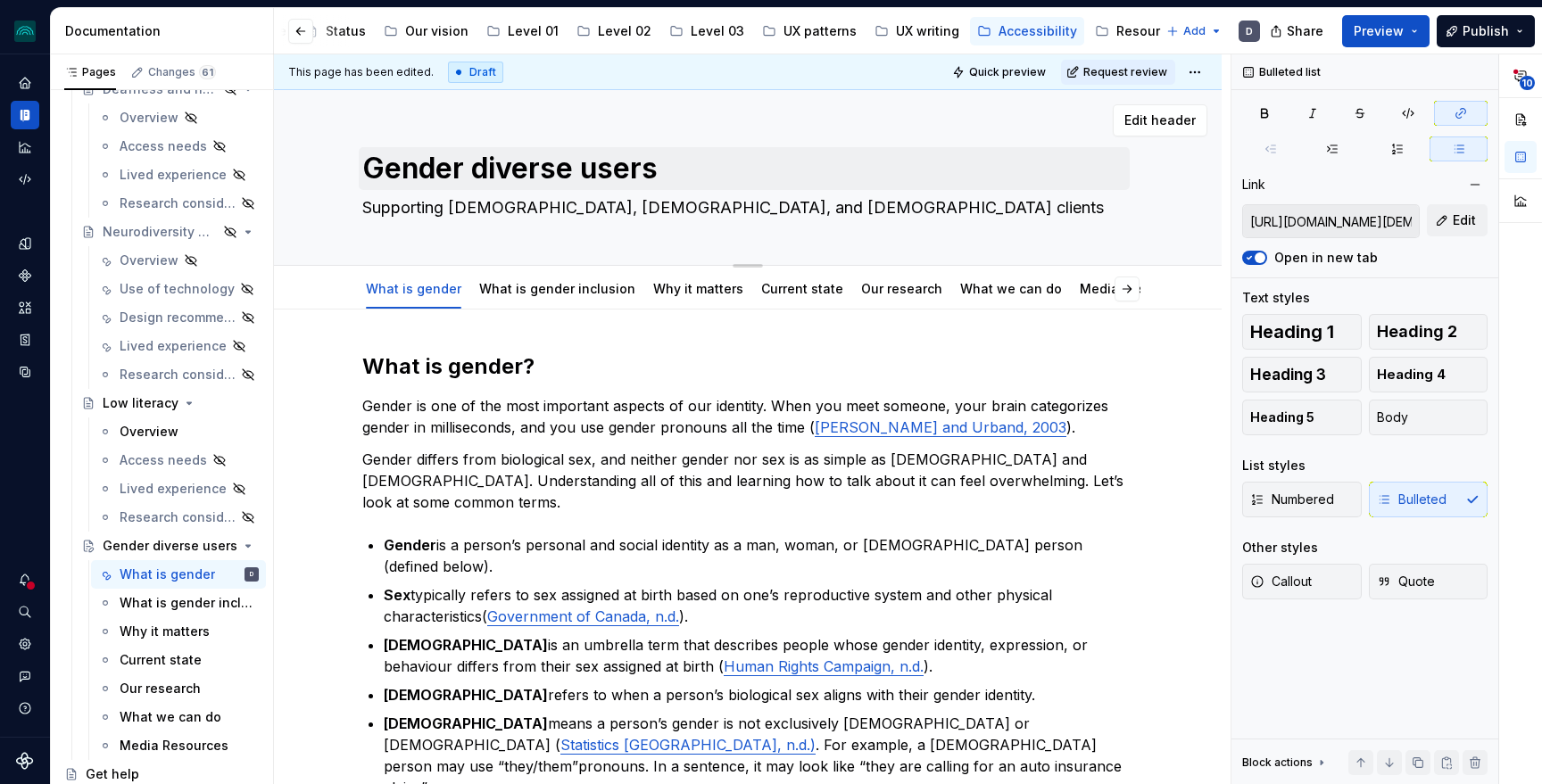
type textarea "*"
type textarea "Supporting [DEMOGRAPHIC_DATA], [DEMOGRAPHIC_DATA], and [DEMOGRAPHIC_DATA] clien…"
click at [484, 169] on textarea "Gender diverse users" at bounding box center [744, 168] width 771 height 43
click at [480, 165] on textarea "Gender diverse users" at bounding box center [744, 168] width 771 height 43
type textarea "*"
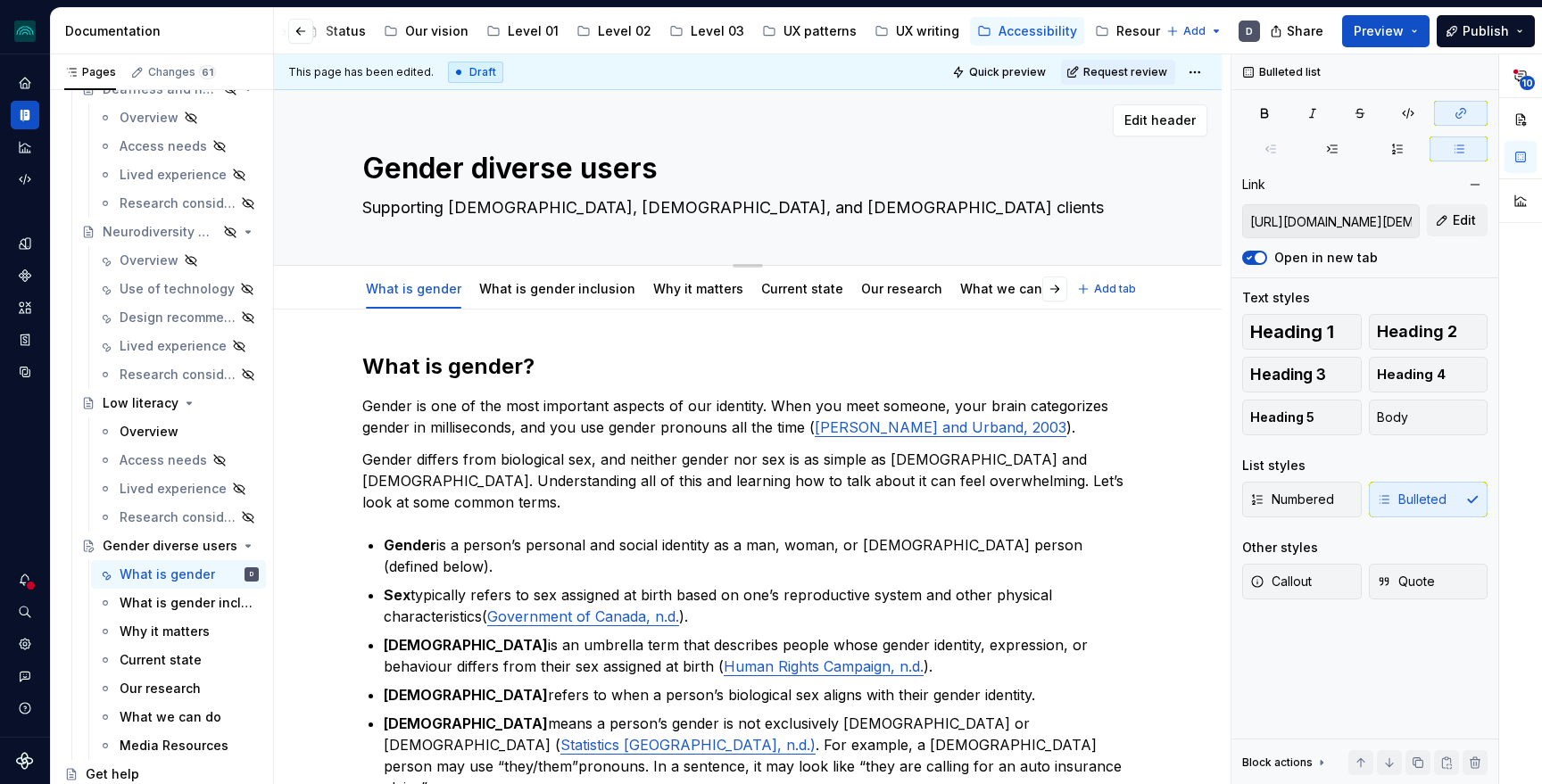
type textarea "Genderdiverse users"
type textarea "*"
type textarea "Gender=diverse users"
type textarea "*"
type textarea "Genderdiverse users"
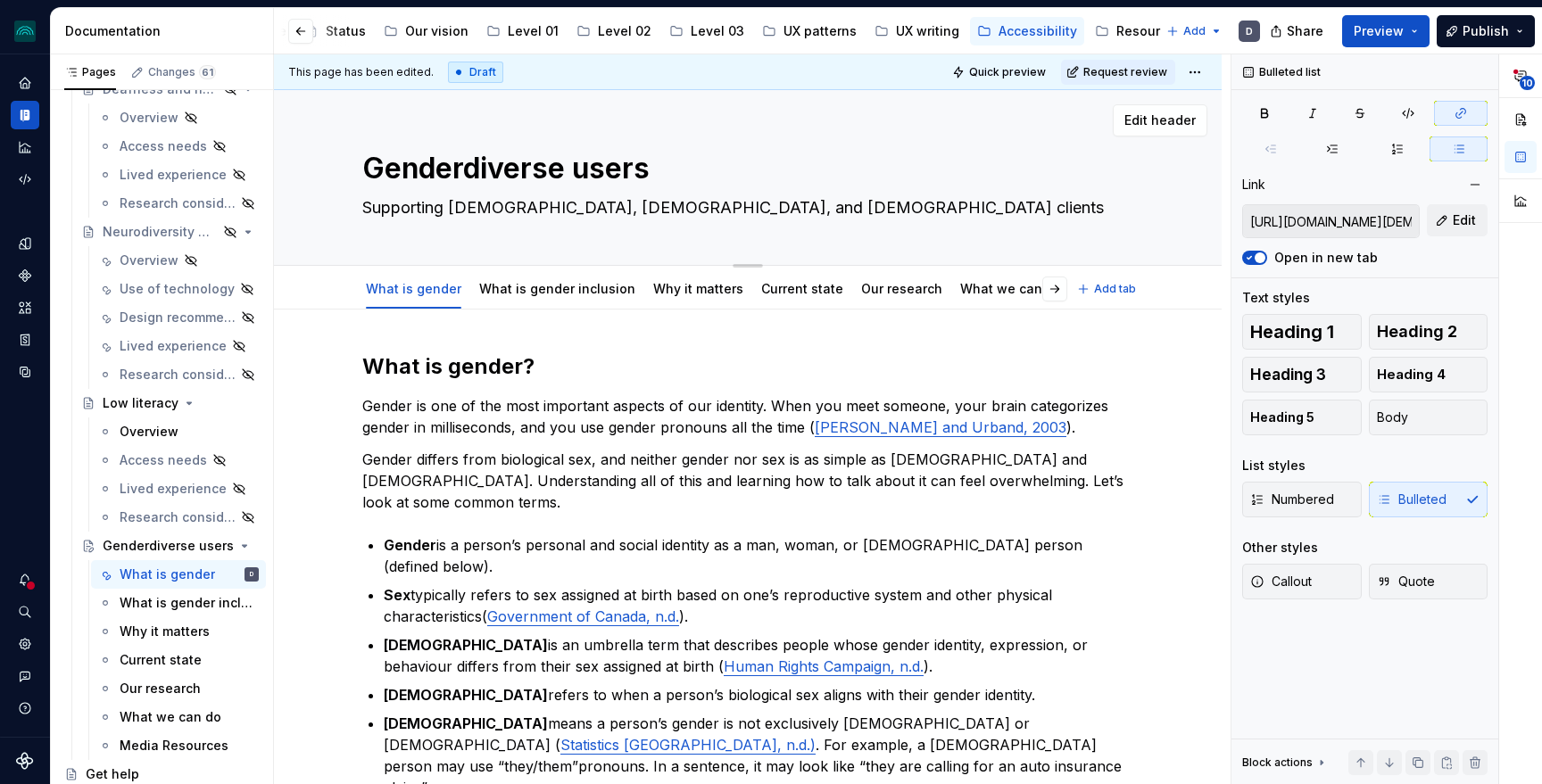
type textarea "*"
type textarea "Gender-diverse users"
type textarea "*"
type textarea "Gender-diverse users"
click at [1008, 291] on link "What we can do" at bounding box center [1011, 288] width 102 height 15
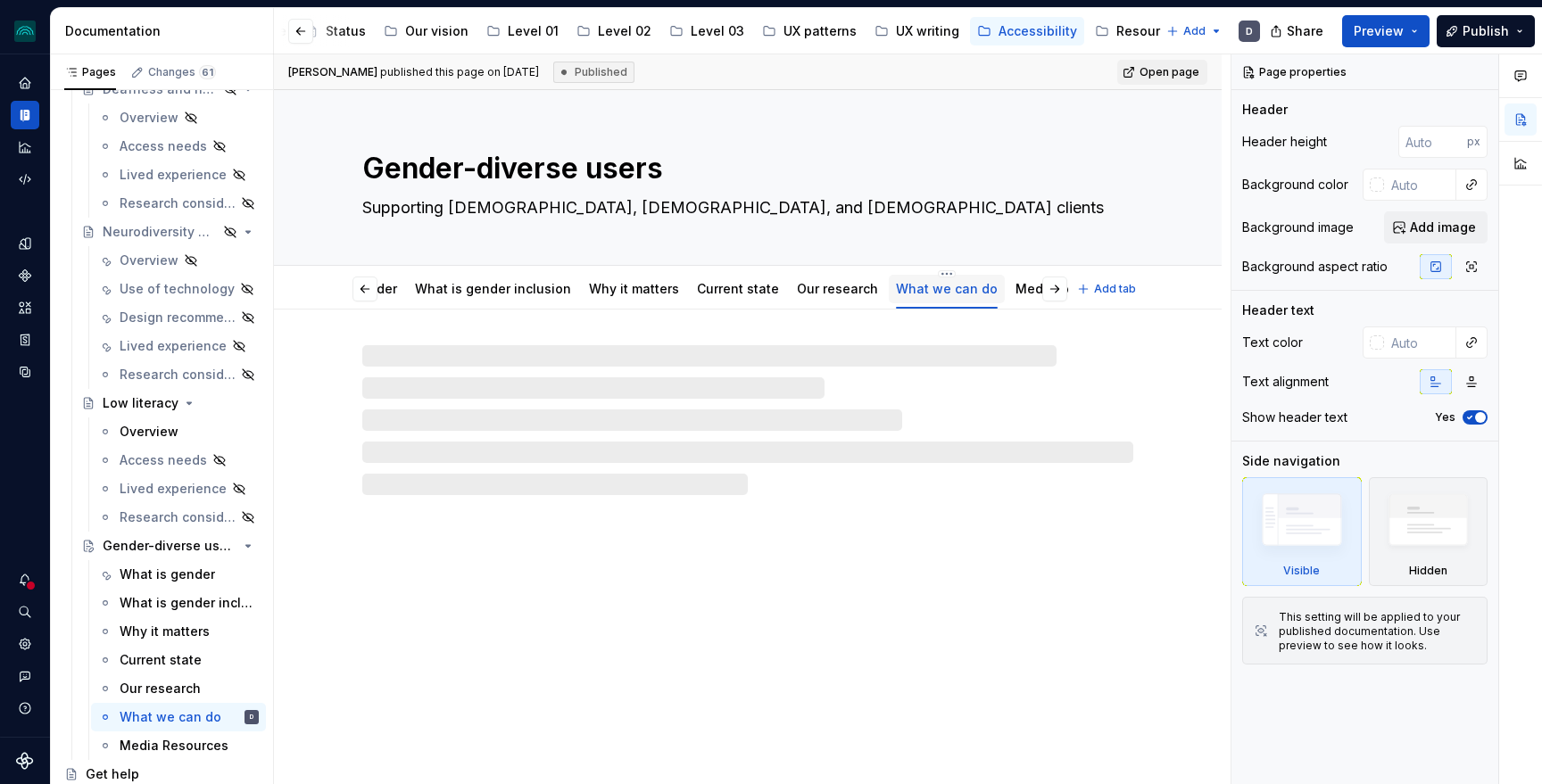
scroll to position [0, 96]
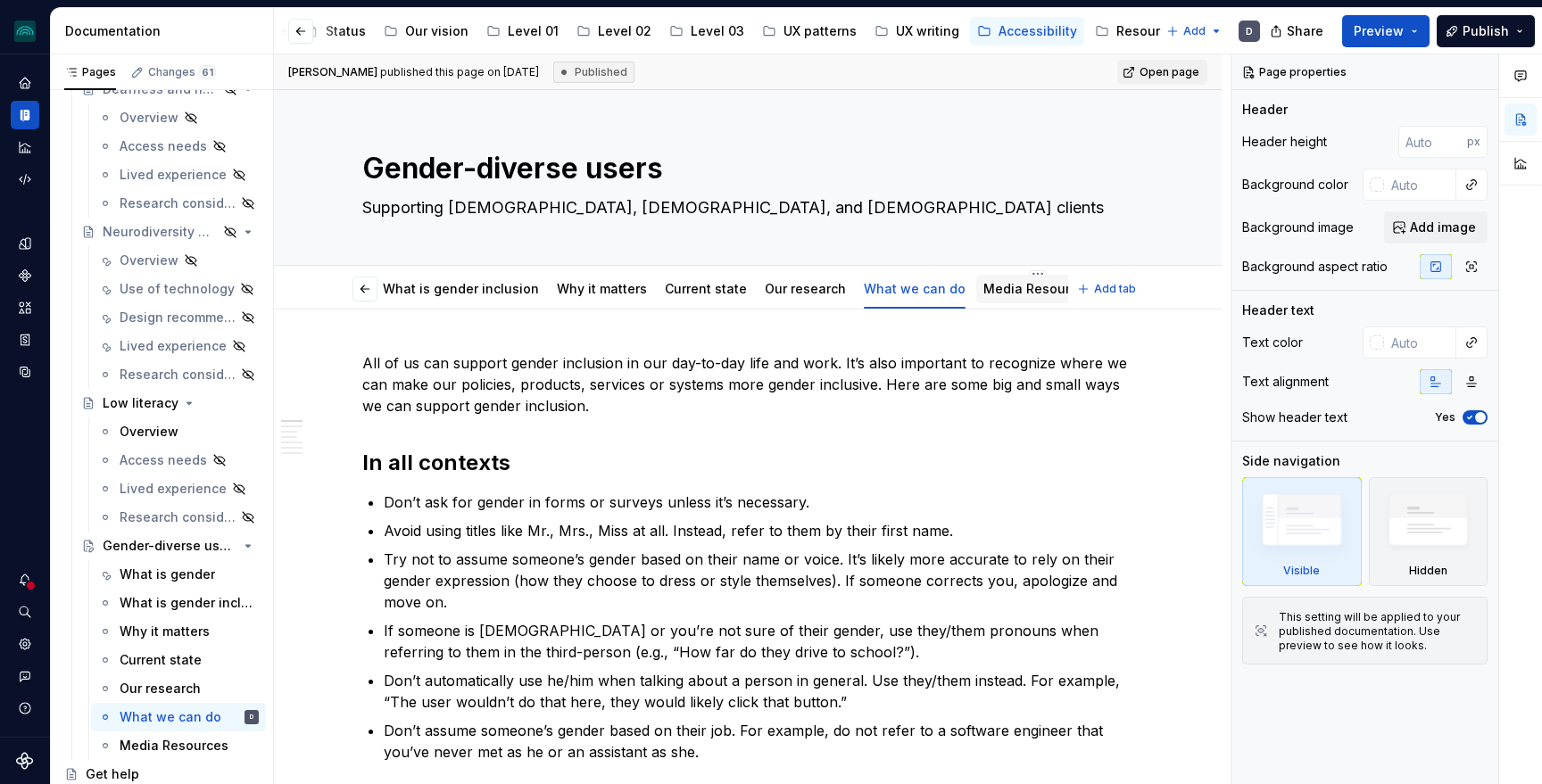
click at [984, 293] on link "Media Resources" at bounding box center [1038, 288] width 109 height 15
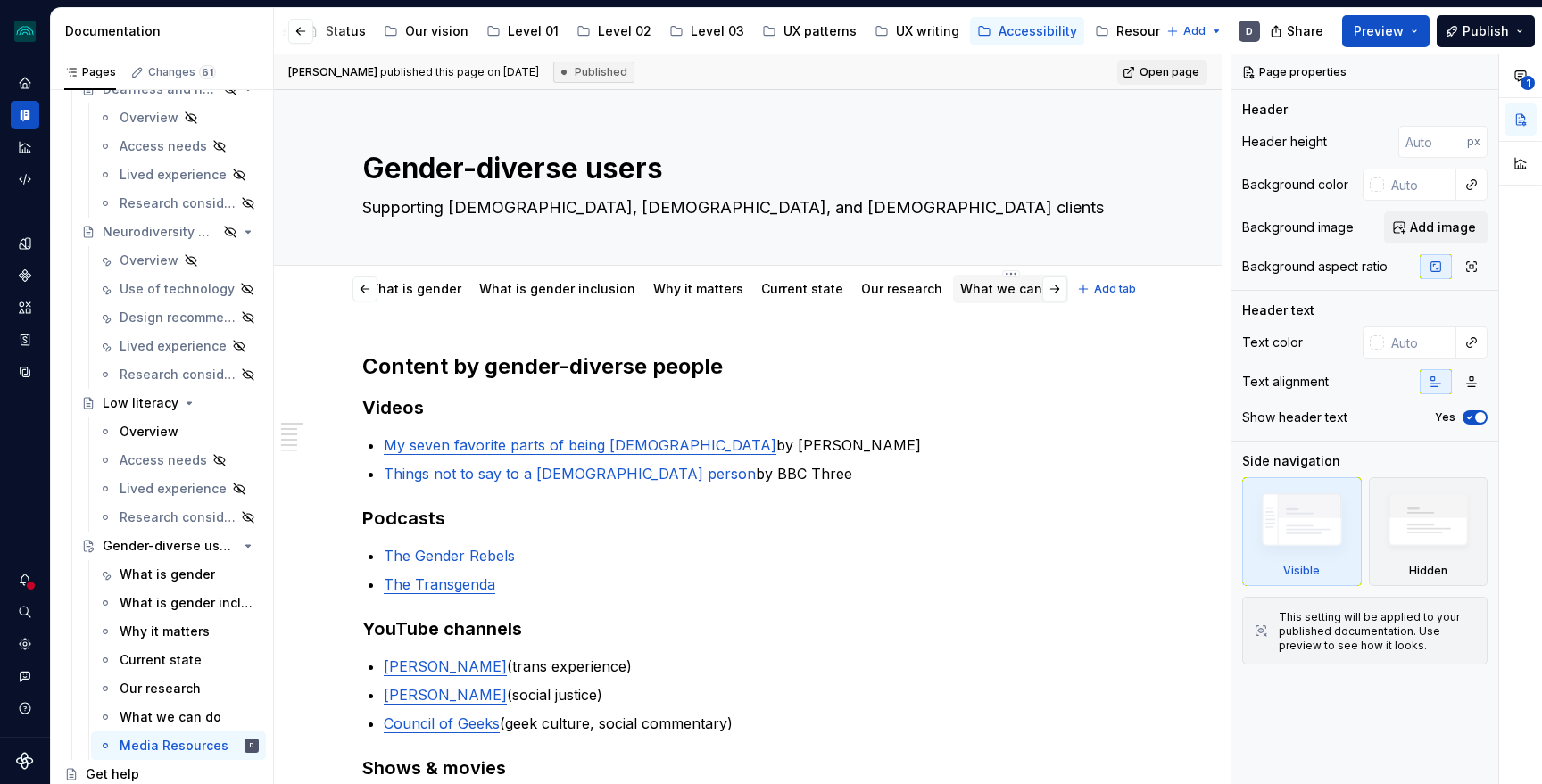
scroll to position [0, 96]
click at [1005, 275] on html "iceberg D Design system data Documentation Accessibility guide for tree Page tr…" at bounding box center [771, 392] width 1542 height 784
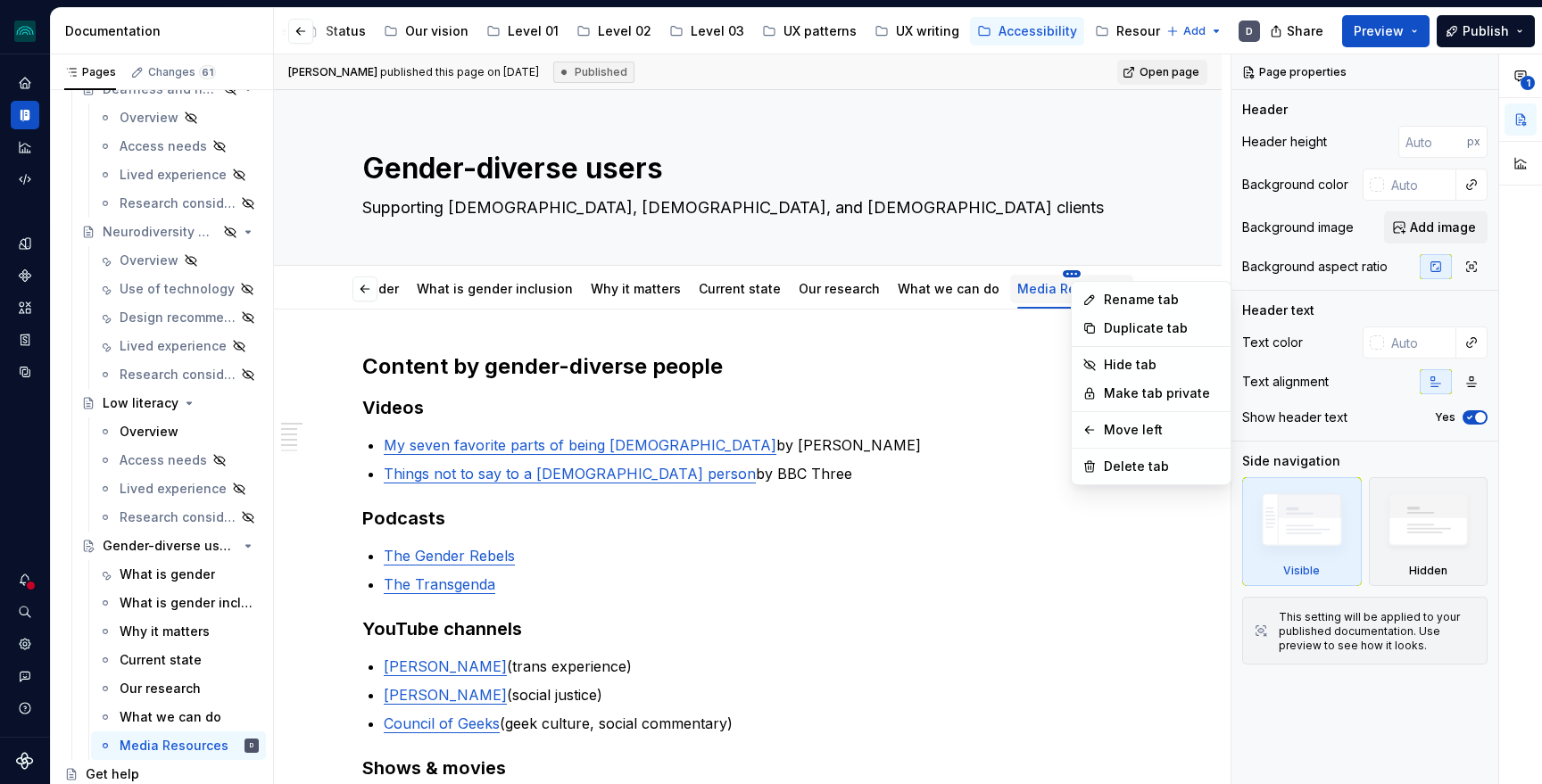
scroll to position [0, 25]
type textarea "*"
click at [1146, 297] on div "Rename tab" at bounding box center [1165, 300] width 117 height 18
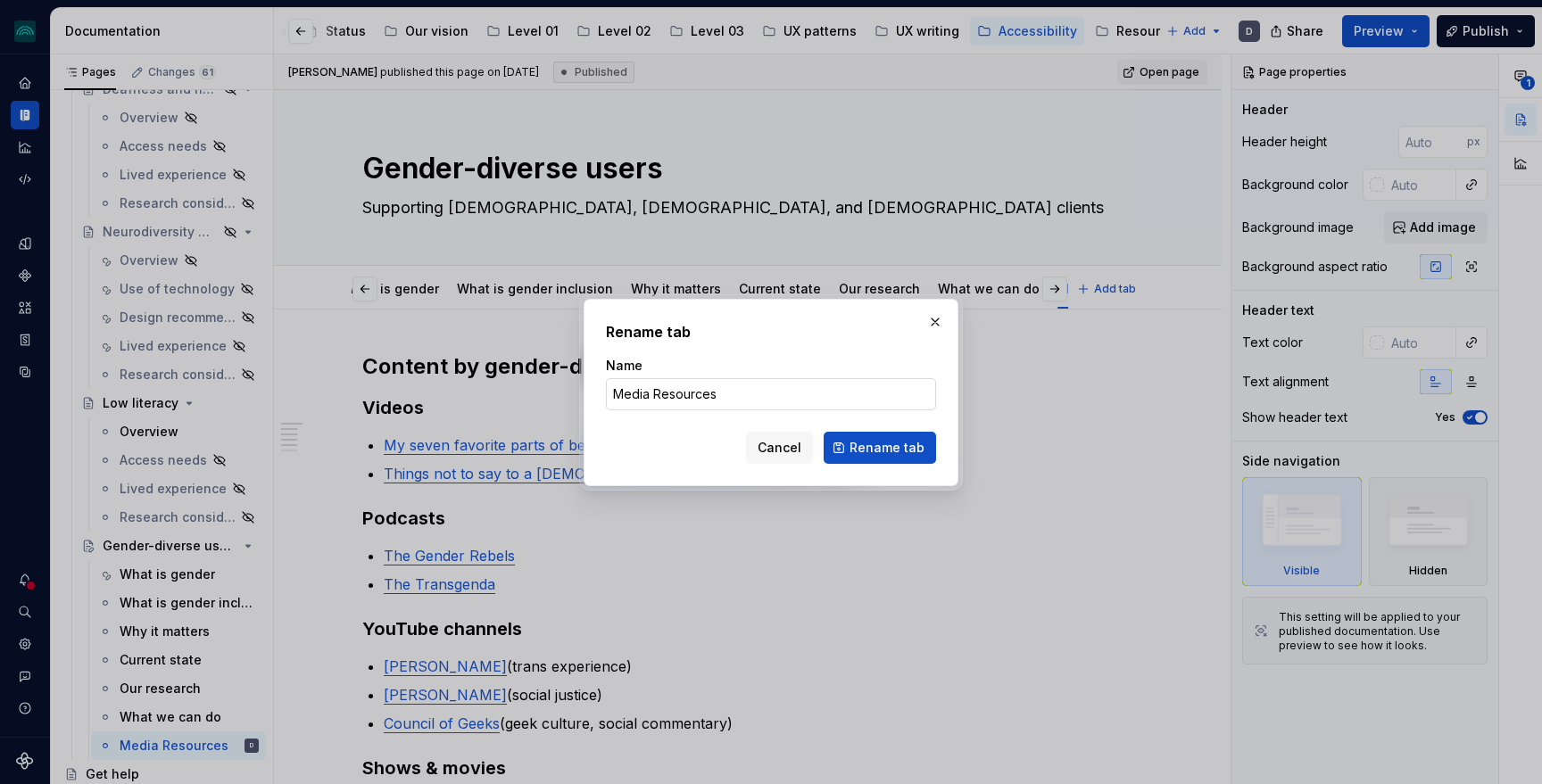
click at [659, 399] on input "Media Resources" at bounding box center [771, 394] width 330 height 32
click at [658, 394] on input "Media Resources" at bounding box center [771, 394] width 330 height 32
type input "Media resources"
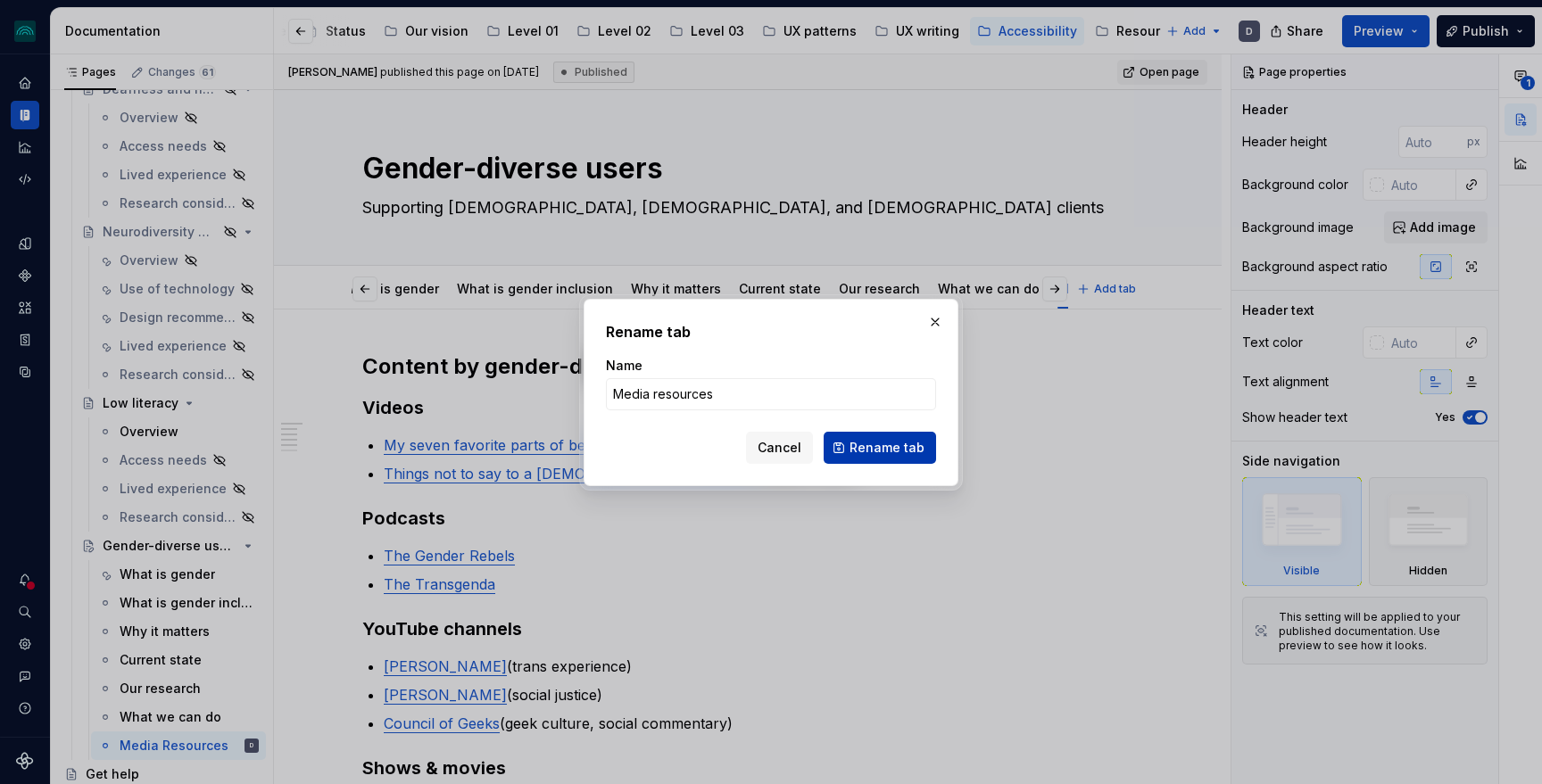
click at [890, 449] on span "Rename tab" at bounding box center [887, 447] width 75 height 18
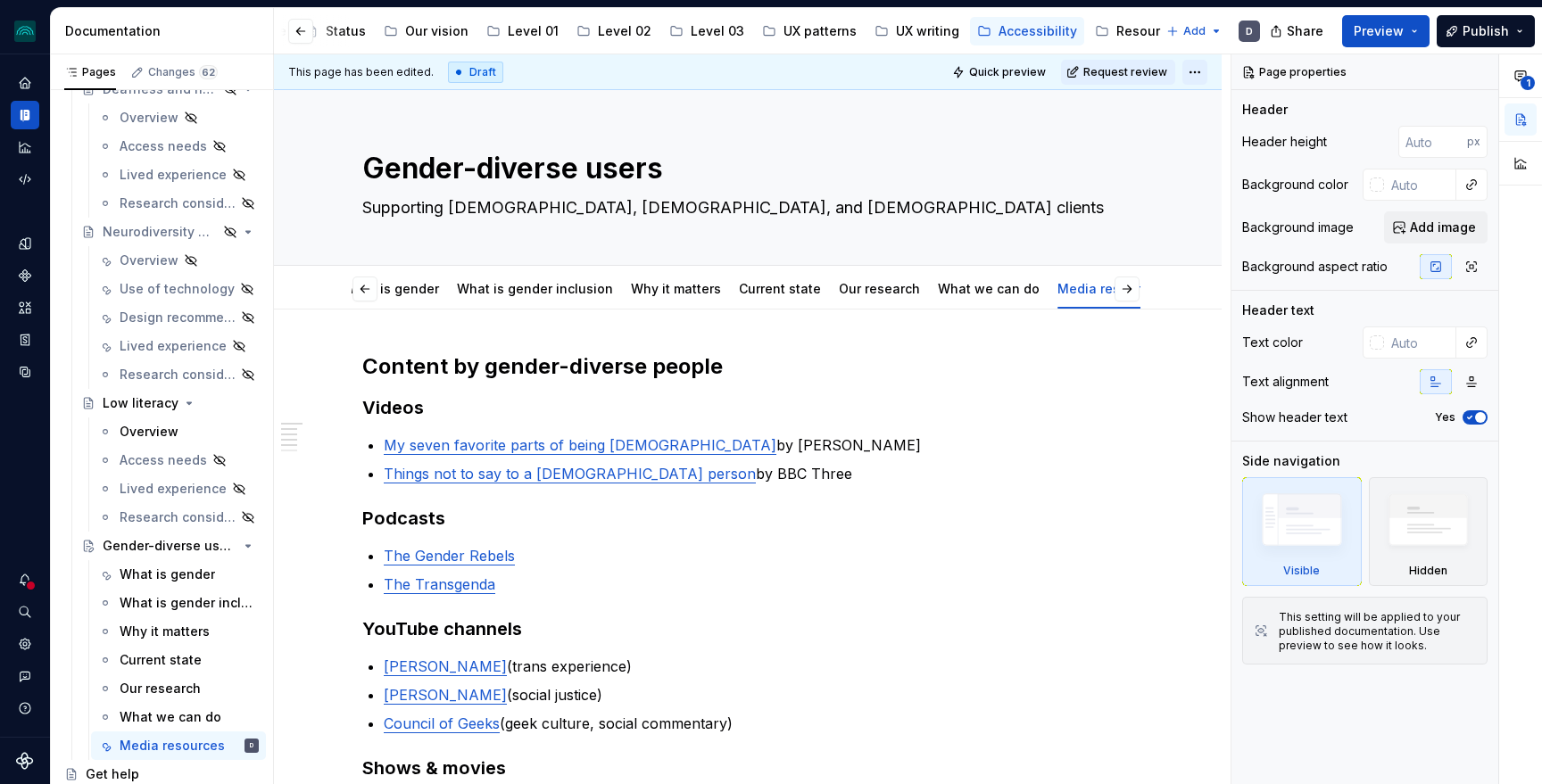
click at [1206, 75] on html "iceberg D Design system data Documentation Accessibility guide for tree Page tr…" at bounding box center [771, 392] width 1542 height 784
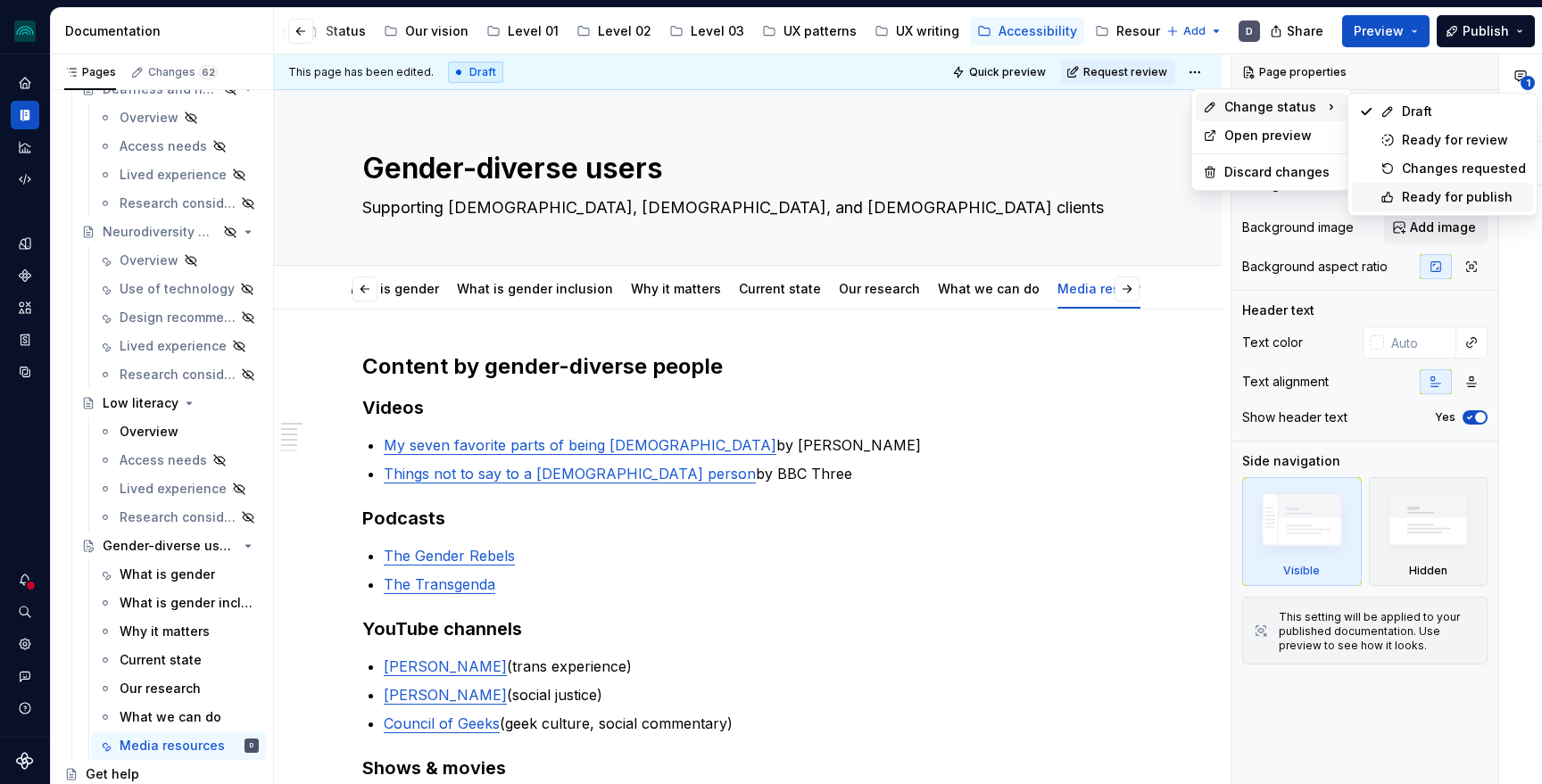
click at [1404, 188] on div "Ready for publish" at bounding box center [1464, 197] width 124 height 18
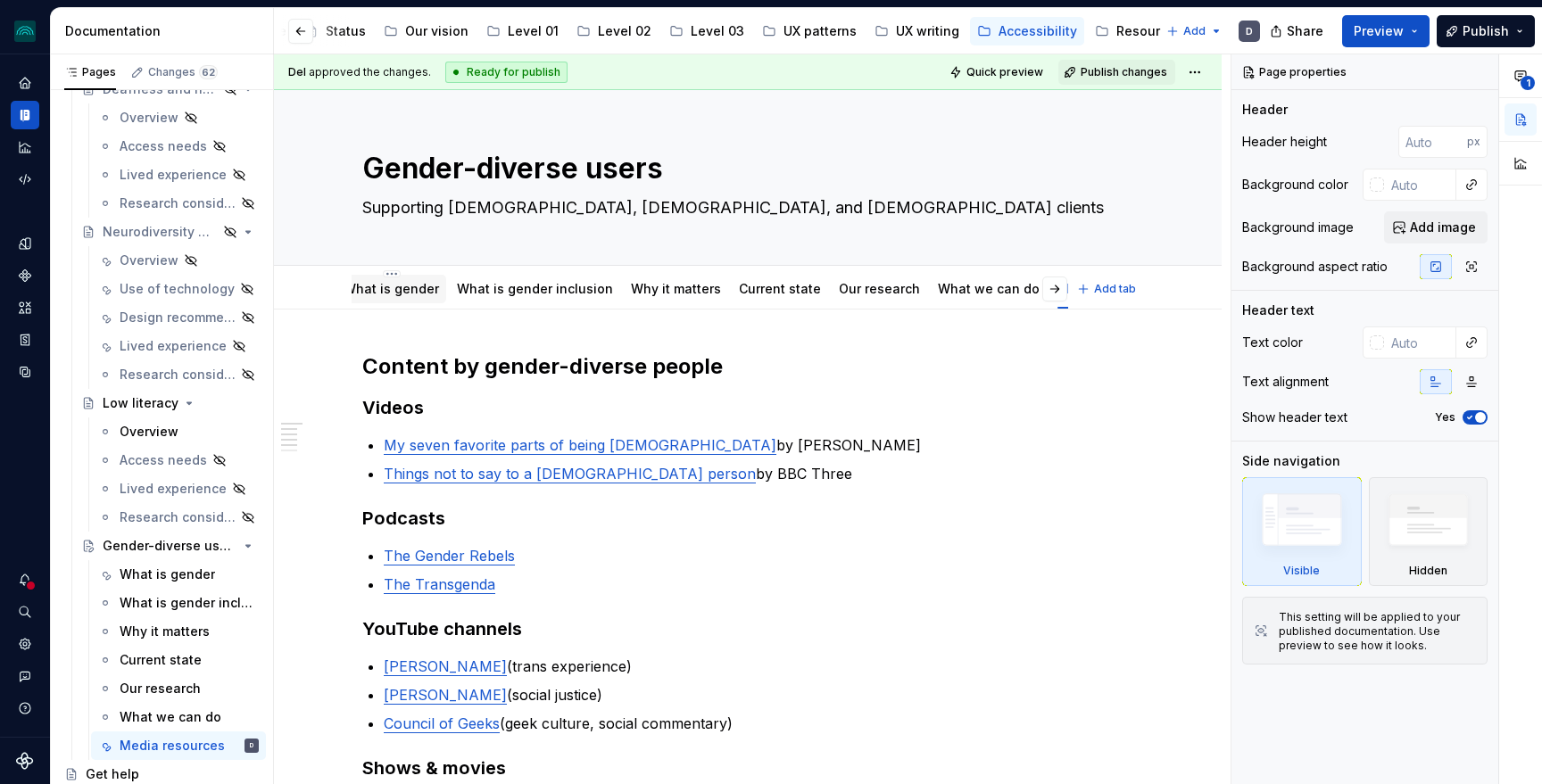
scroll to position [0, 0]
click at [415, 289] on link "What is gender" at bounding box center [414, 288] width 96 height 15
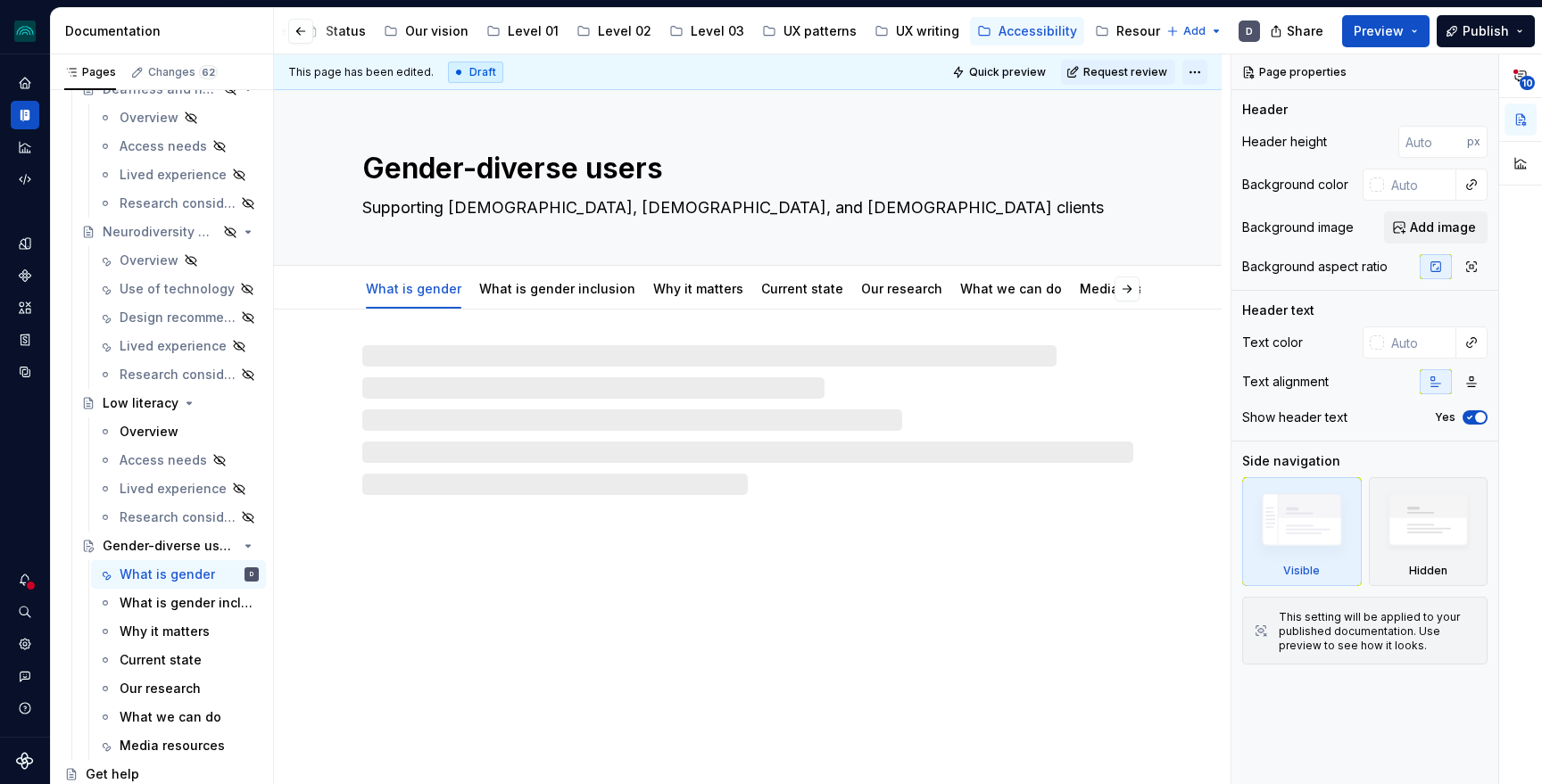
click at [1204, 69] on html "iceberg D Design system data Documentation Accessibility guide for tree Page tr…" at bounding box center [771, 392] width 1542 height 784
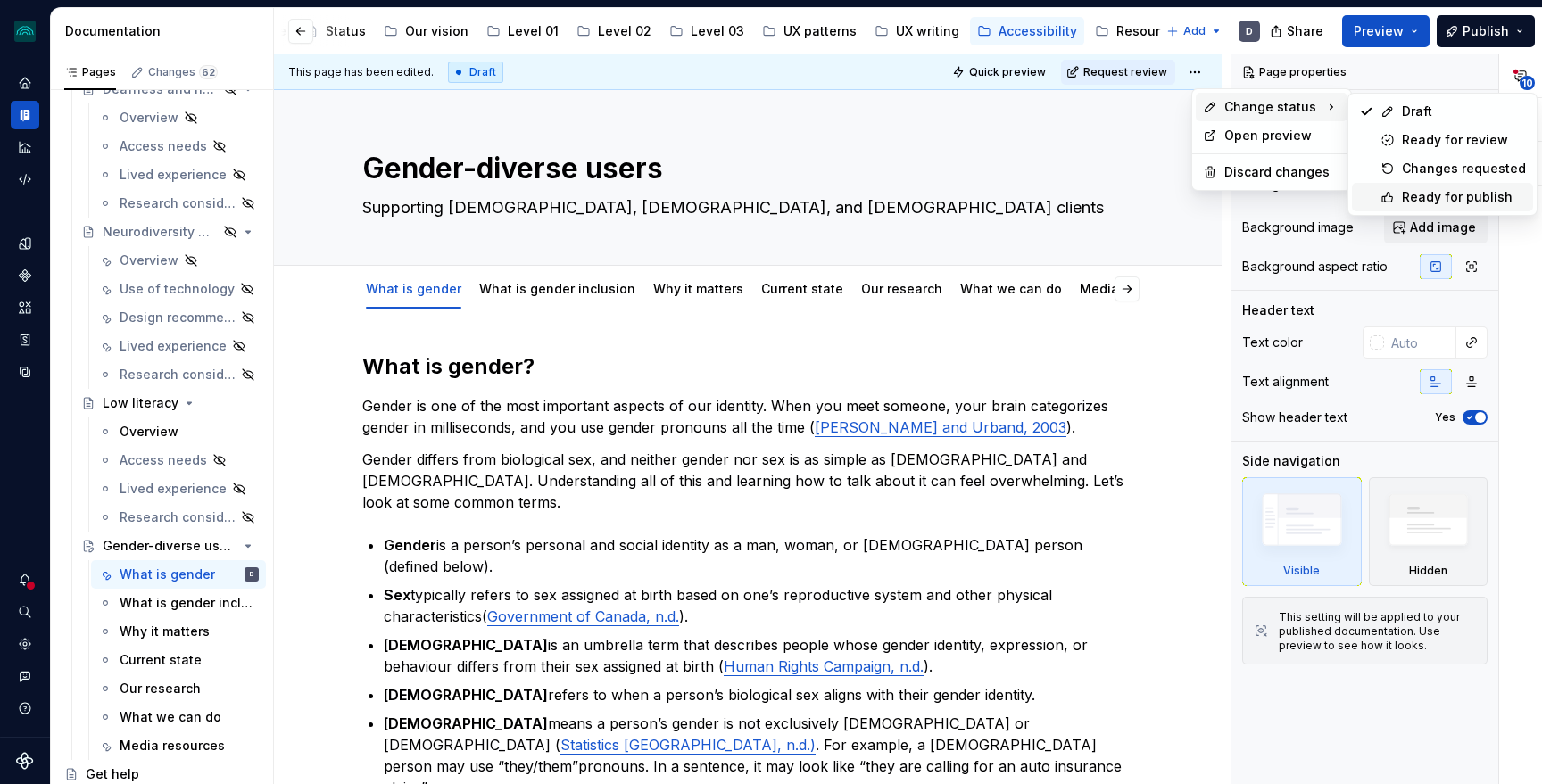
click at [1419, 202] on div "Ready for publish" at bounding box center [1464, 197] width 124 height 18
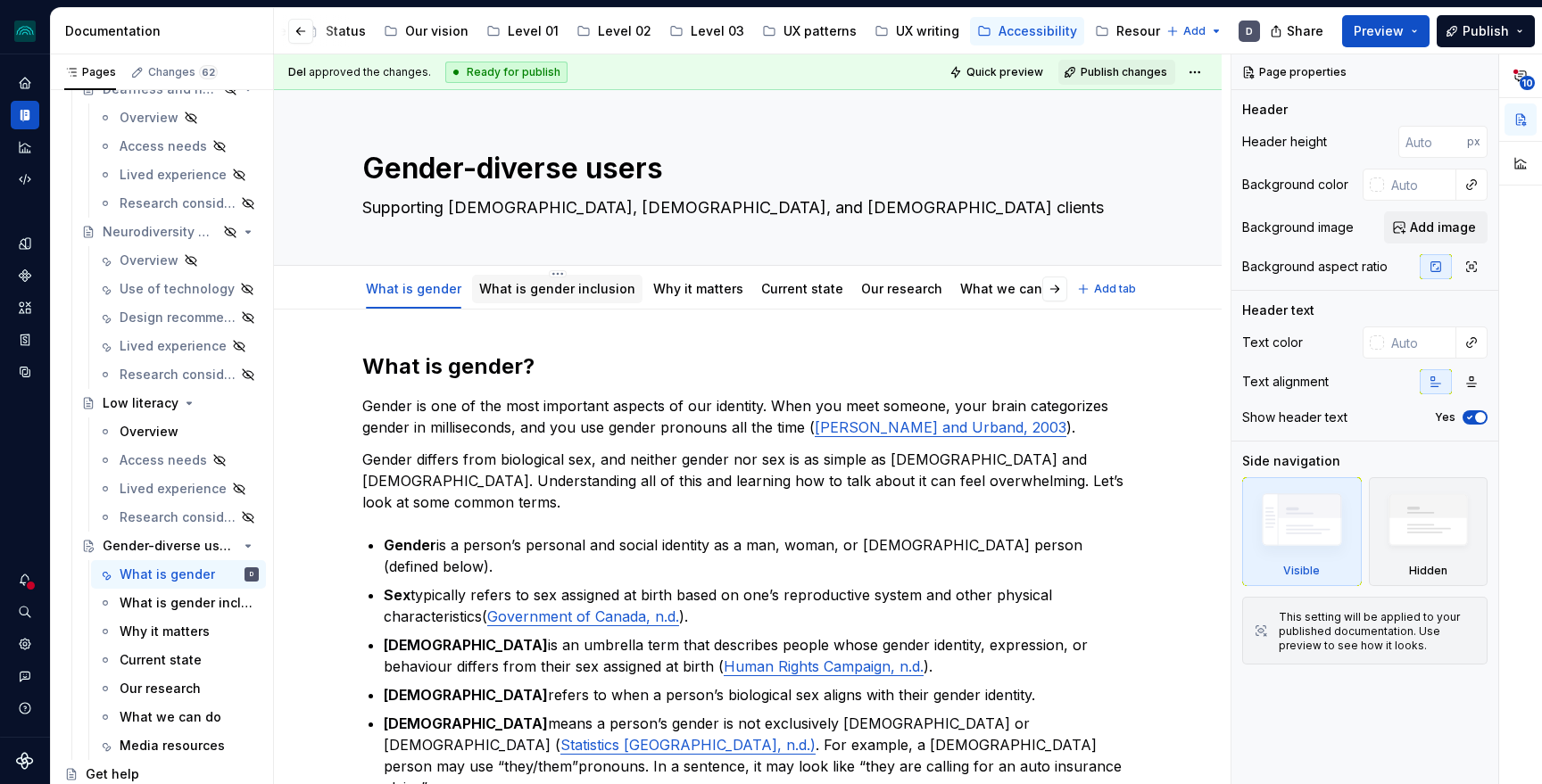
click at [494, 283] on link "What is gender inclusion" at bounding box center [558, 288] width 157 height 15
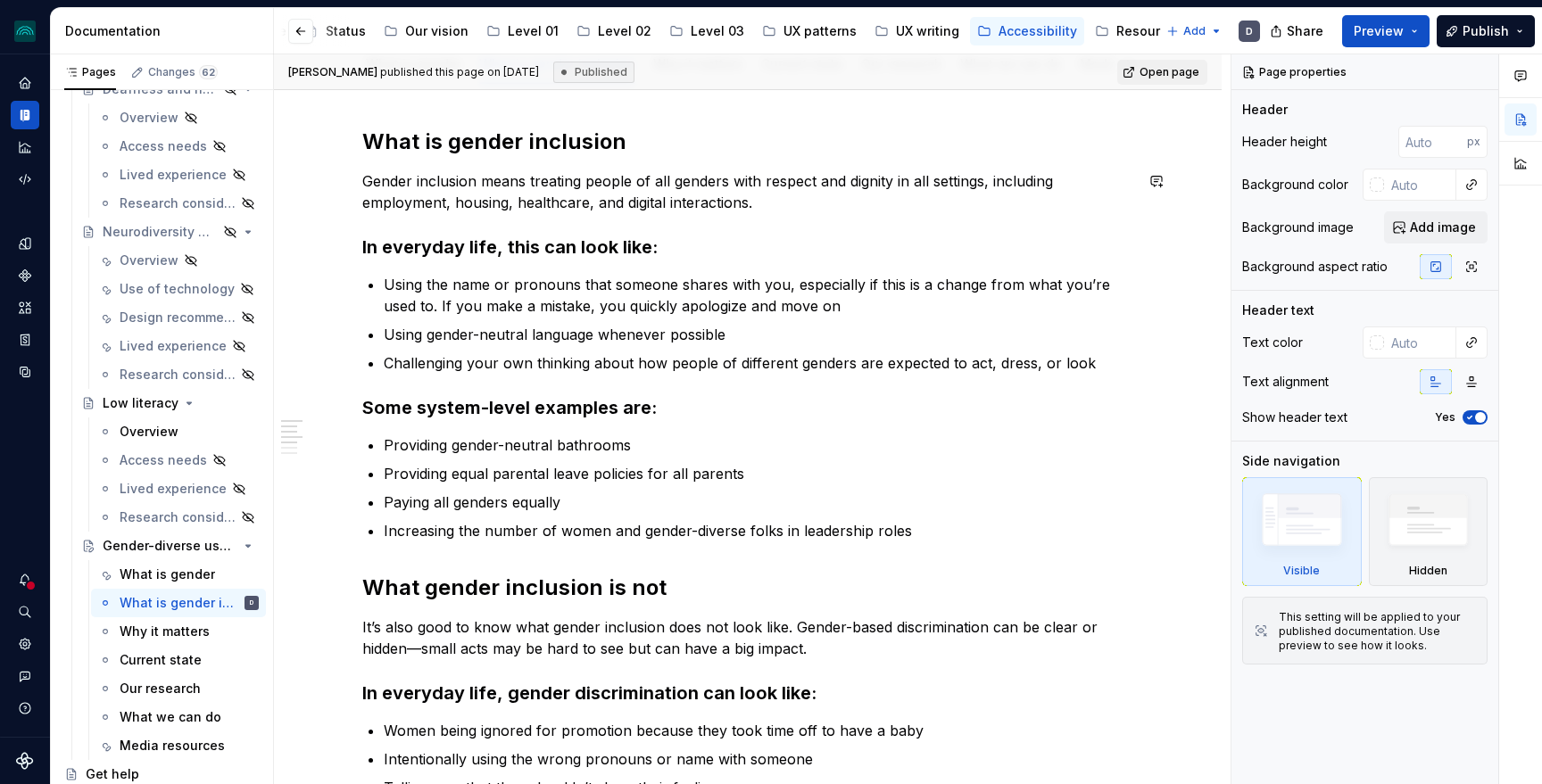
scroll to position [99, 0]
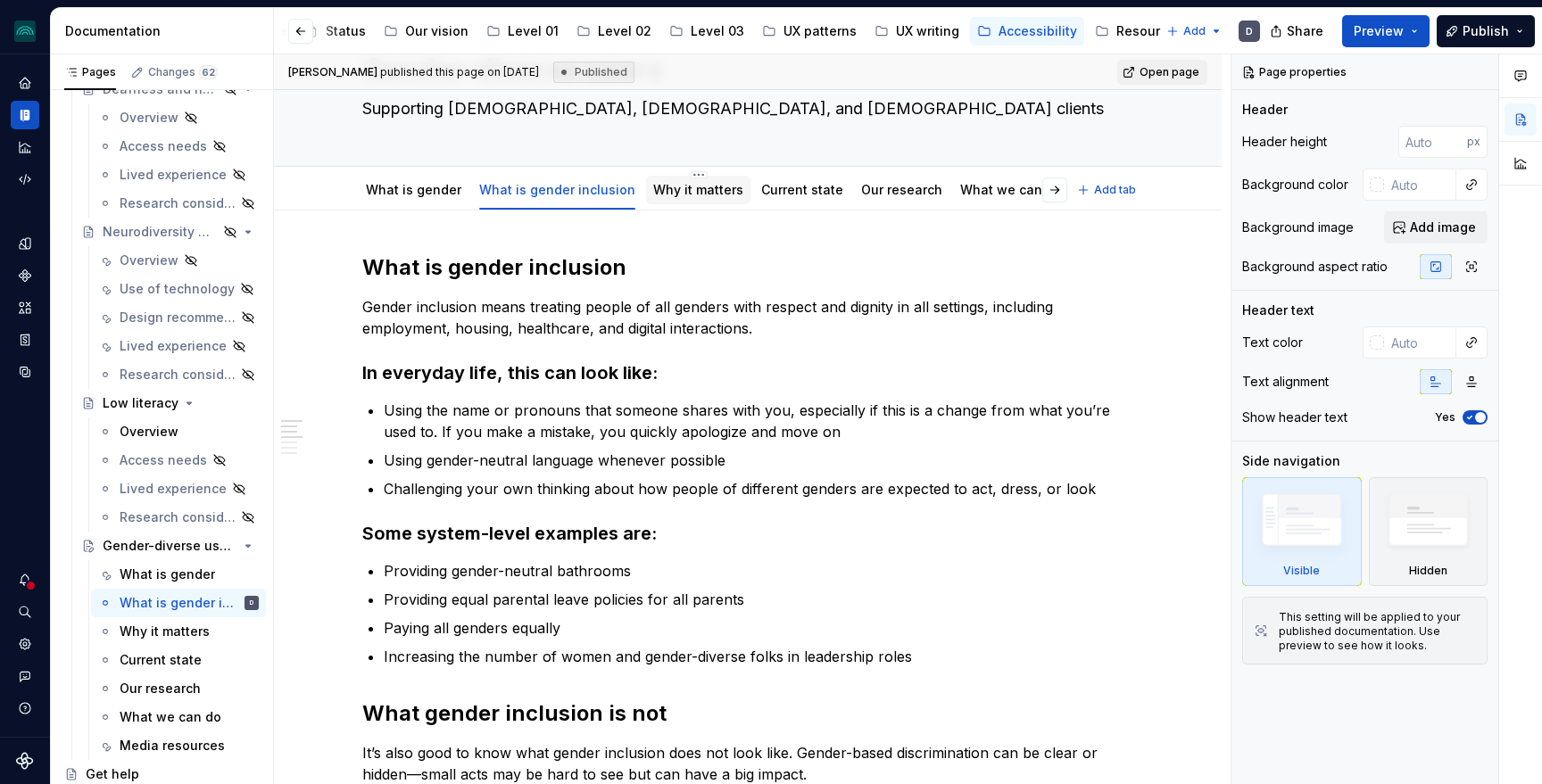
click at [712, 197] on div "Why it matters" at bounding box center [698, 190] width 90 height 18
click at [690, 190] on link "Why it matters" at bounding box center [698, 189] width 90 height 15
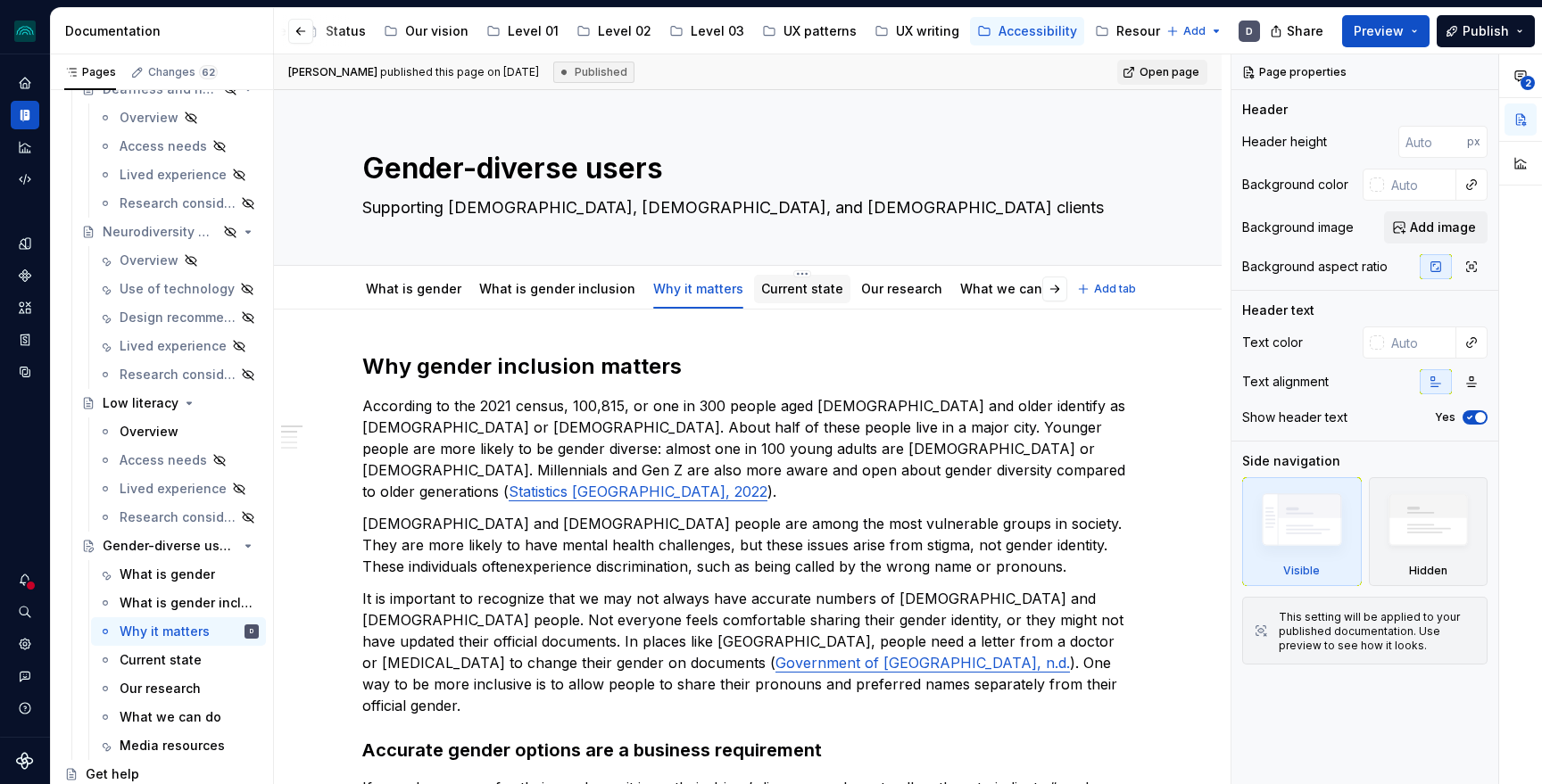
click at [791, 298] on div "Current state" at bounding box center [803, 289] width 82 height 18
click at [798, 287] on link "Current state" at bounding box center [803, 288] width 82 height 15
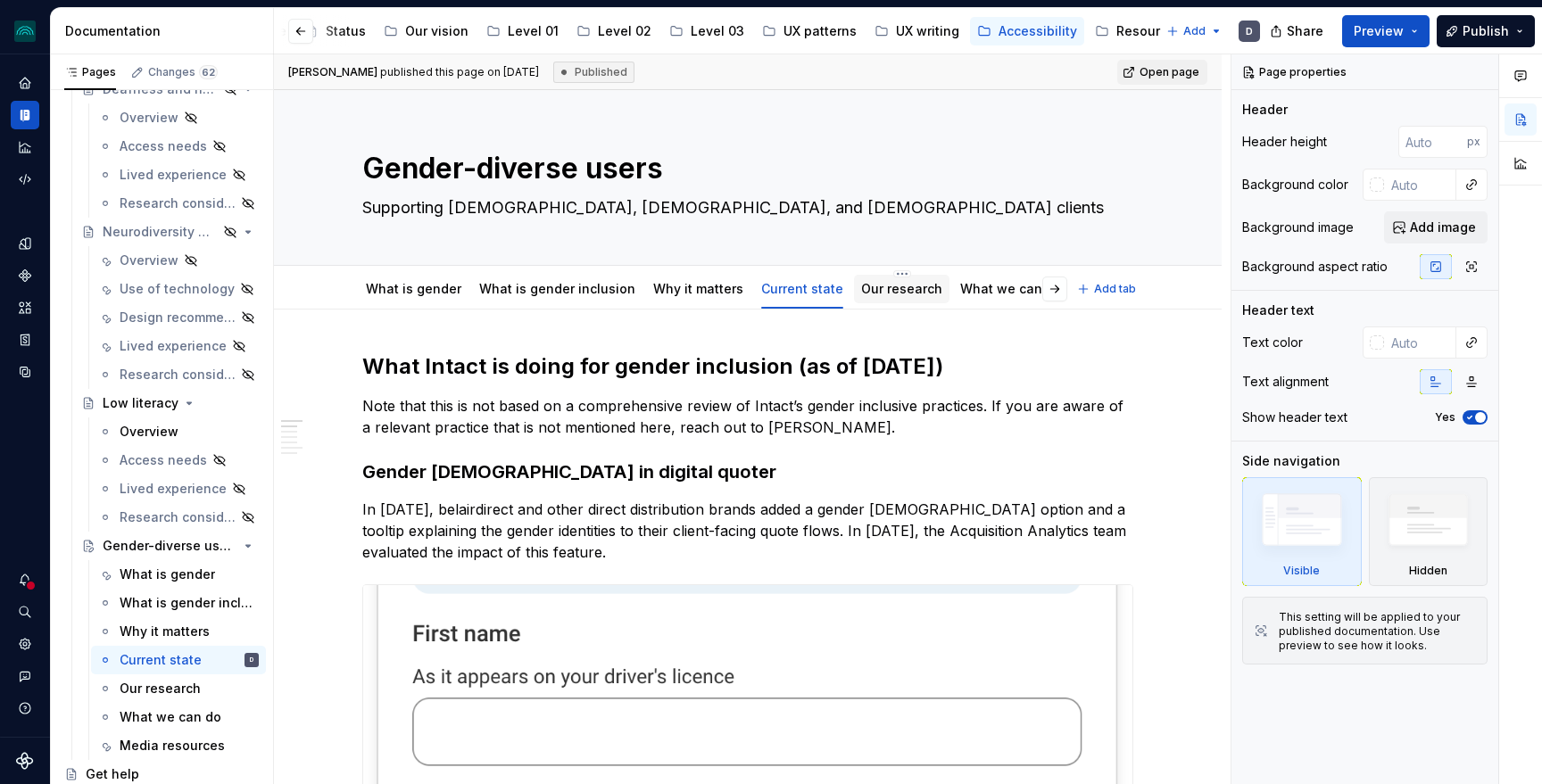
click at [900, 288] on link "Our research" at bounding box center [902, 288] width 81 height 15
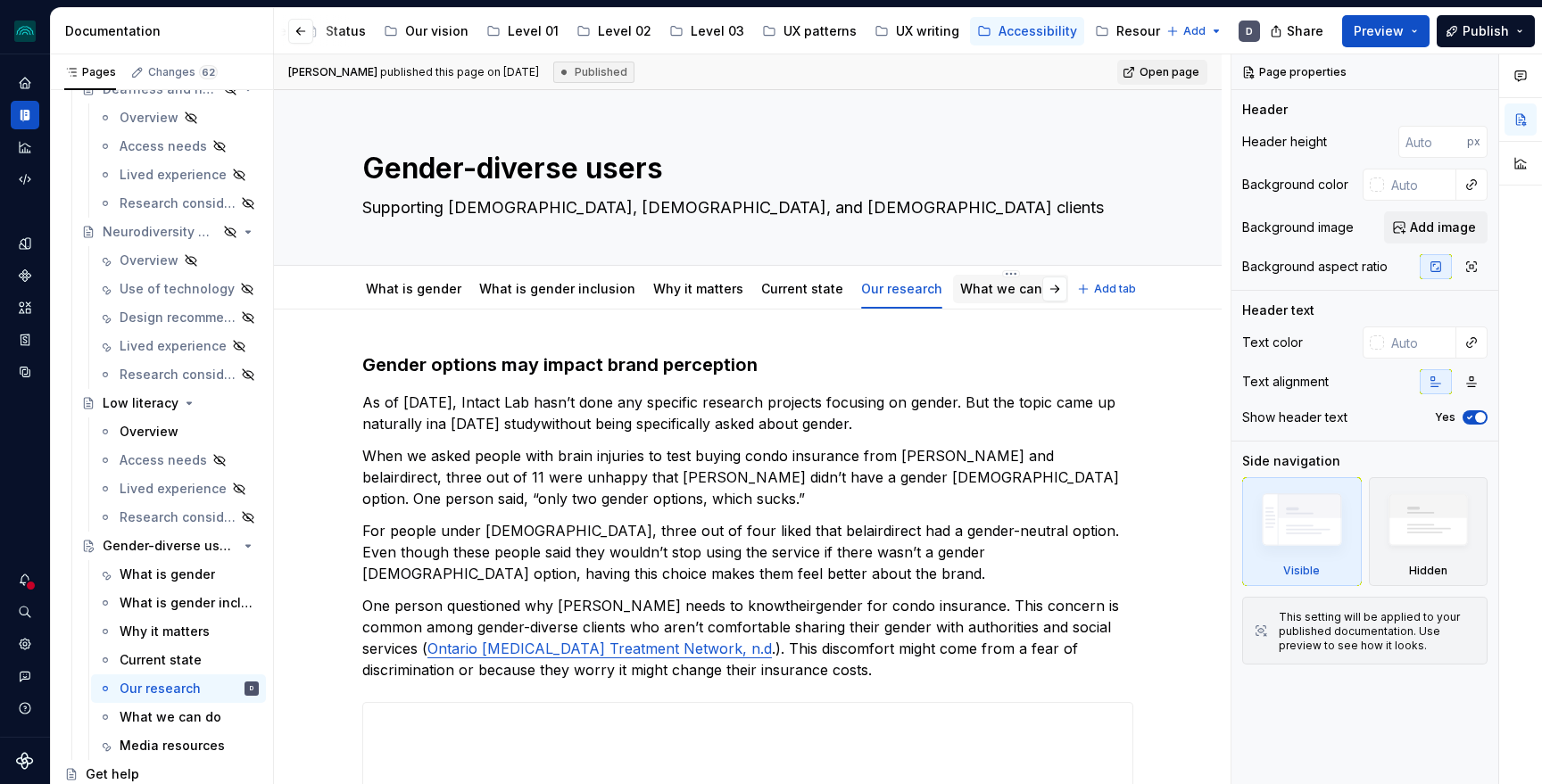
click at [1005, 288] on link "What we can do" at bounding box center [1011, 288] width 102 height 15
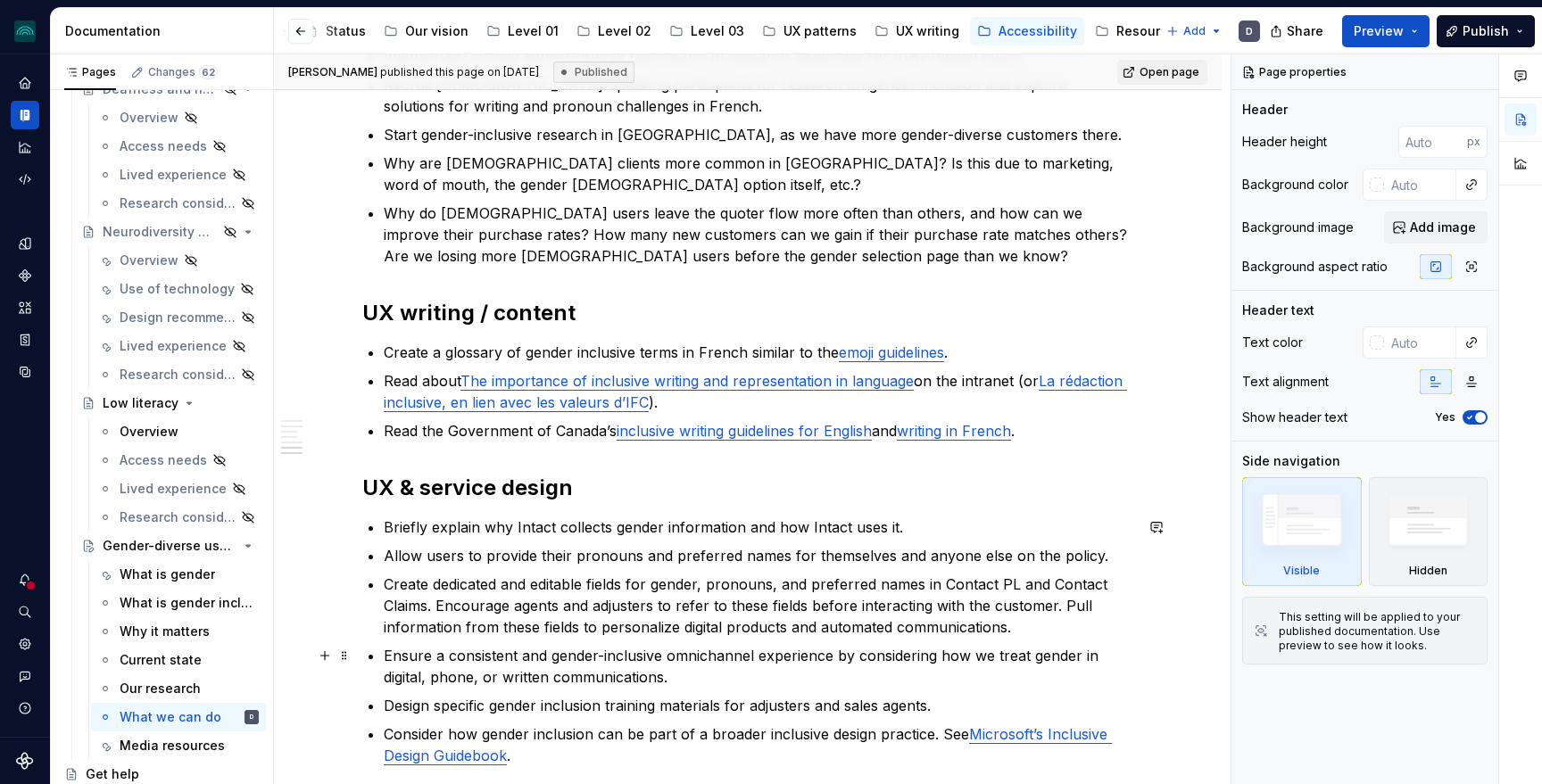
scroll to position [1359, 0]
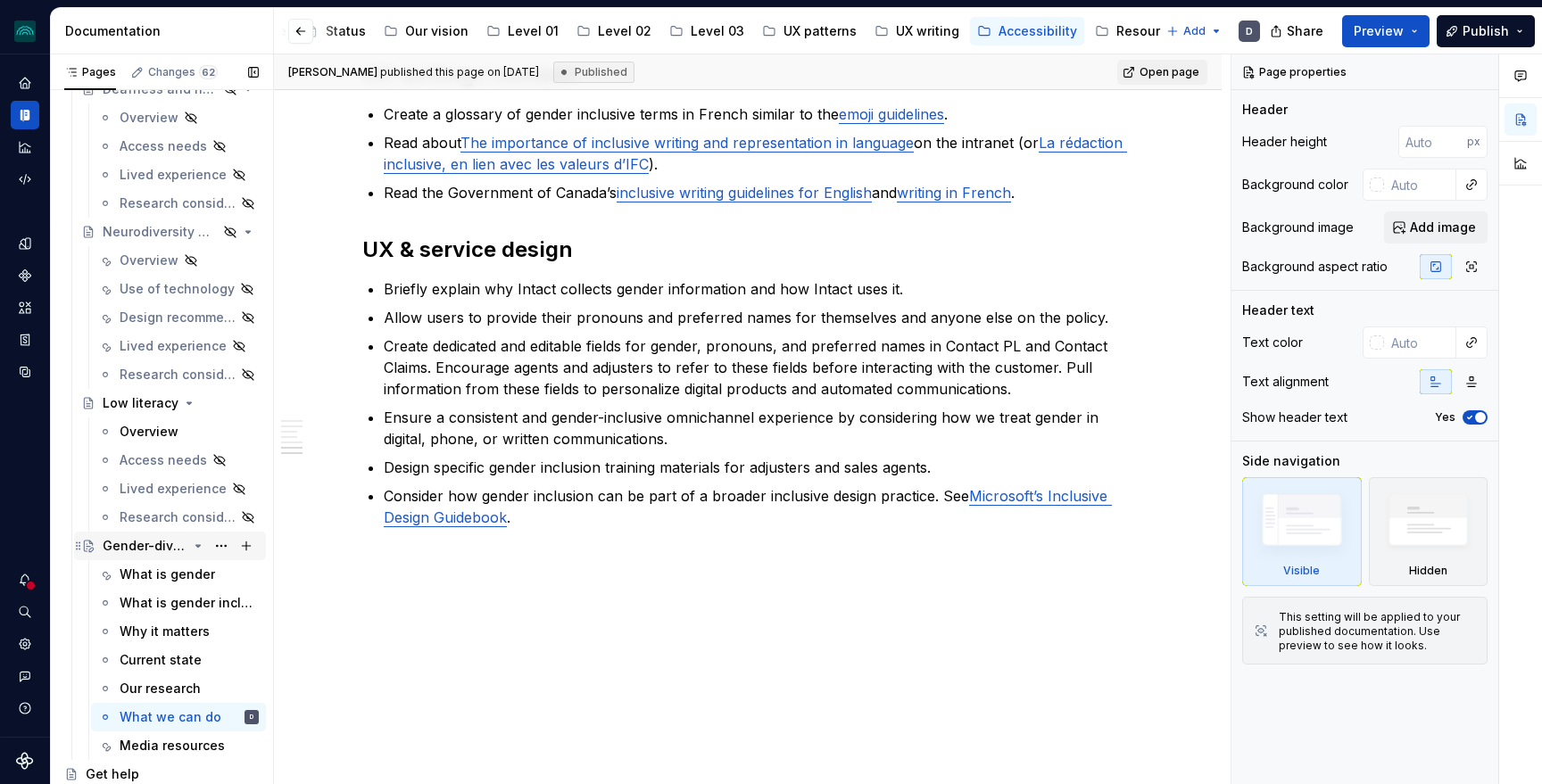
click at [160, 545] on div "Gender-diverse users" at bounding box center [145, 546] width 85 height 18
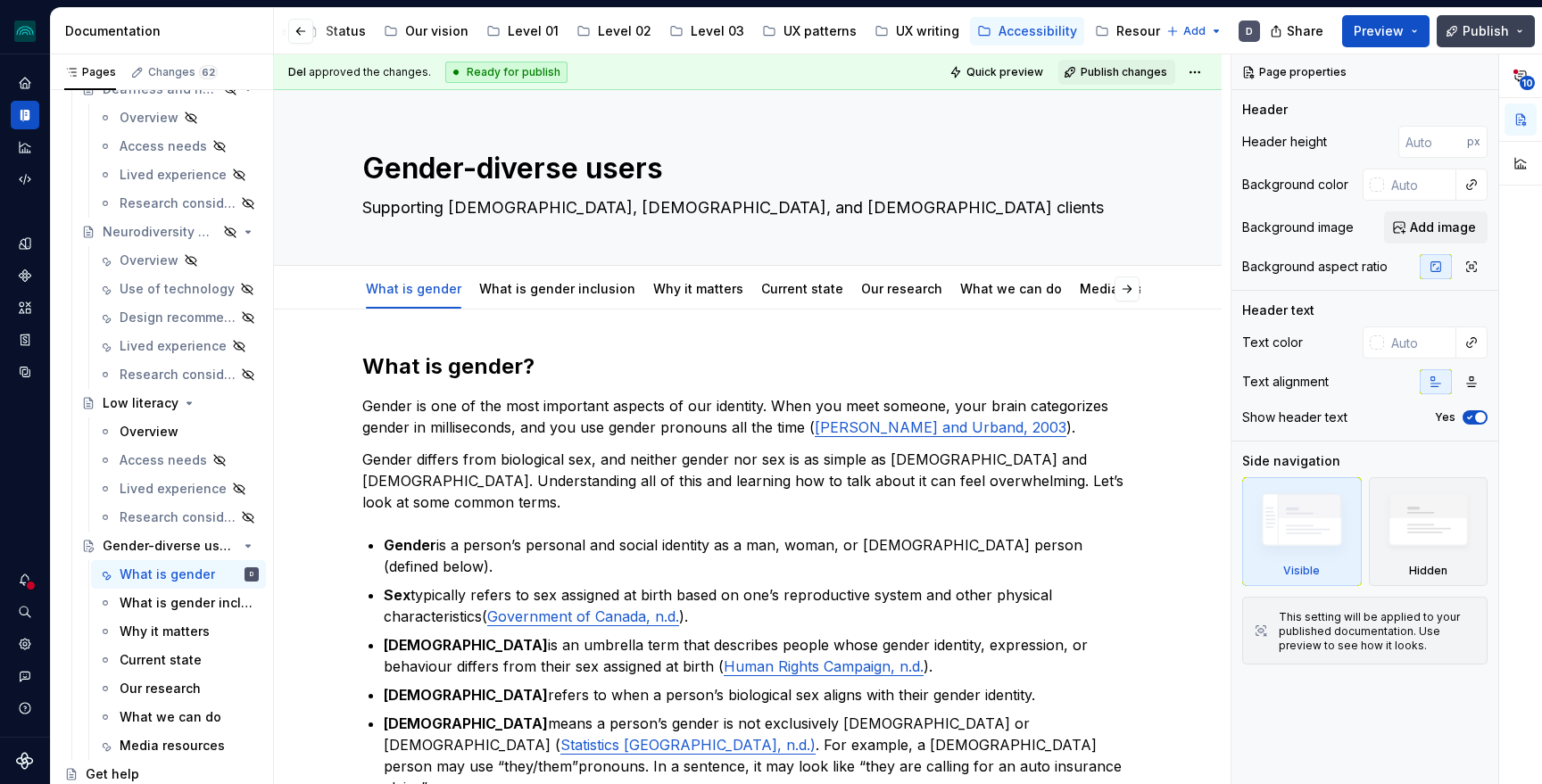
click at [1487, 30] on span "Publish" at bounding box center [1485, 31] width 46 height 18
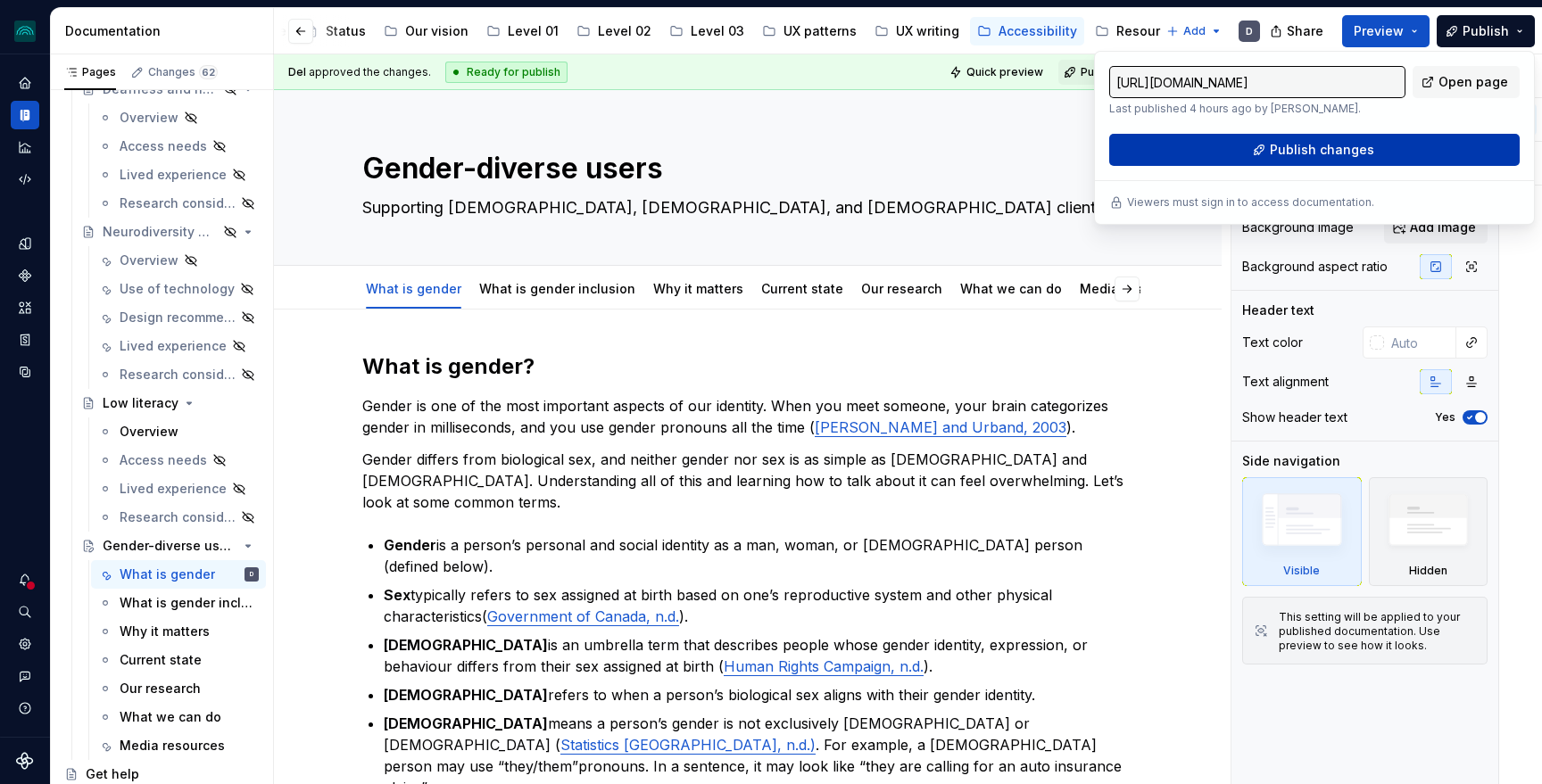
click at [1448, 140] on button "Publish changes" at bounding box center [1314, 150] width 410 height 32
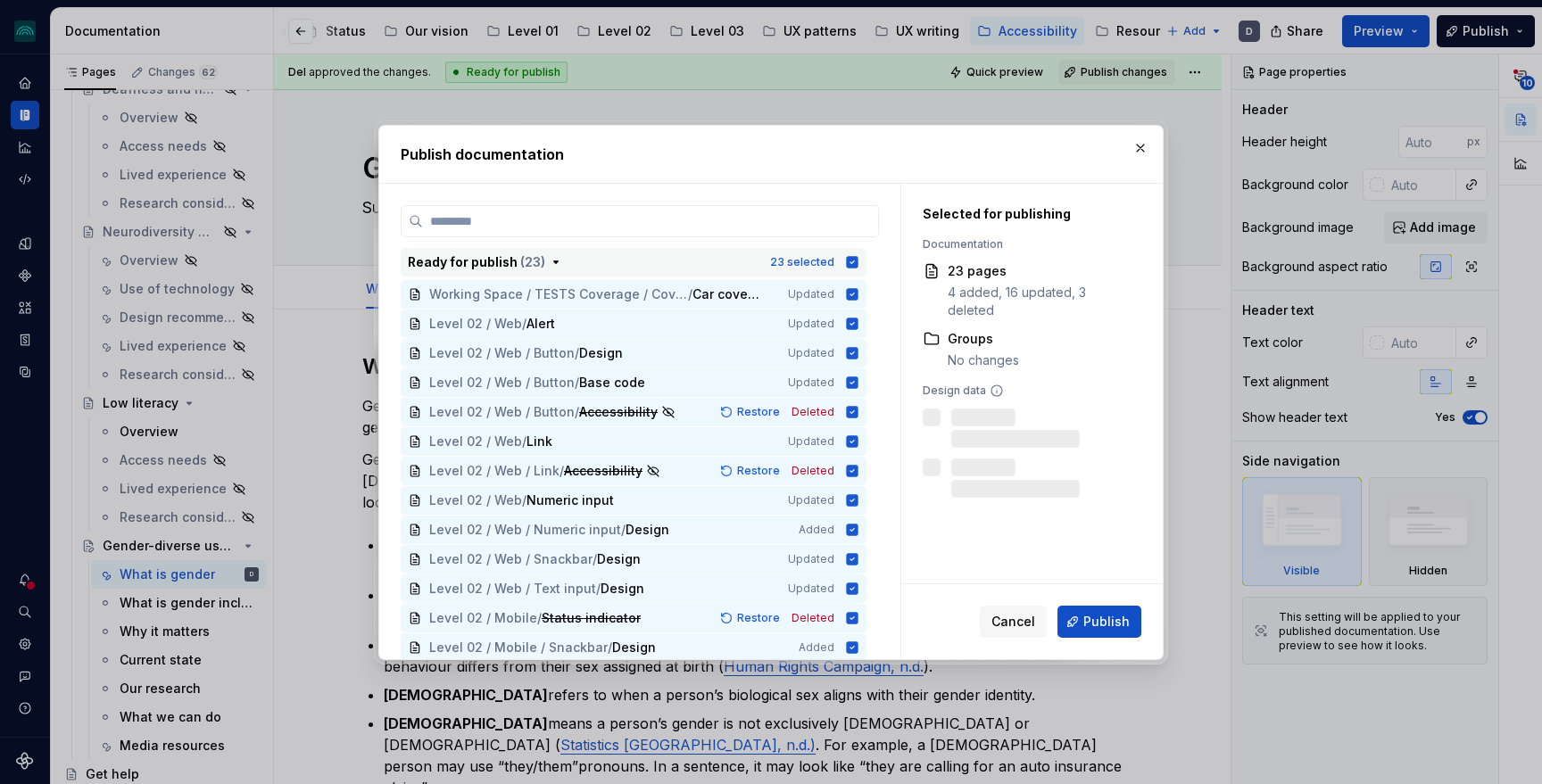
click at [859, 258] on icon "button" at bounding box center [853, 262] width 12 height 12
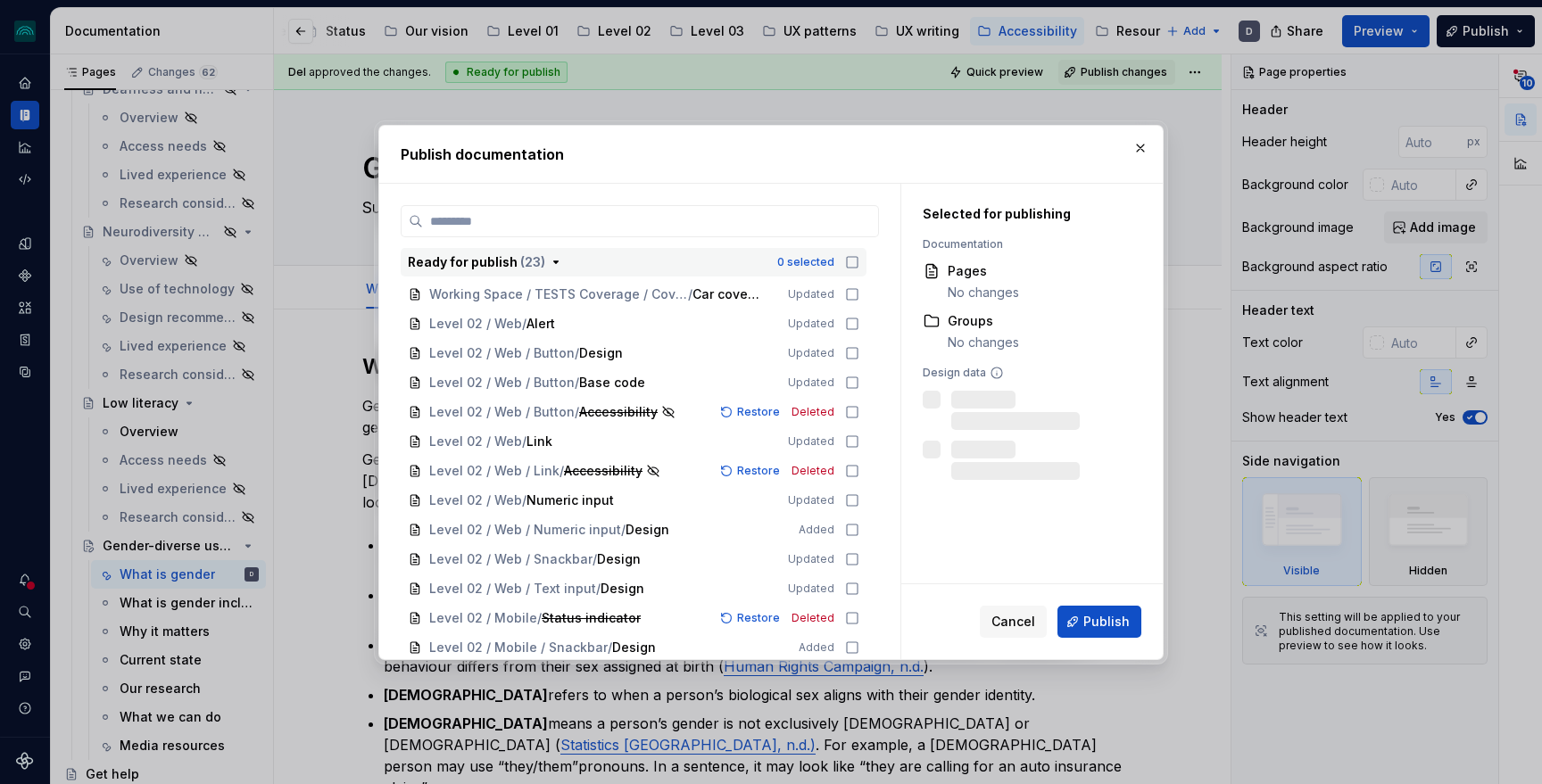
scroll to position [430, 0]
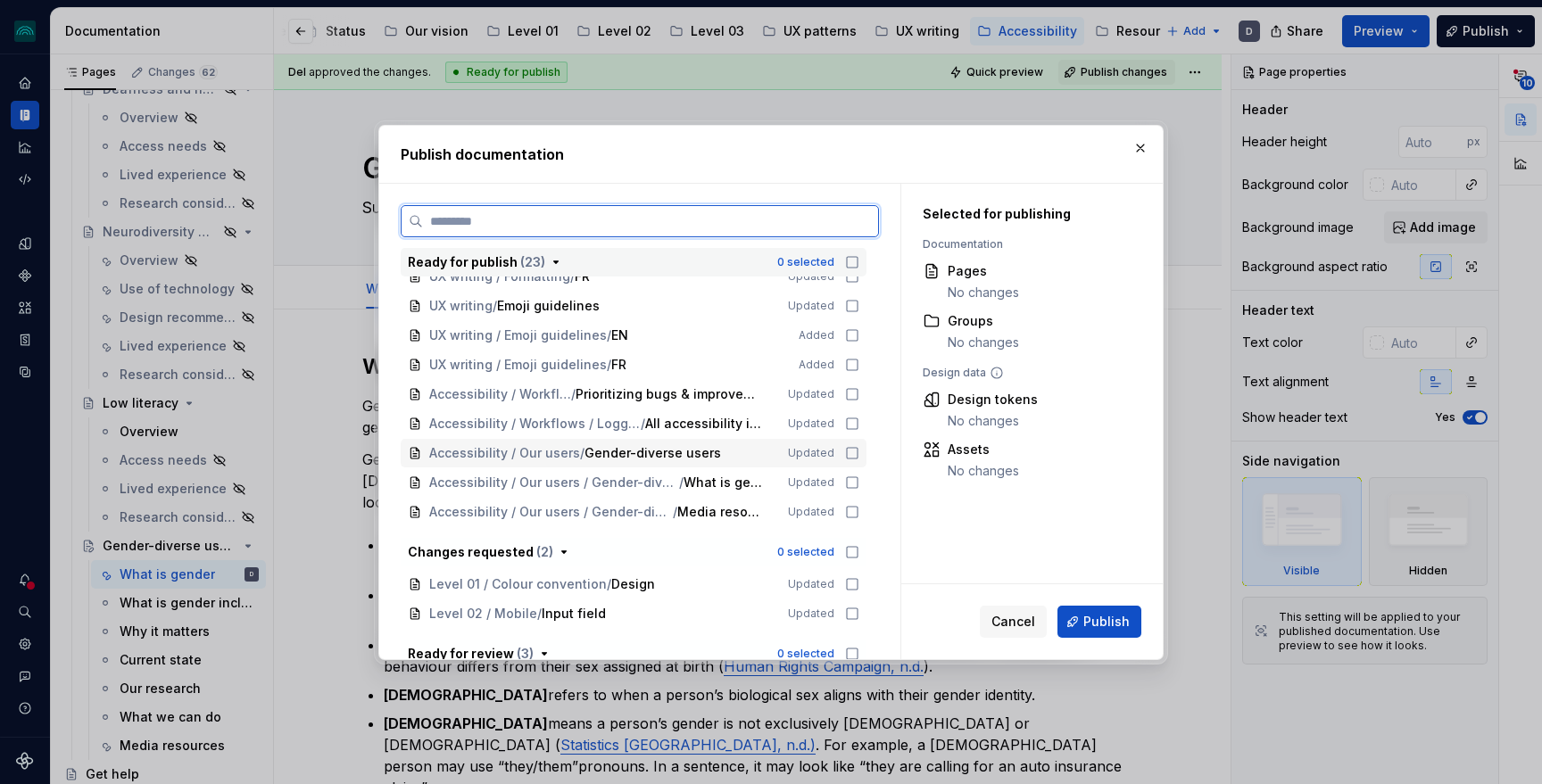
click at [860, 455] on icon at bounding box center [852, 453] width 15 height 15
click at [860, 481] on icon at bounding box center [852, 483] width 15 height 15
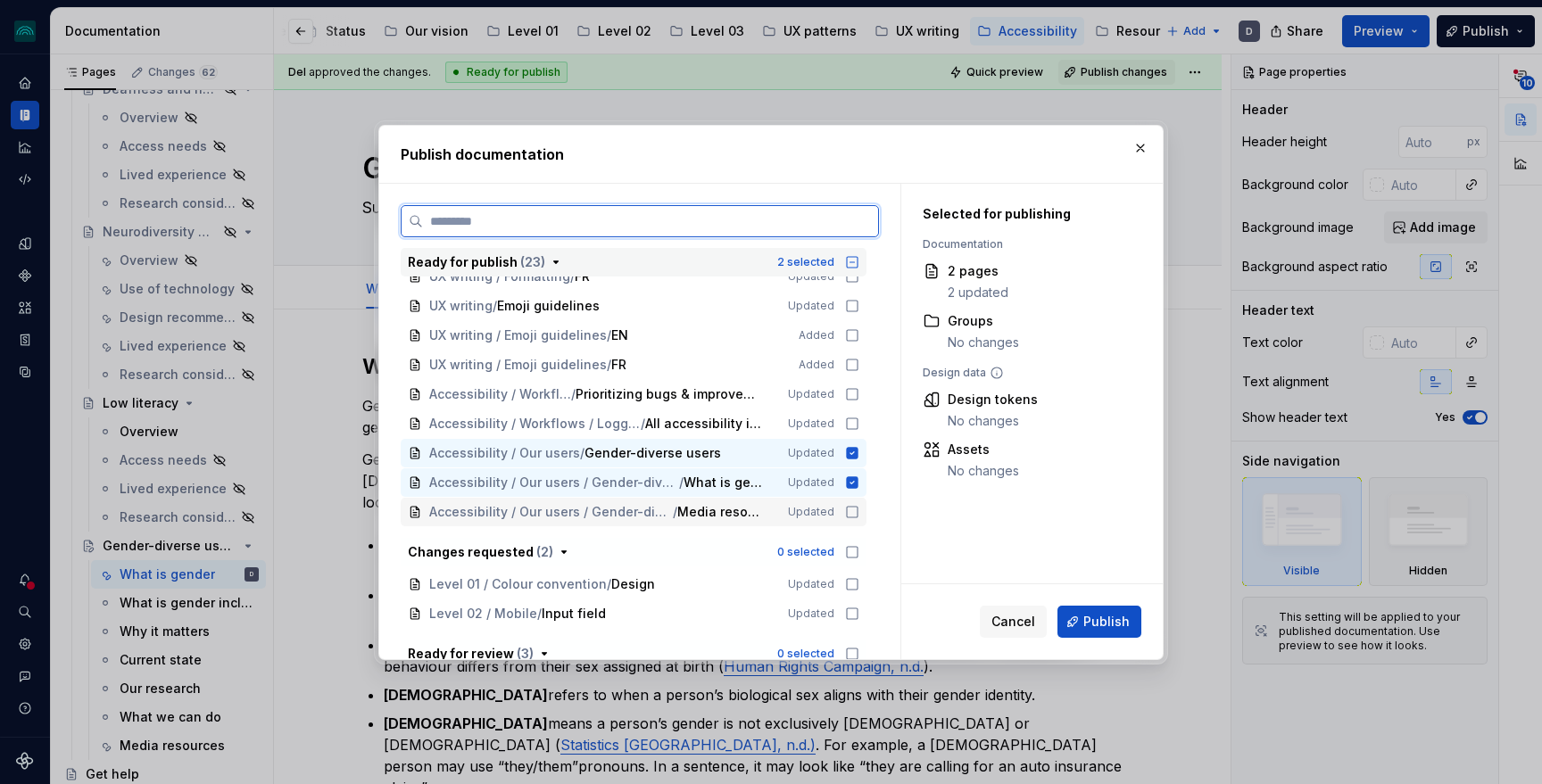
click at [859, 510] on icon at bounding box center [852, 512] width 15 height 15
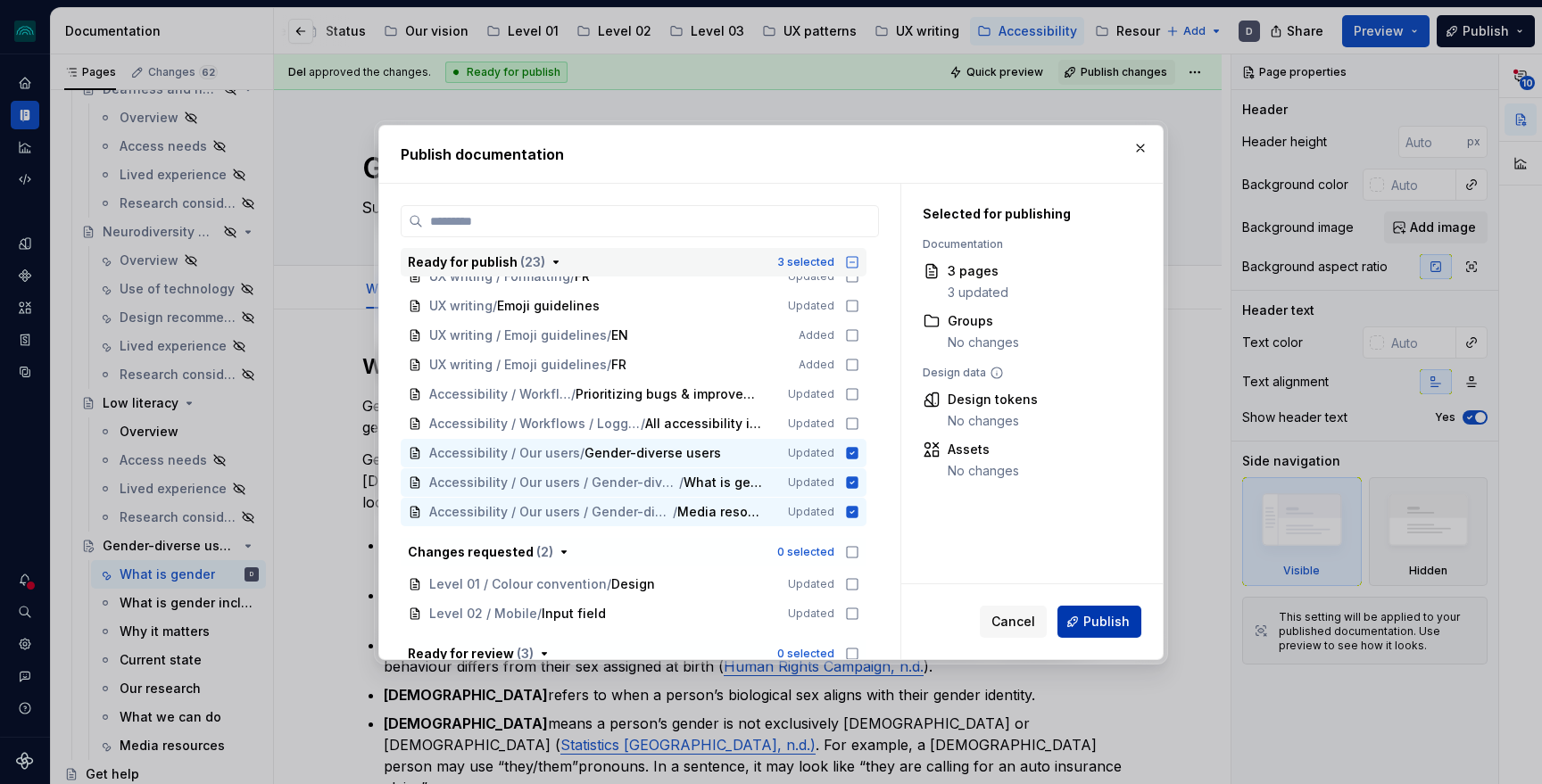
click at [1119, 627] on span "Publish" at bounding box center [1106, 622] width 46 height 18
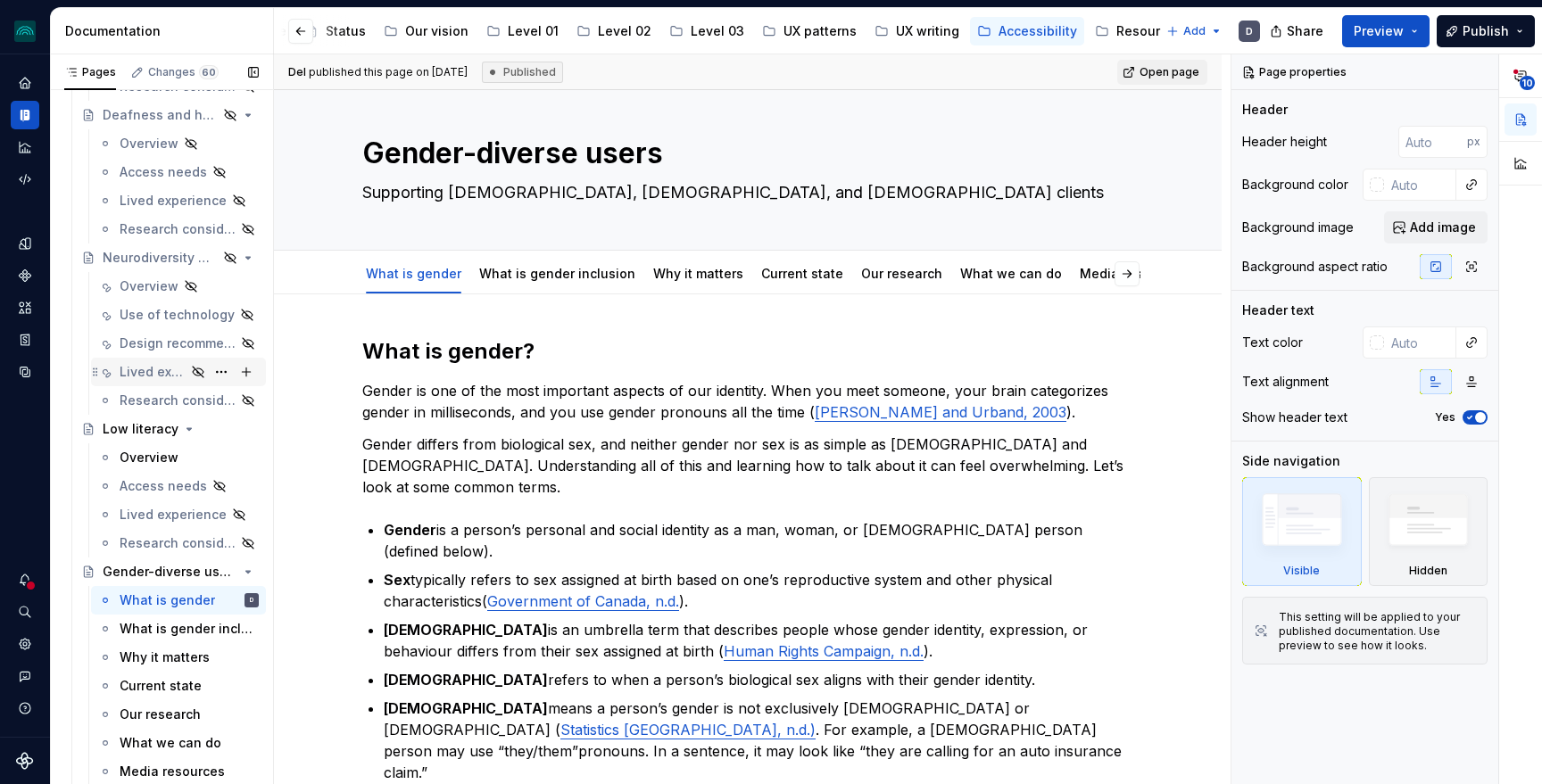
scroll to position [1739, 0]
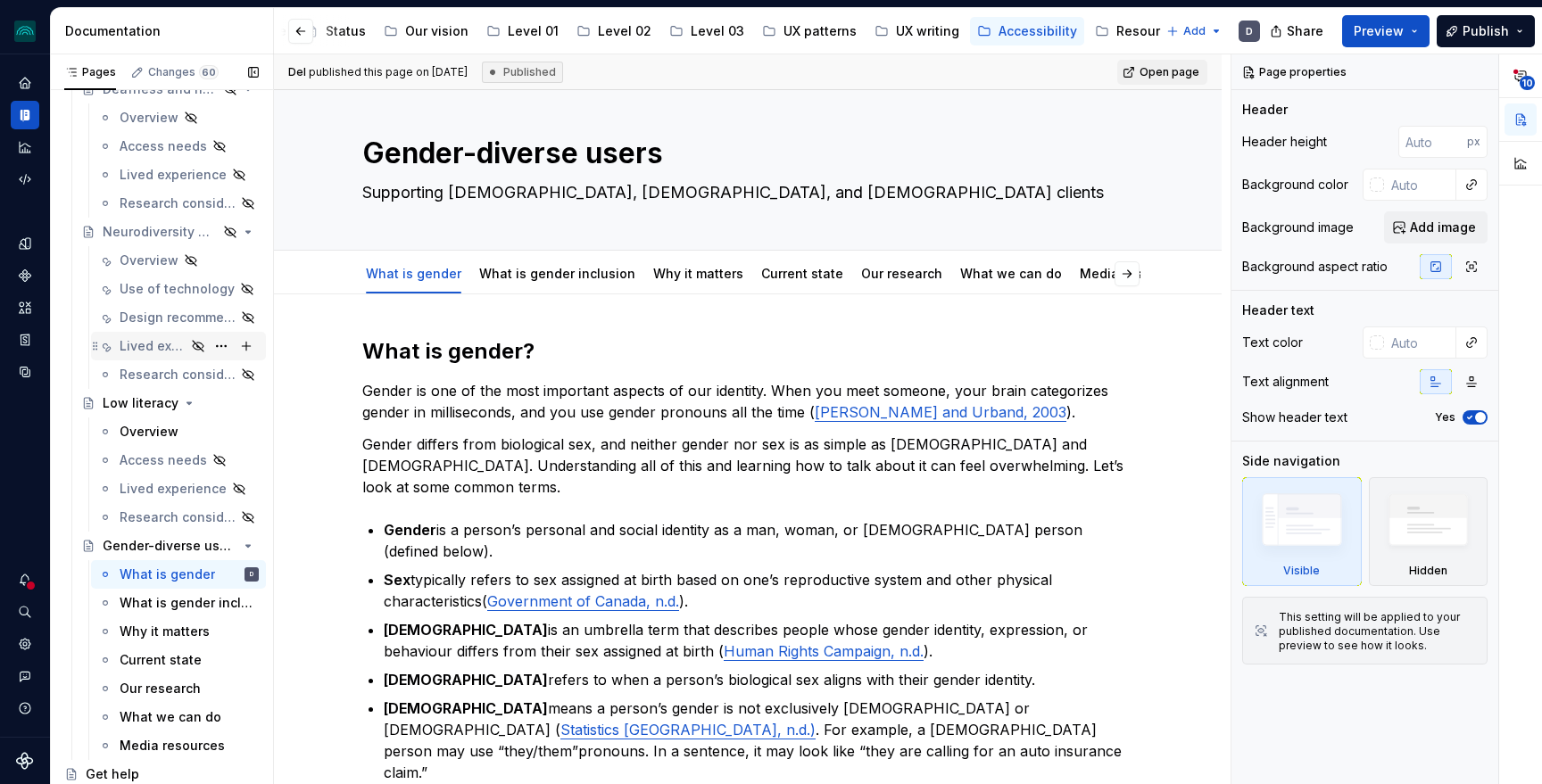
click at [165, 348] on div "Lived experience" at bounding box center [152, 346] width 66 height 18
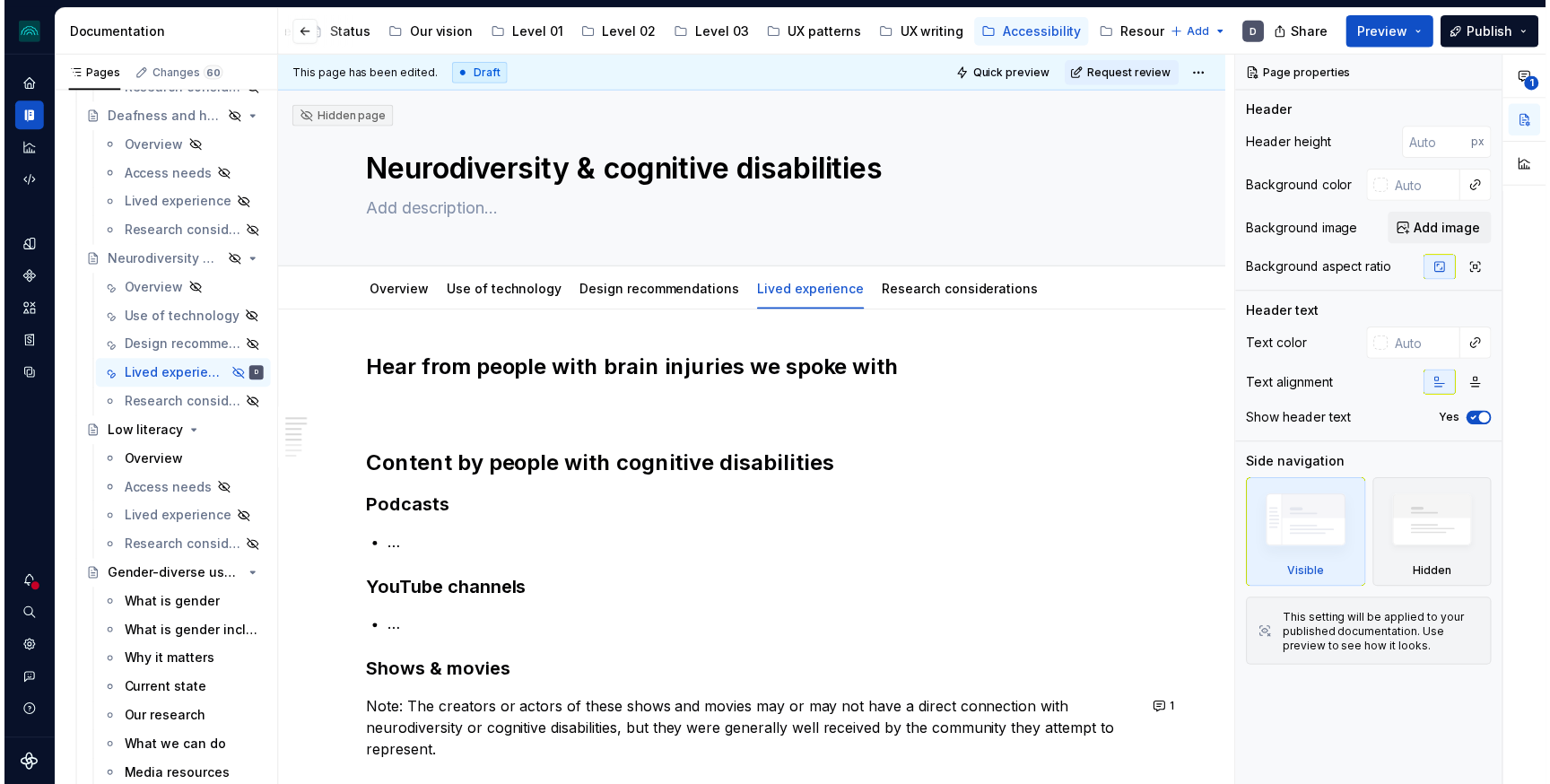
scroll to position [1748, 0]
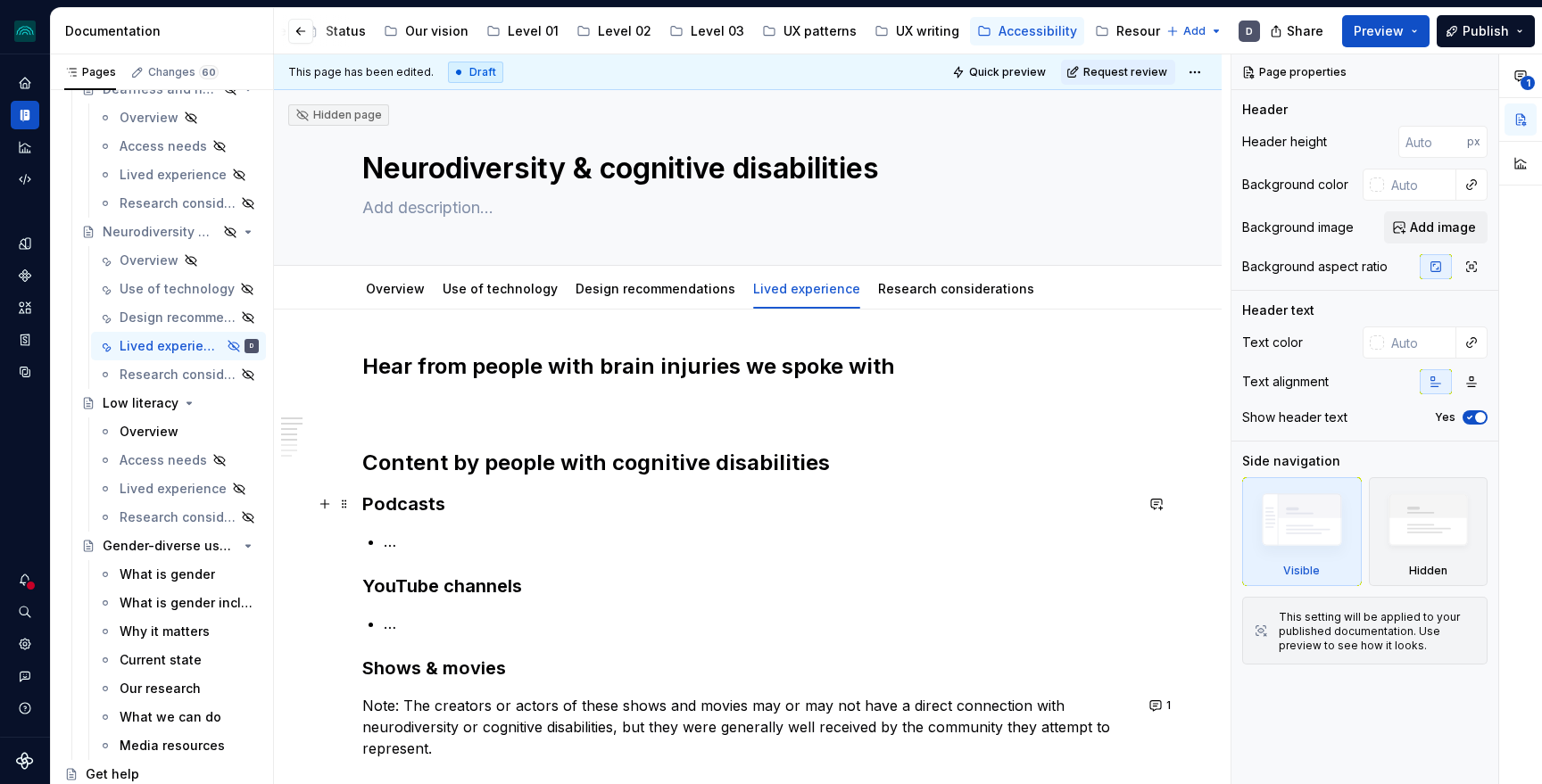
type textarea "*"
